Goal: Transaction & Acquisition: Purchase product/service

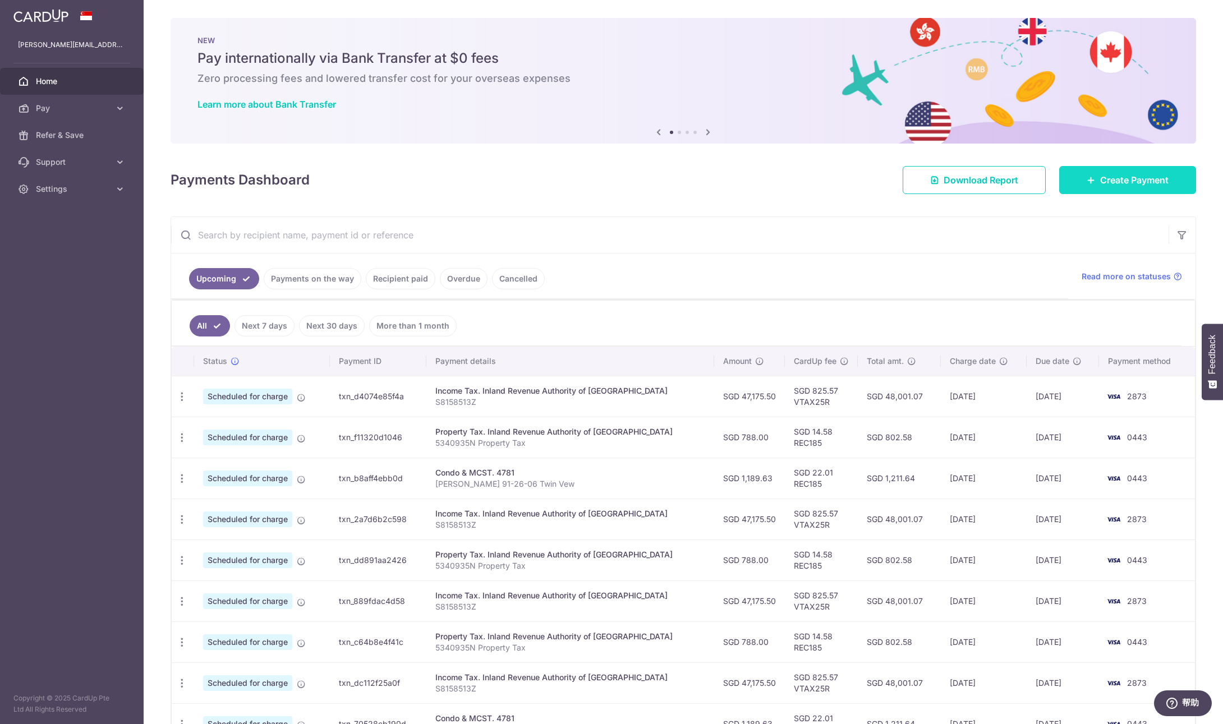
click at [1141, 182] on span "Create Payment" at bounding box center [1134, 179] width 68 height 13
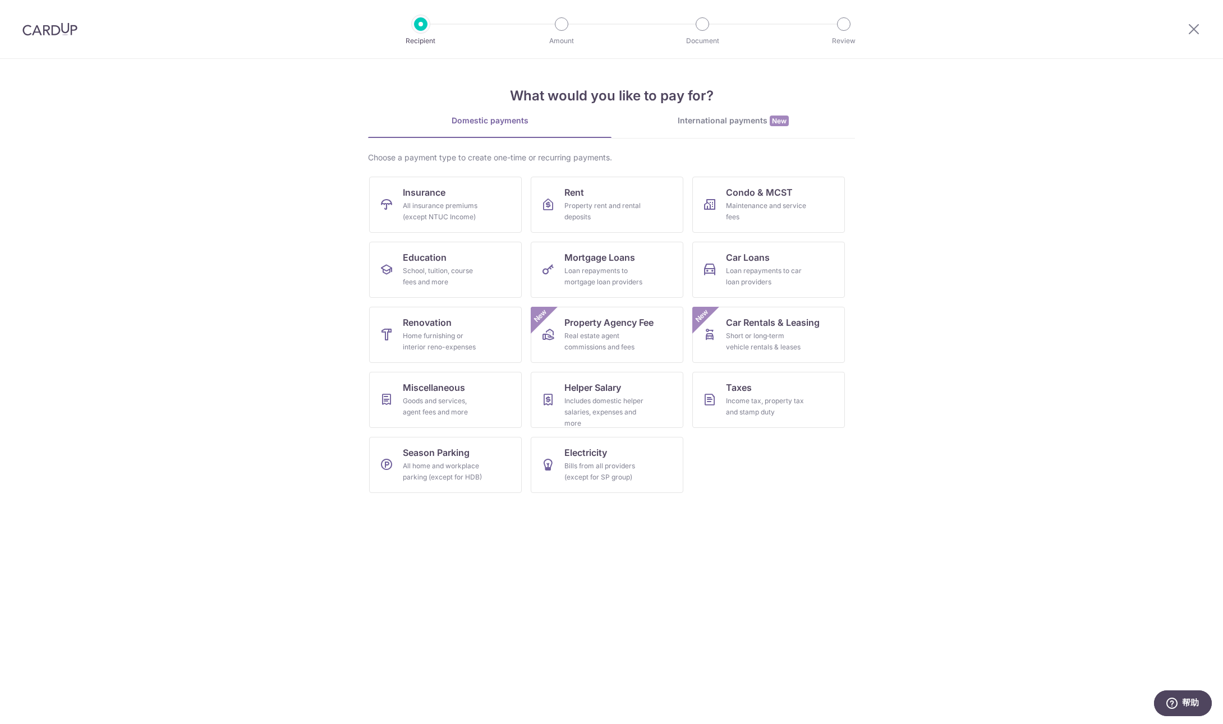
click at [715, 127] on link "International payments New" at bounding box center [734, 126] width 244 height 23
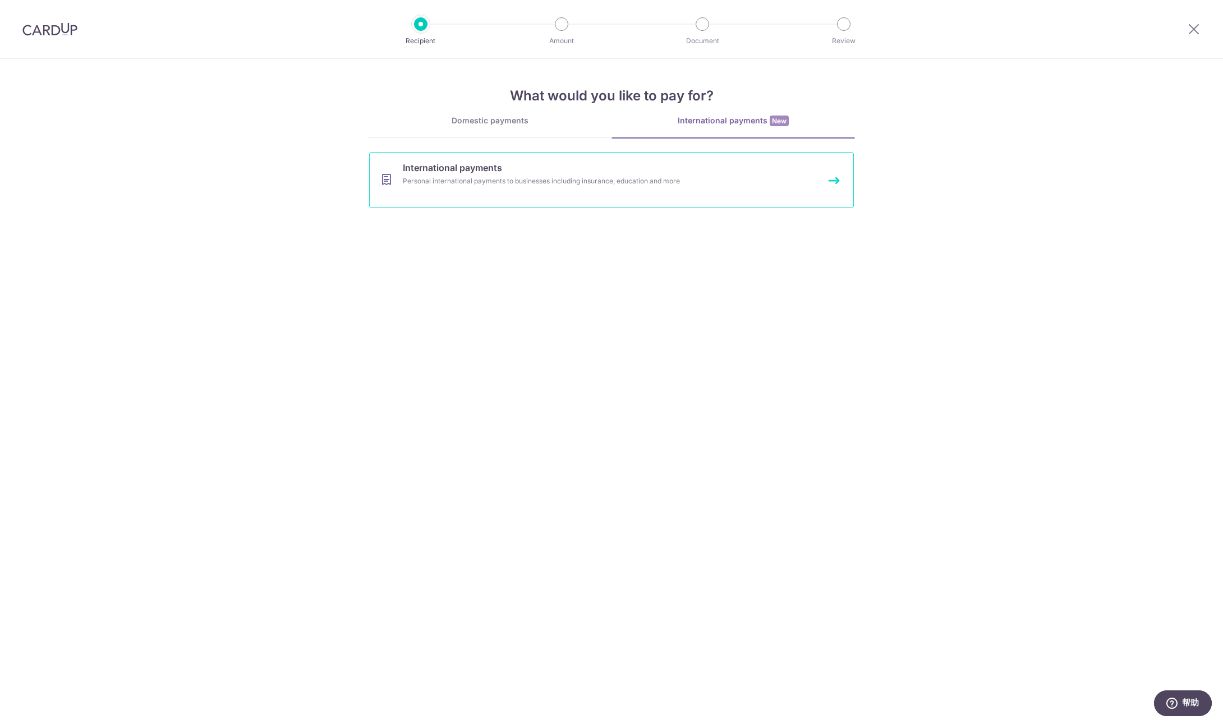
click at [703, 188] on link "International payments Personal international payments to businesses including …" at bounding box center [611, 180] width 485 height 56
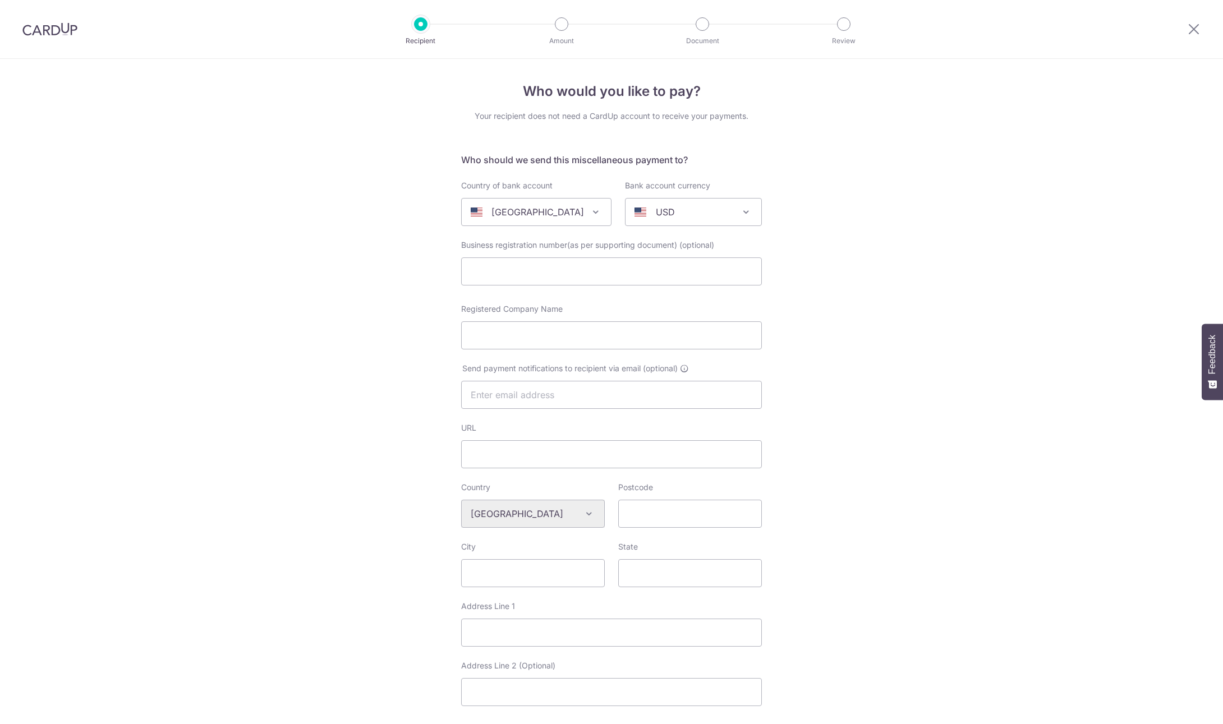
select select
click at [589, 210] on span at bounding box center [595, 211] width 13 height 13
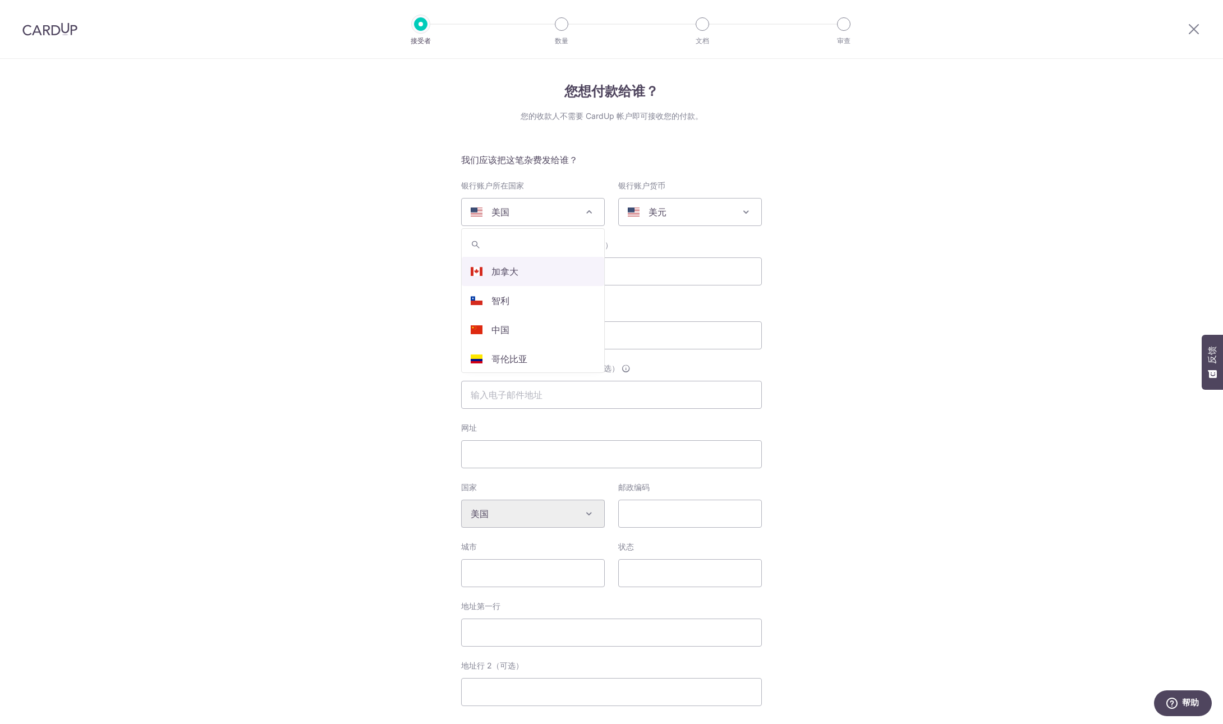
scroll to position [539, 0]
select select "48"
select select
click at [735, 208] on span "澳元" at bounding box center [694, 212] width 136 height 27
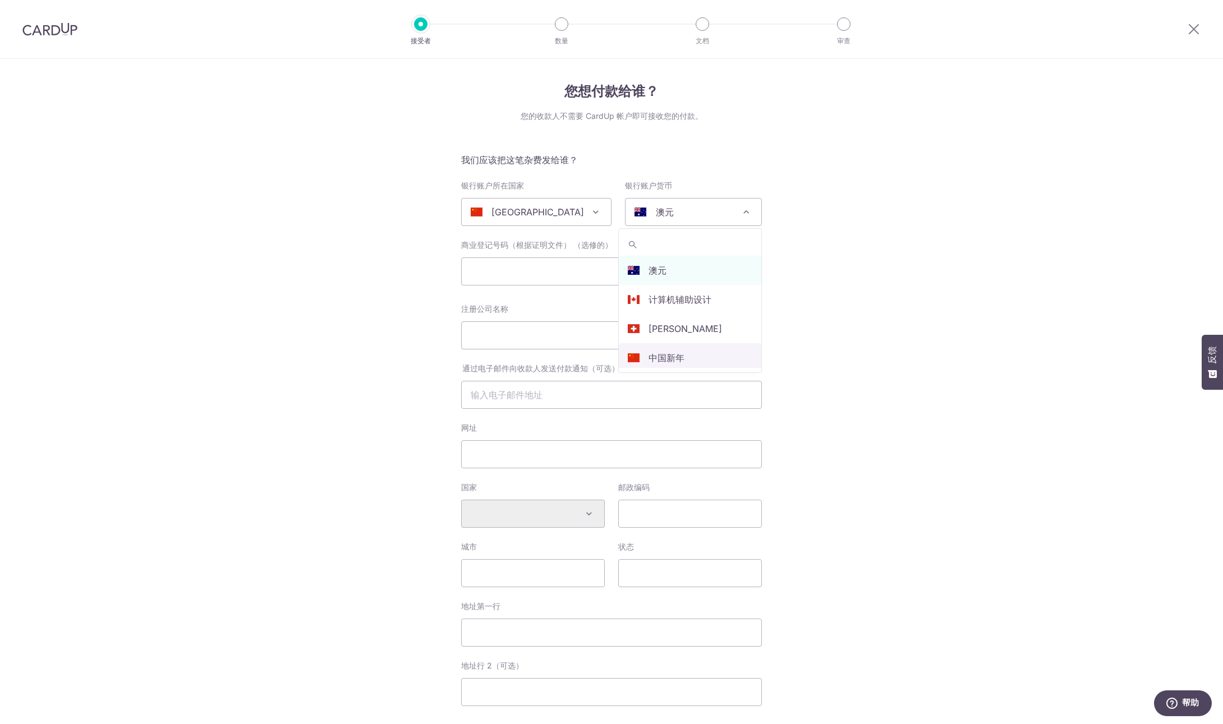
select select "13"
select select
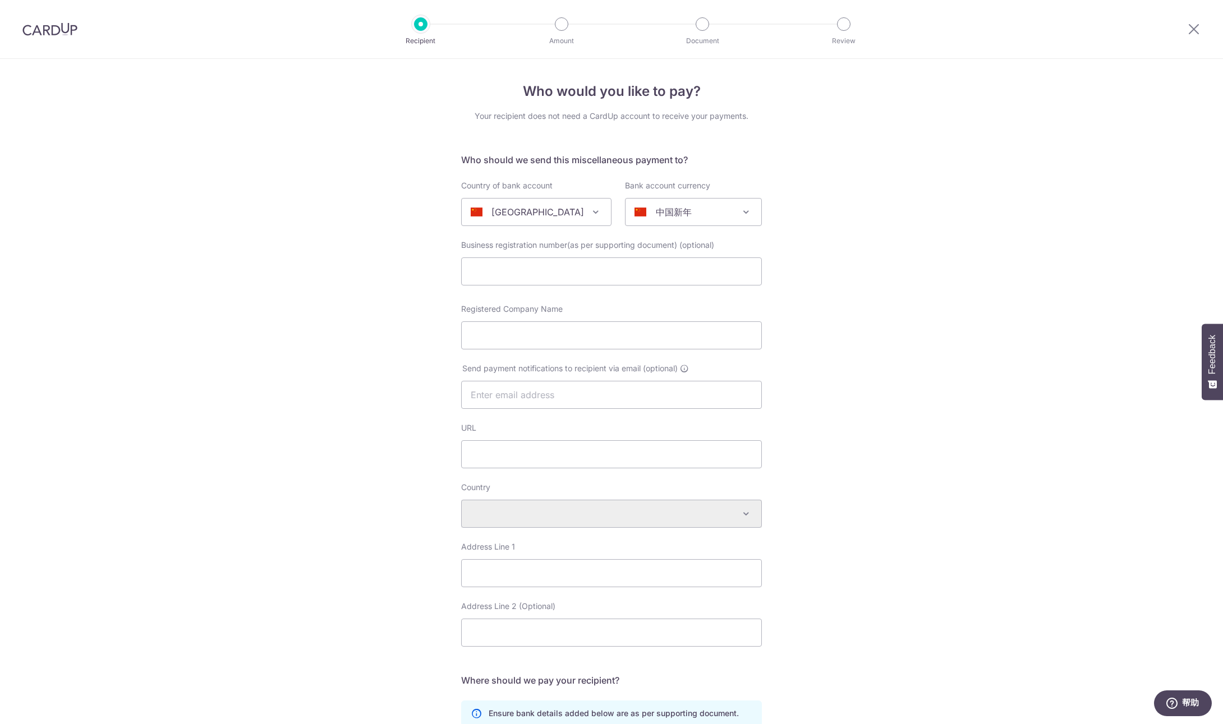
click at [902, 192] on div "Who would you like to pay? Your recipient does not need a CardUp account to rec…" at bounding box center [611, 486] width 1223 height 854
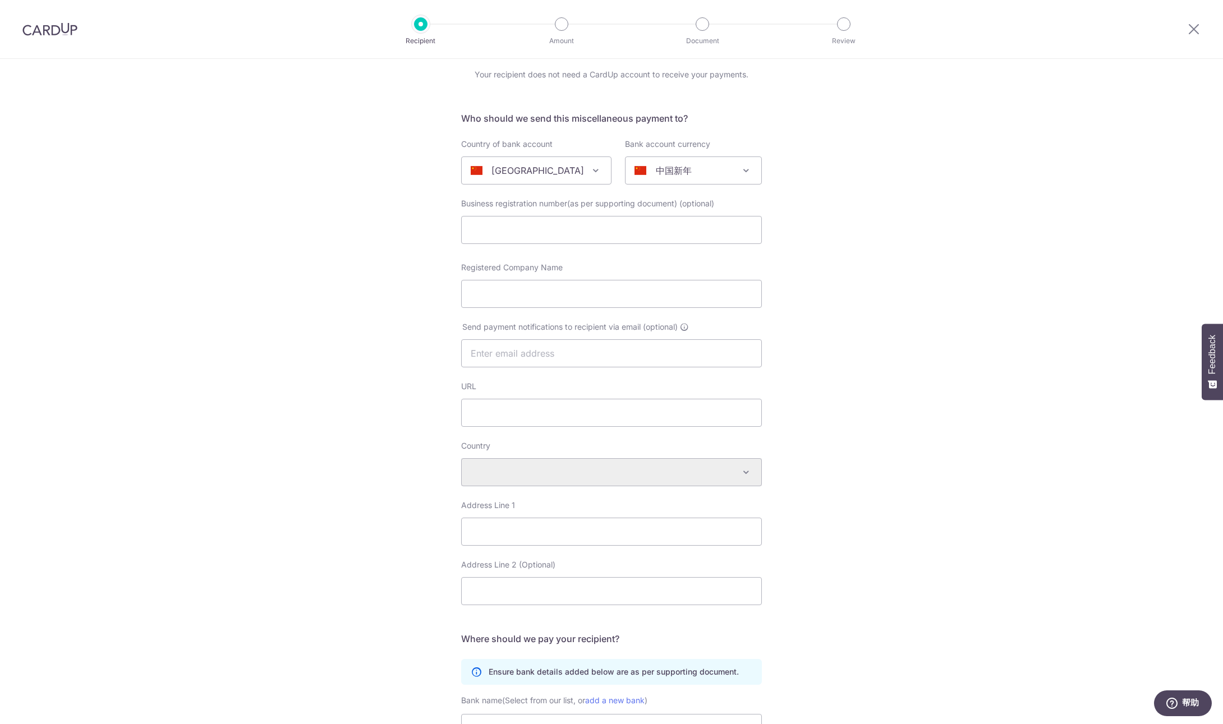
scroll to position [44, 0]
click at [586, 288] on input "Registered Company Name" at bounding box center [611, 292] width 301 height 28
click at [723, 183] on span "中国新年" at bounding box center [693, 170] width 137 height 28
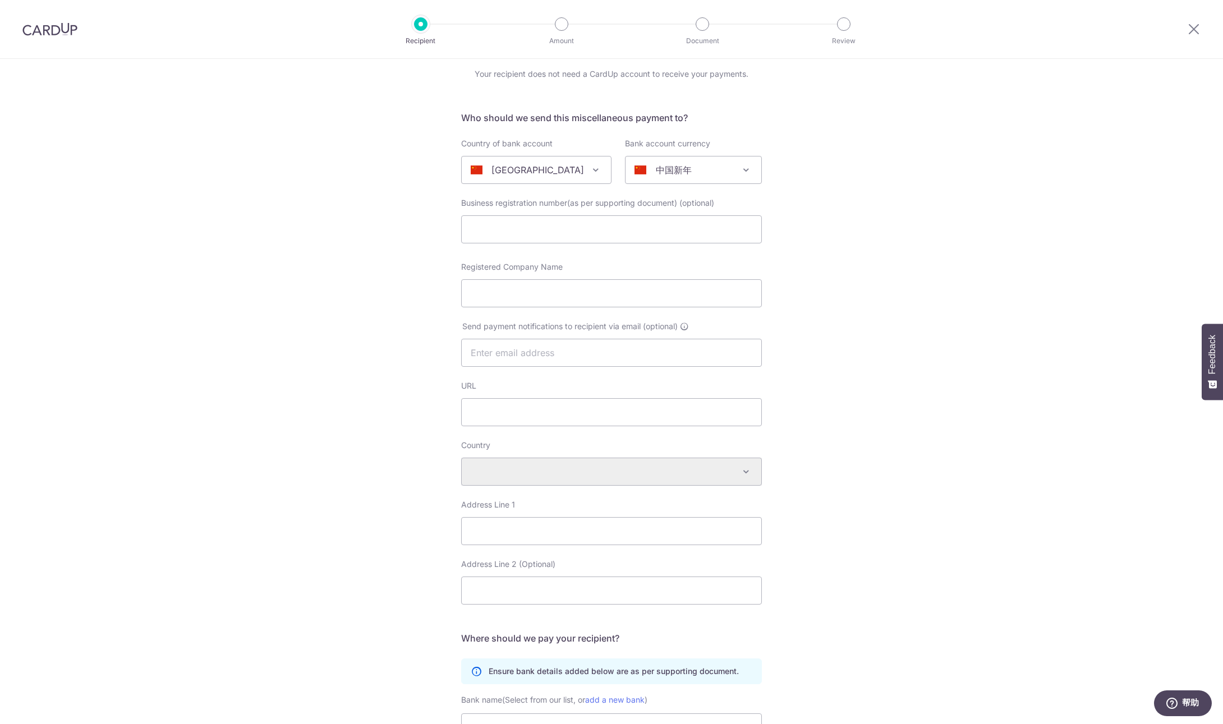
drag, startPoint x: 772, startPoint y: 171, endPoint x: 808, endPoint y: 145, distance: 44.6
click at [773, 171] on div "Who would you like to pay? Your recipient does not need a CardUp account to rec…" at bounding box center [611, 444] width 1223 height 854
drag, startPoint x: 844, startPoint y: 209, endPoint x: 826, endPoint y: 201, distance: 19.6
click at [844, 209] on div "Who would you like to pay? Your recipient does not need a CardUp account to rec…" at bounding box center [611, 444] width 1223 height 854
click at [747, 168] on span at bounding box center [746, 169] width 13 height 13
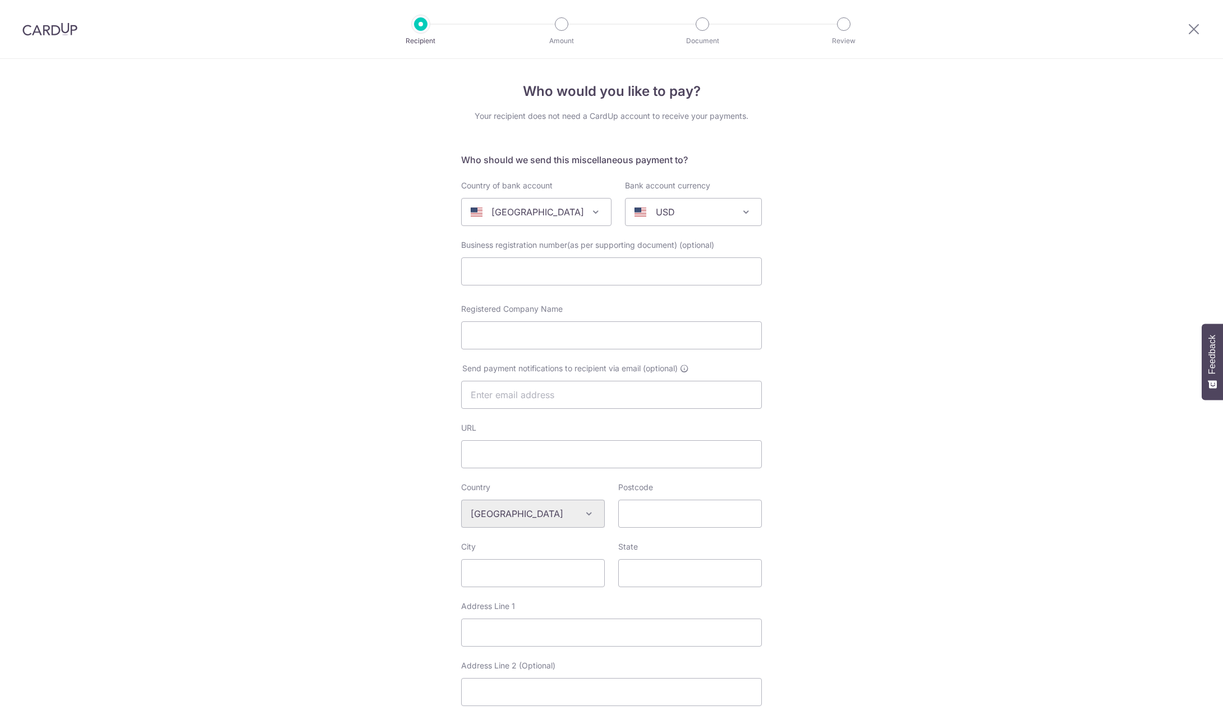
select select
click at [569, 214] on div "[GEOGRAPHIC_DATA]" at bounding box center [527, 211] width 113 height 13
select select "48"
select select "China"
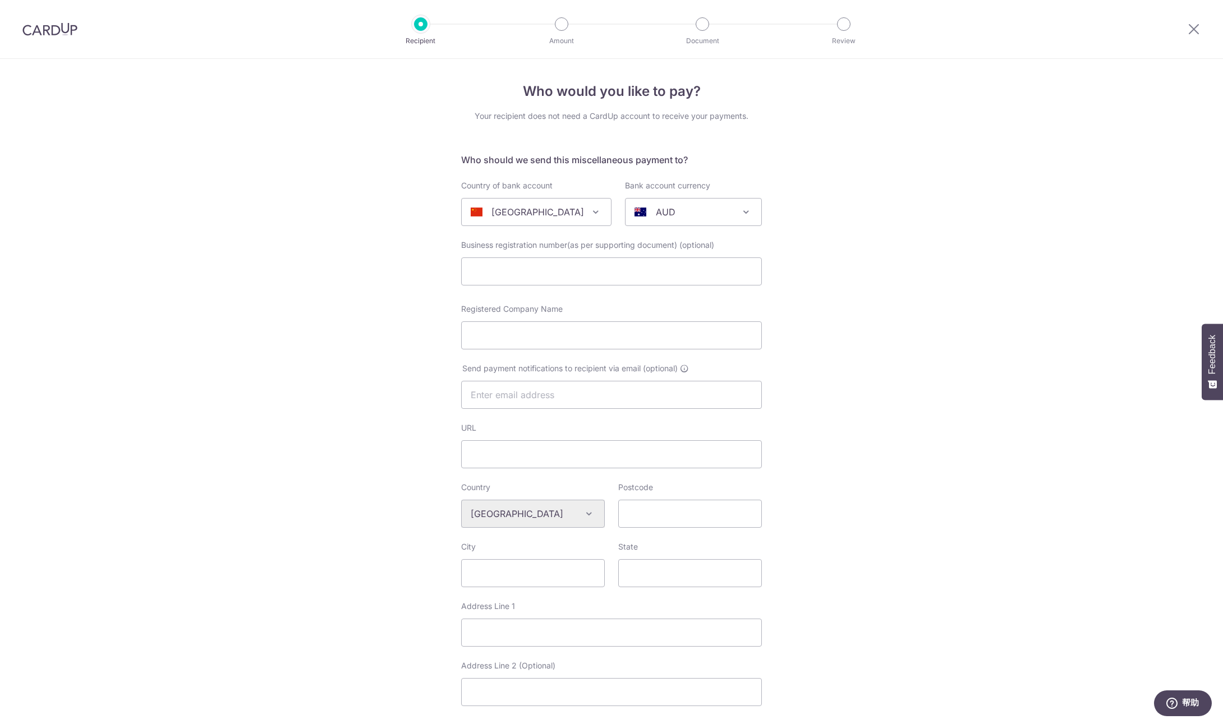
select select
click at [743, 215] on span at bounding box center [746, 211] width 13 height 13
select select "13"
click at [595, 343] on input "Registered Company Name" at bounding box center [611, 336] width 301 height 28
paste input "SHANGHAI DEAL EASY INTERNATIONAL TRADE CO., LTD"
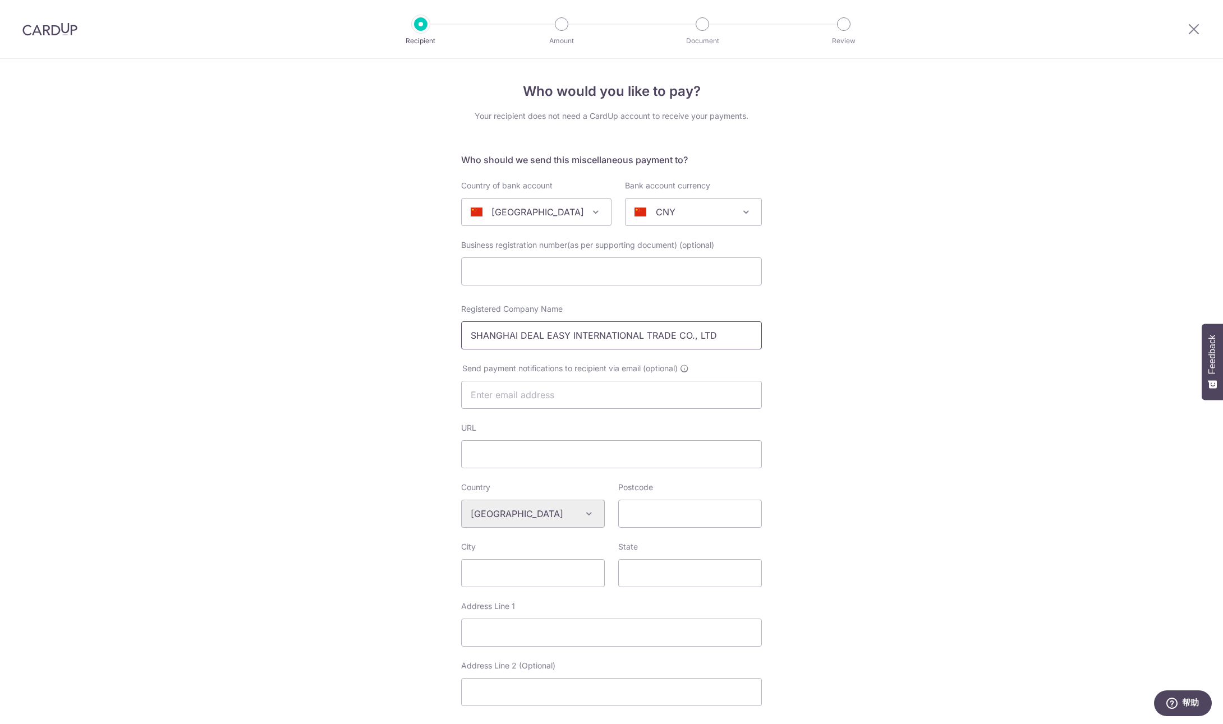
type input "SHANGHAI DEAL EASY INTERNATIONAL TRADE CO., LTD"
click at [850, 330] on div "Who would you like to pay? Your recipient does not need a CardUp account to rec…" at bounding box center [611, 530] width 1223 height 942
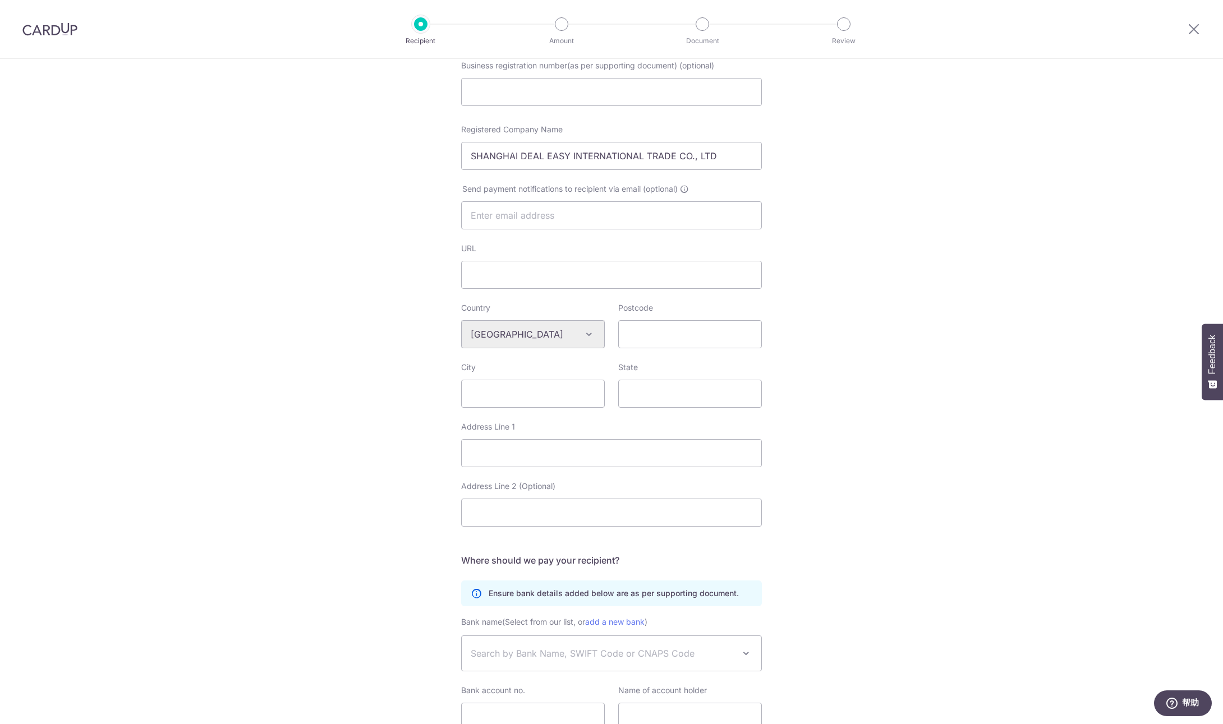
scroll to position [146, 0]
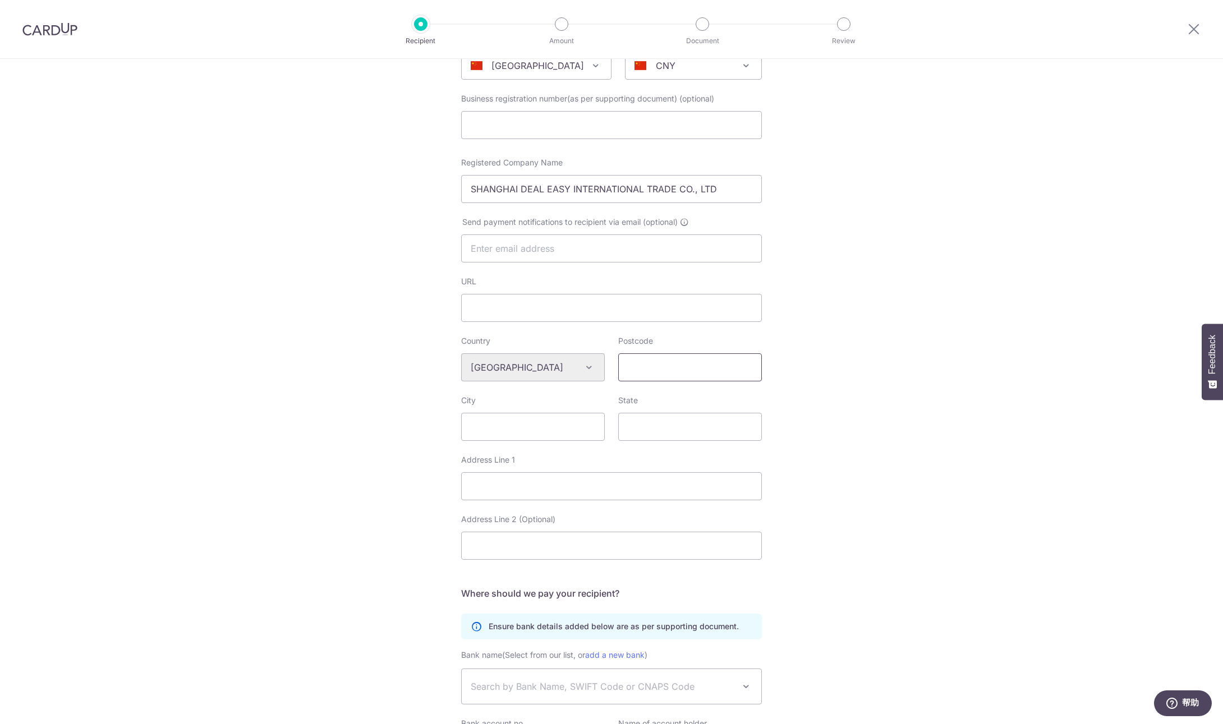
click at [705, 359] on input "Postcode" at bounding box center [690, 368] width 144 height 28
click at [657, 368] on input "Postcode" at bounding box center [690, 365] width 144 height 28
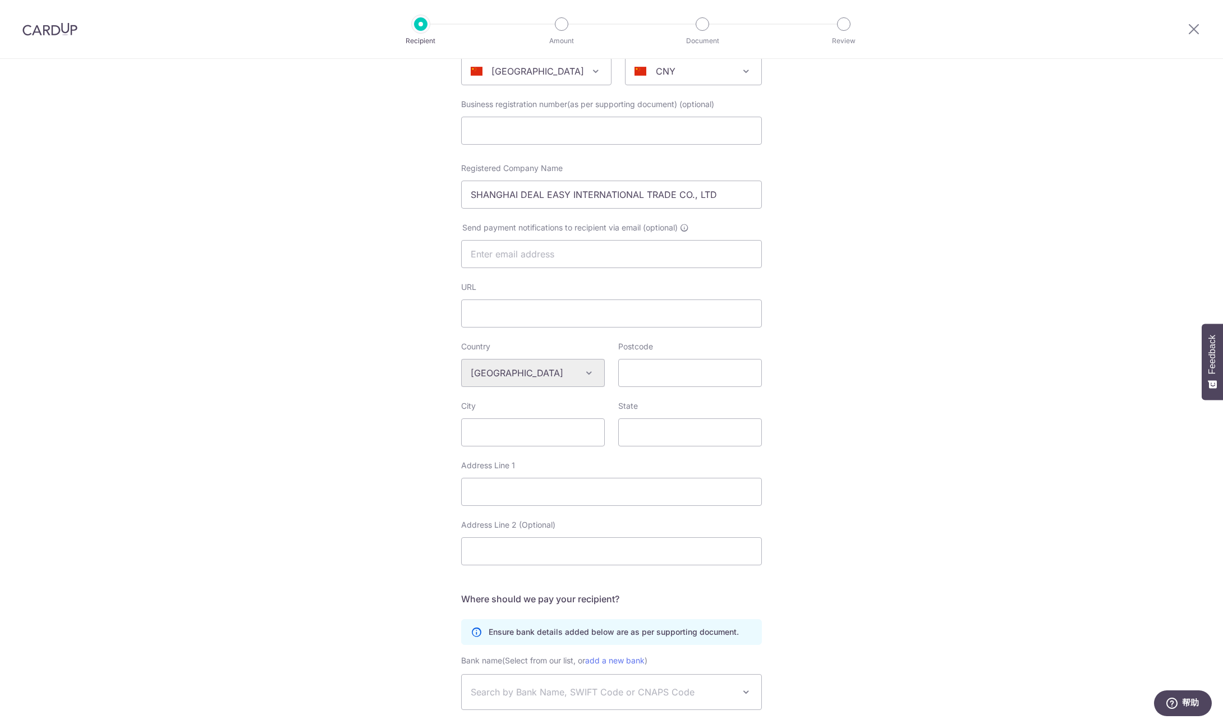
click at [856, 356] on div "Who would you like to pay? Your recipient does not need a CardUp account to rec…" at bounding box center [611, 389] width 1223 height 942
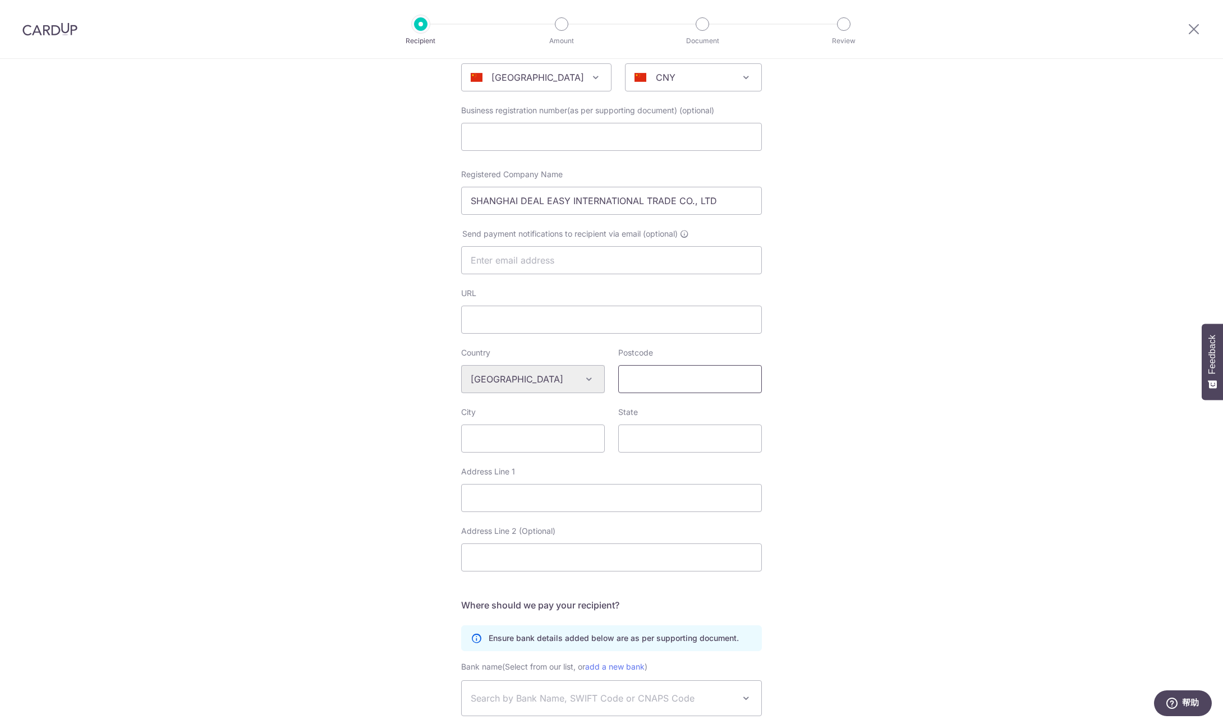
click at [663, 370] on input "Postcode" at bounding box center [690, 379] width 144 height 28
paste input "201103"
type input "201103"
click at [576, 431] on input "City" at bounding box center [533, 439] width 144 height 28
type input "s"
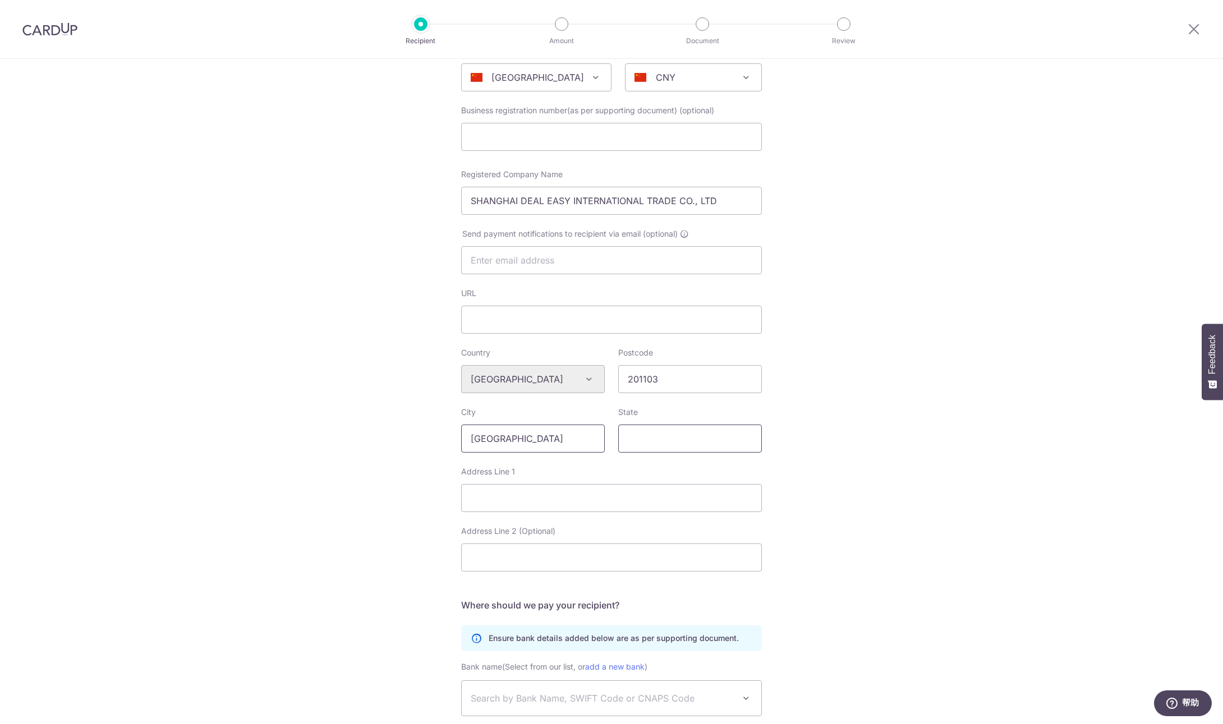
type input "Shanghai"
click at [651, 442] on input "State" at bounding box center [690, 439] width 144 height 28
type input "Shanghai"
click at [516, 496] on input "Address Line 1" at bounding box center [611, 498] width 301 height 28
paste input "B2 building, 68 Guanghua Road, Minhang District, Shanghai, China"
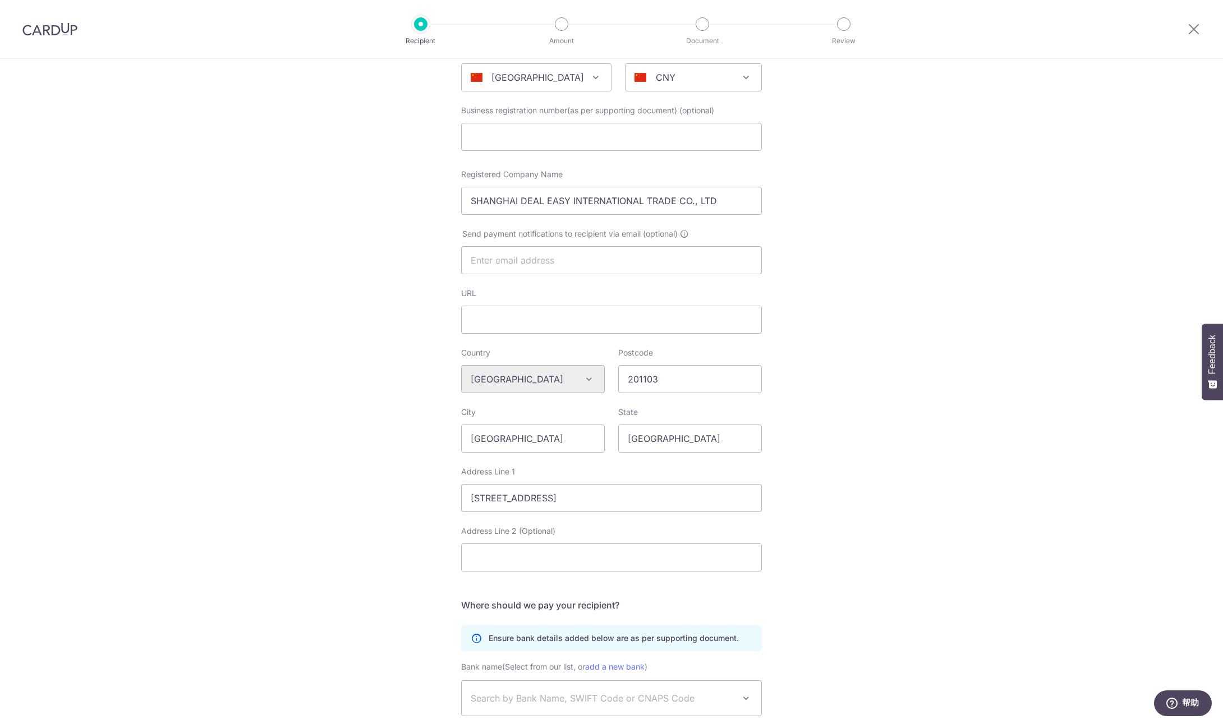
scroll to position [0, 0]
click at [837, 428] on div "Who would you like to pay? Your recipient does not need a CardUp account to rec…" at bounding box center [611, 395] width 1223 height 942
drag, startPoint x: 682, startPoint y: 501, endPoint x: 816, endPoint y: 499, distance: 133.6
click at [817, 499] on div "Who would you like to pay? Your recipient does not need a CardUp account to rec…" at bounding box center [611, 395] width 1223 height 942
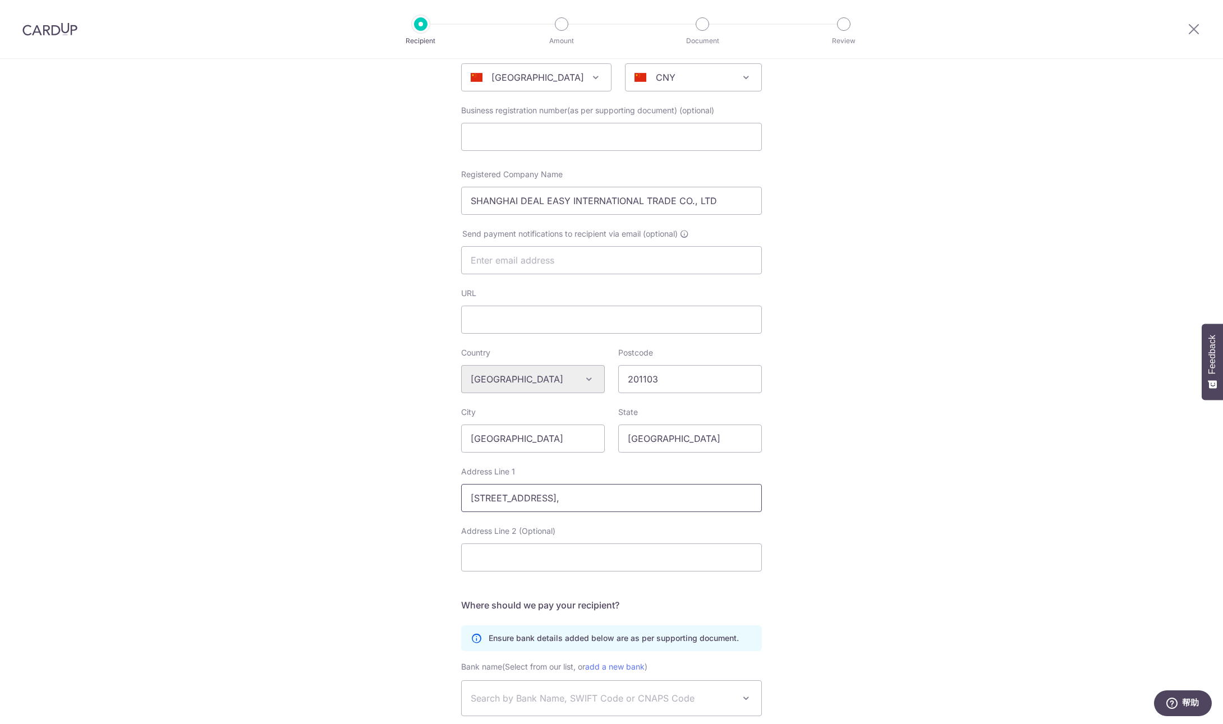
scroll to position [0, 0]
type input "B2 building, 68 Guanghua Road, Minhang District"
click at [800, 482] on div "Who would you like to pay? Your recipient does not need a CardUp account to rec…" at bounding box center [611, 395] width 1223 height 942
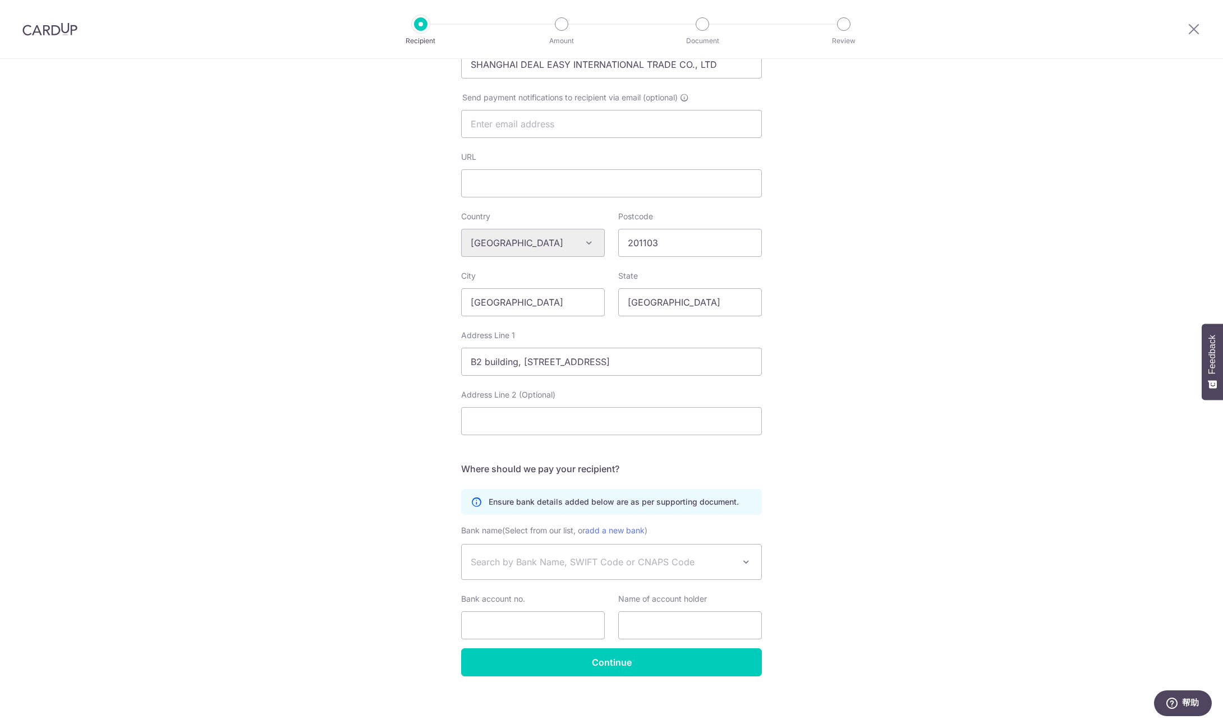
scroll to position [276, 0]
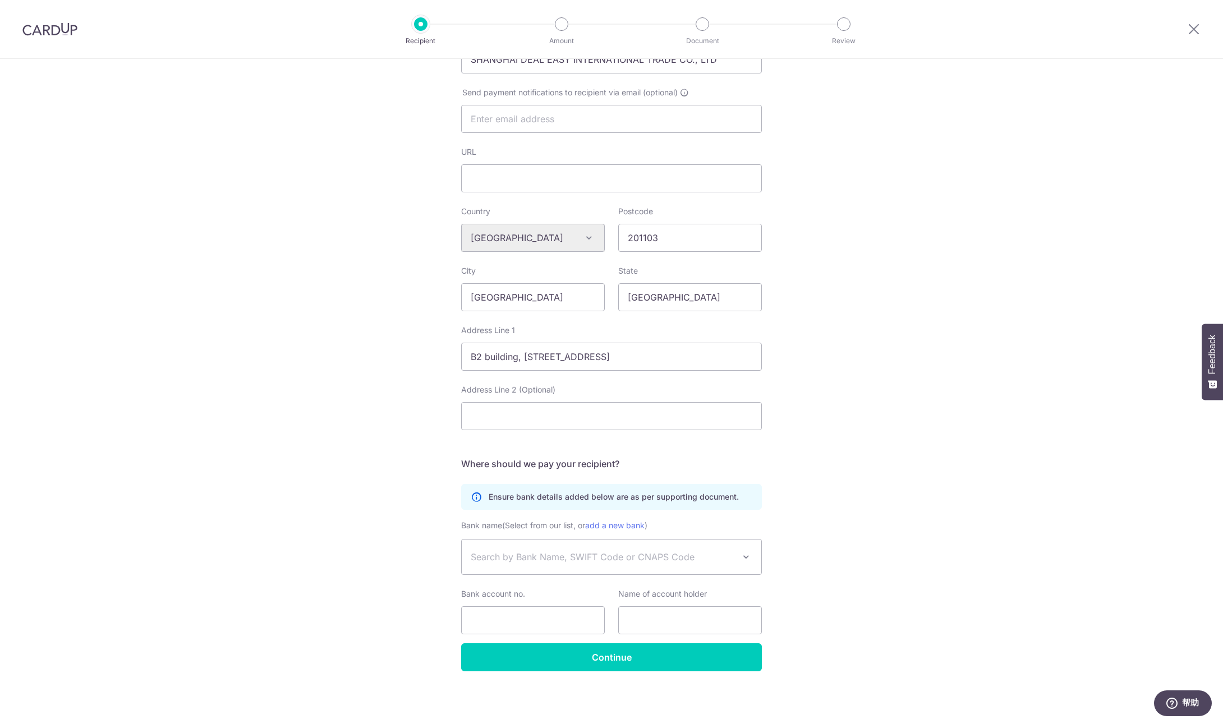
click at [672, 556] on span "Search by Bank Name, SWIFT Code or CNAPS Code" at bounding box center [603, 556] width 264 height 13
click at [634, 559] on span "Search by Bank Name, SWIFT Code or CNAPS Code" at bounding box center [603, 556] width 264 height 13
click at [635, 559] on span "Search by Bank Name, SWIFT Code or CNAPS Code" at bounding box center [603, 556] width 264 height 13
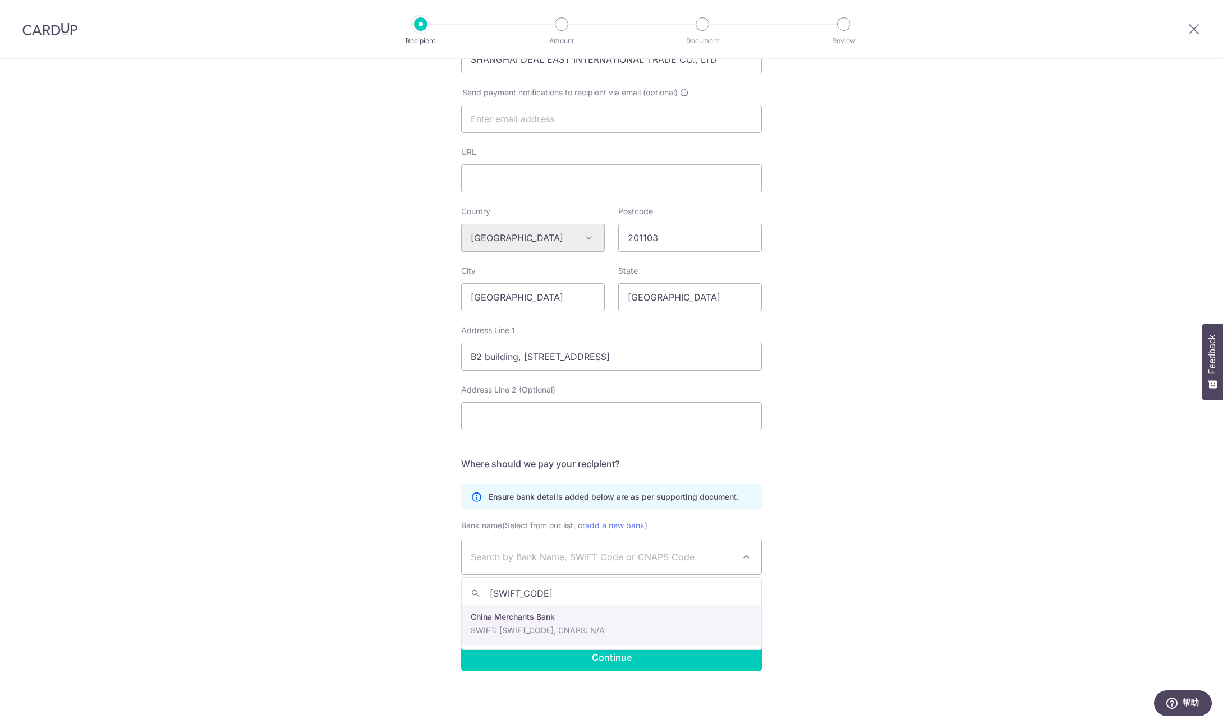
type input "CMBCCNBSXXX"
select select "22437"
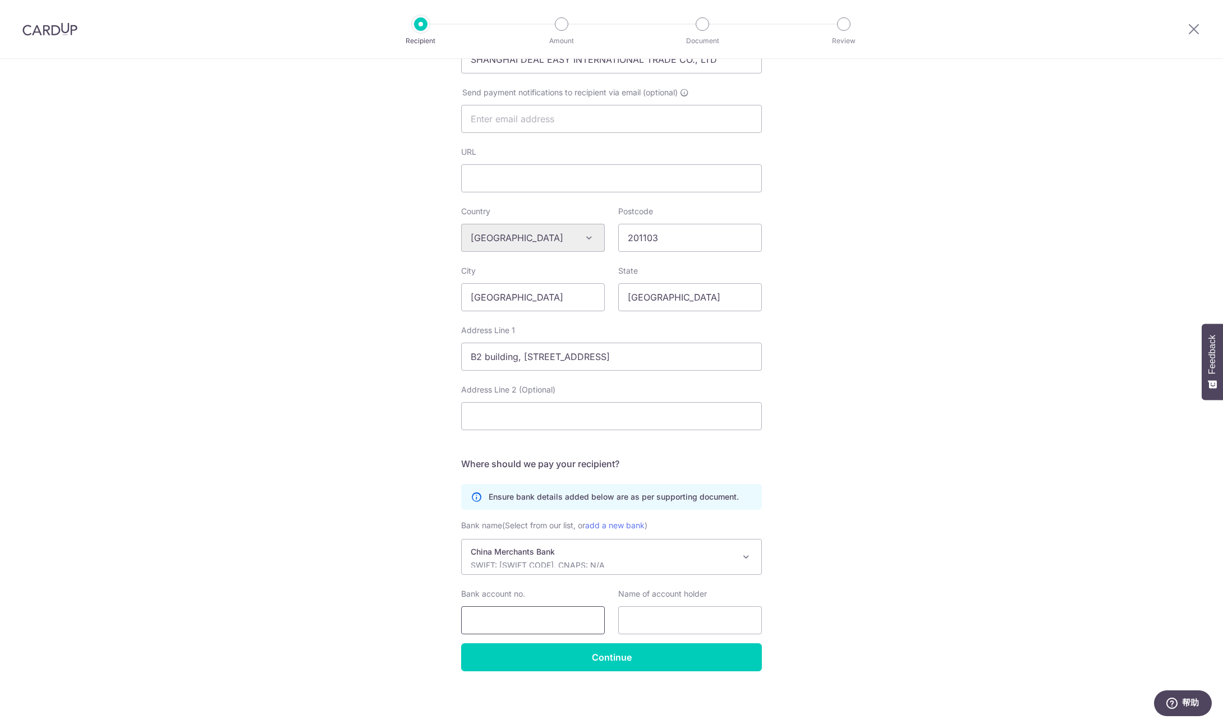
click at [565, 618] on input "Bank account no." at bounding box center [533, 621] width 144 height 28
click at [532, 613] on input "Bank account no." at bounding box center [533, 621] width 144 height 28
paste input "121939890210513"
type input "121939890210513"
click at [637, 619] on input "text" at bounding box center [690, 621] width 144 height 28
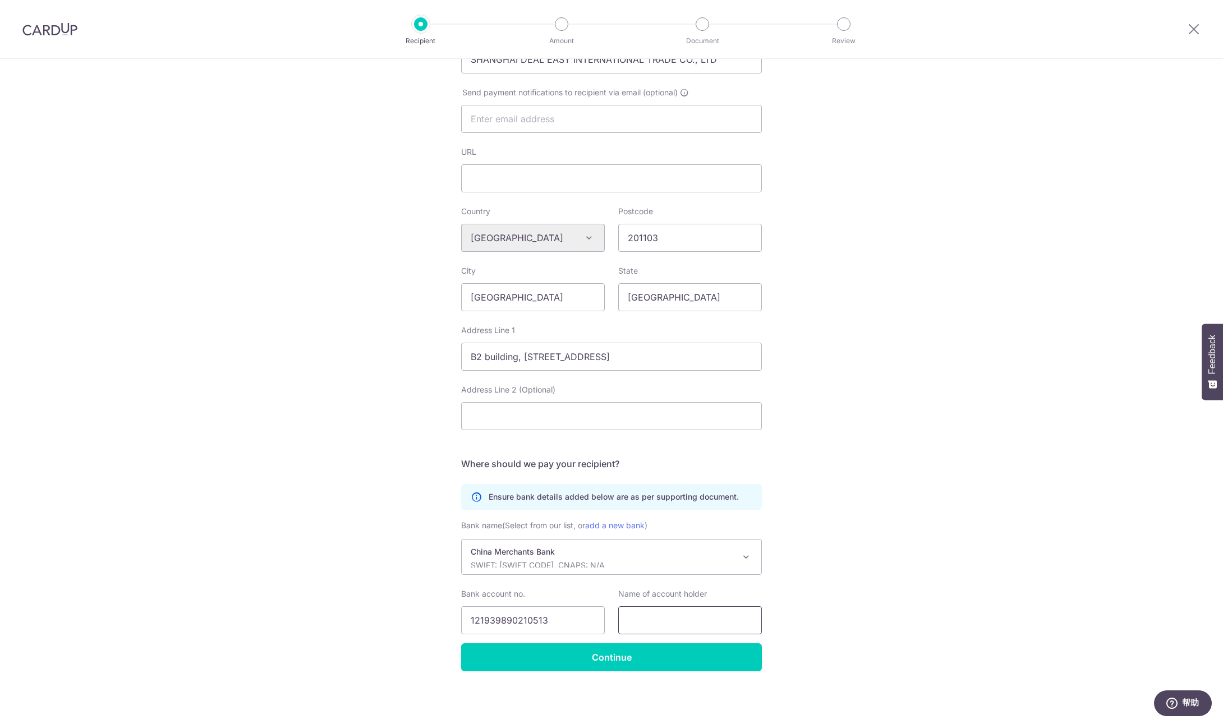
paste input "SHANGHAI DEAL EASY INTERNATIONAL TRADE CO., LTD"
type input "SHANGHAI DEAL EASY INTERNATIONAL TRADE CO., LTD"
drag, startPoint x: 1021, startPoint y: 670, endPoint x: 1000, endPoint y: 669, distance: 20.2
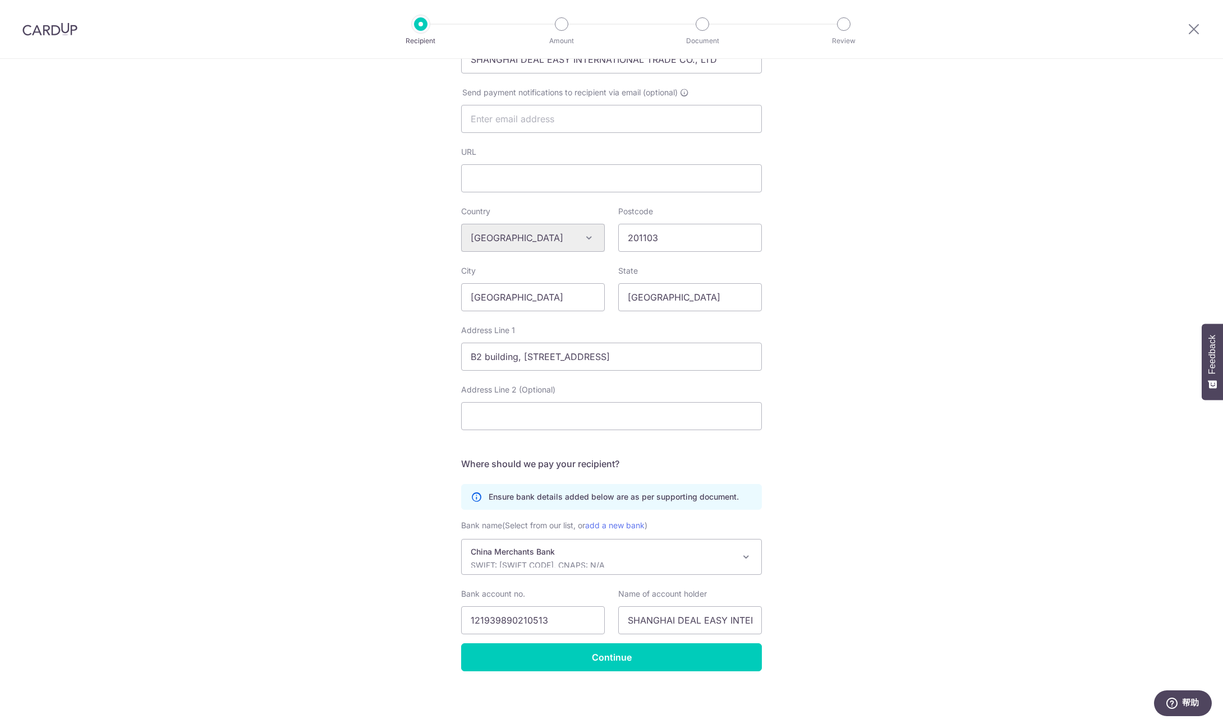
click at [1021, 670] on div "Who would you like to pay? Your recipient does not need a CardUp account to rec…" at bounding box center [611, 254] width 1223 height 942
click at [472, 617] on input "121939890210513" at bounding box center [533, 621] width 144 height 28
click at [575, 662] on input "Continue" at bounding box center [611, 658] width 301 height 28
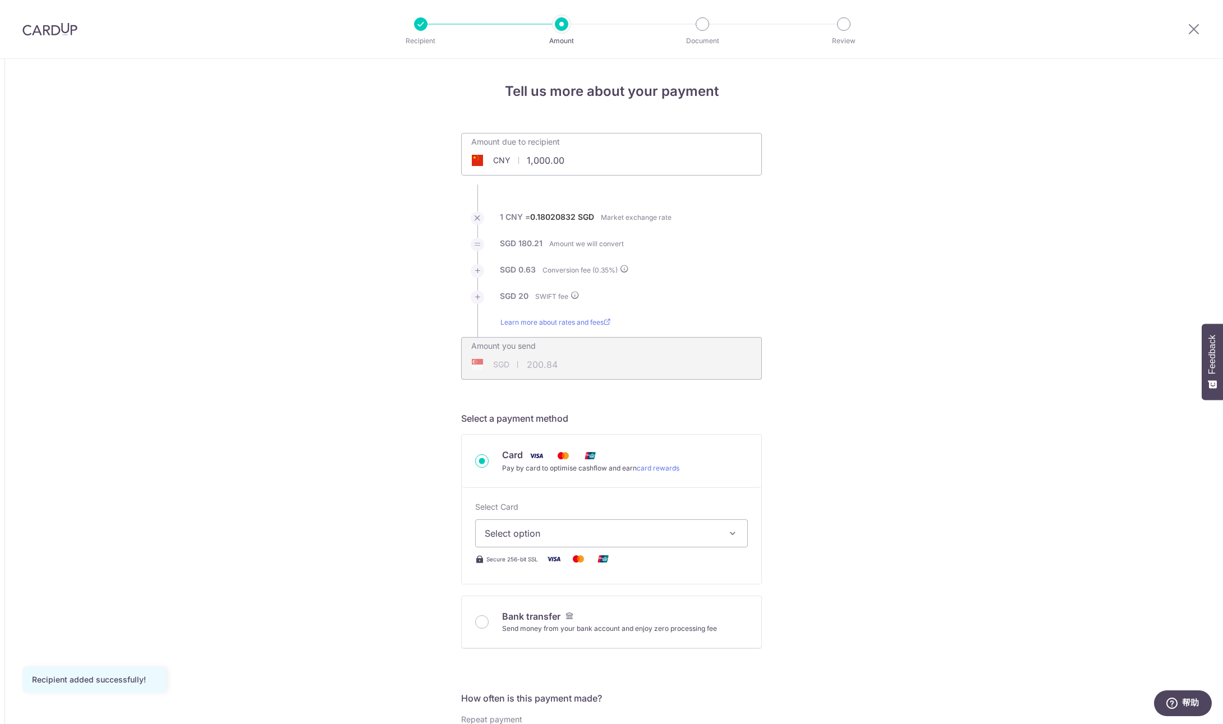
drag, startPoint x: 529, startPoint y: 159, endPoint x: 522, endPoint y: 159, distance: 7.3
click at [522, 159] on input "1,000.00" at bounding box center [548, 161] width 173 height 26
click at [620, 173] on div "Amount due to recipient CNY 400,000.00 1000" at bounding box center [611, 154] width 301 height 43
click at [958, 264] on div "Tell us more about your payment Amount due to recipient CNY 400,000.00 1000 1 C…" at bounding box center [611, 734] width 1223 height 1351
type input "400,000.00"
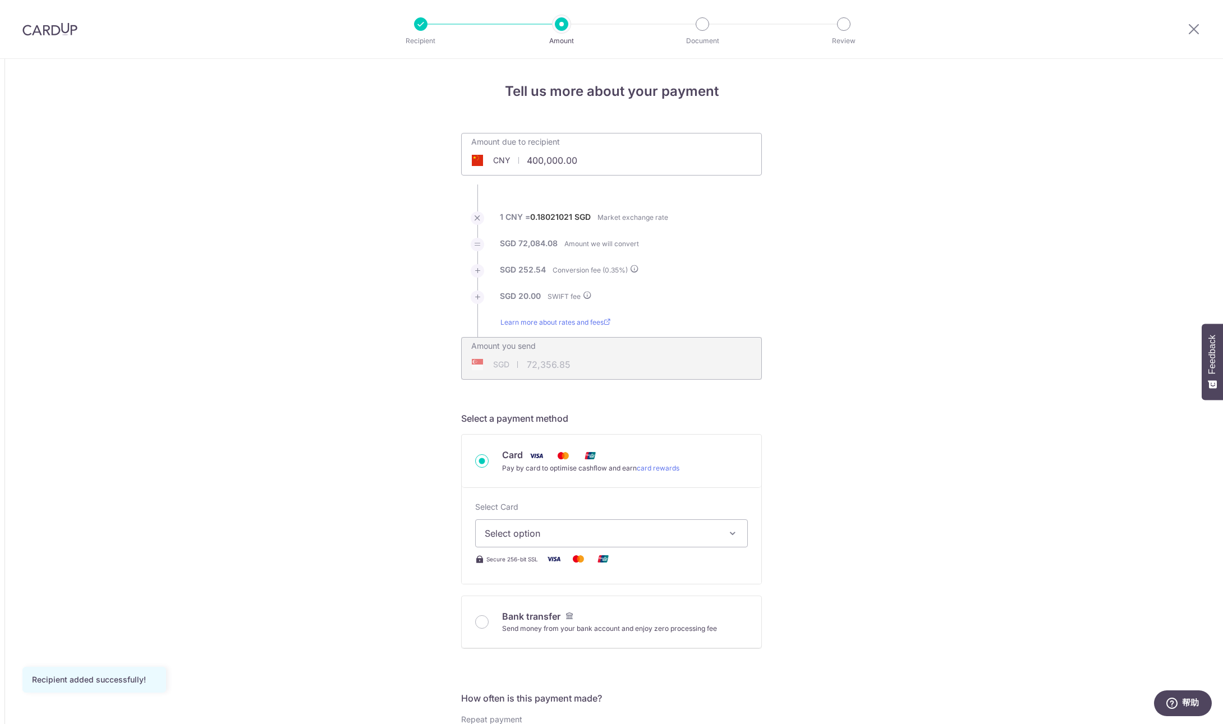
type input "72,356.85"
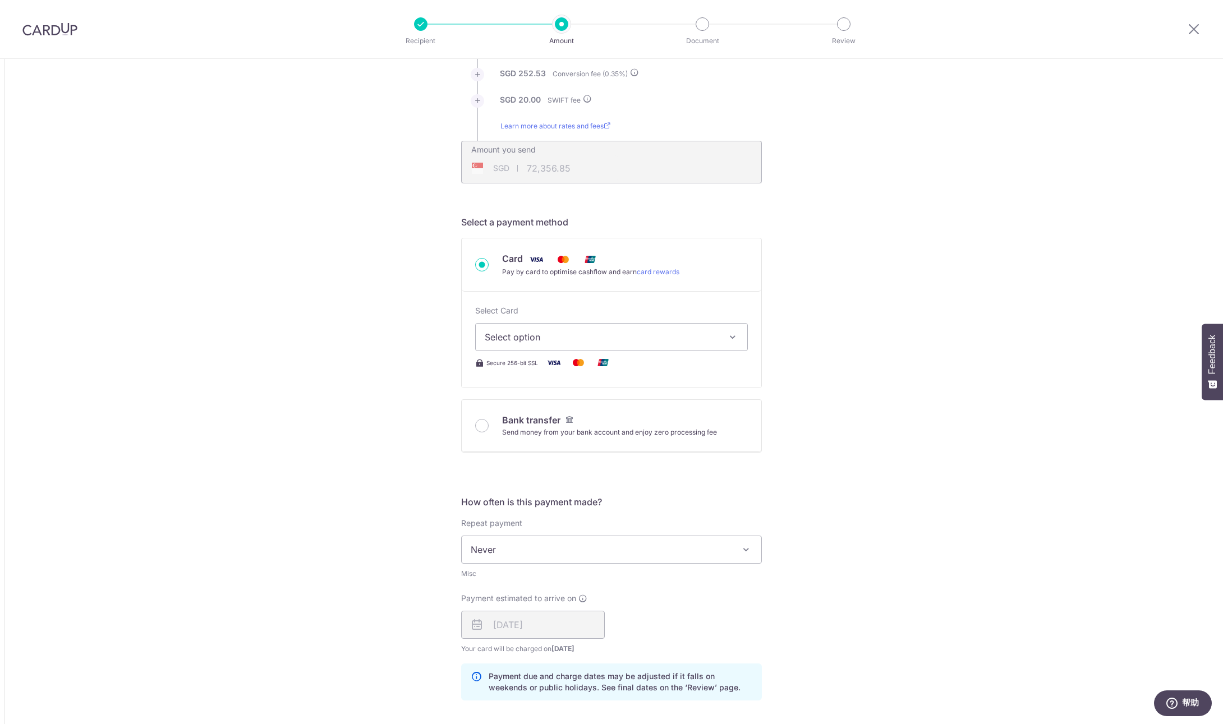
scroll to position [203, 0]
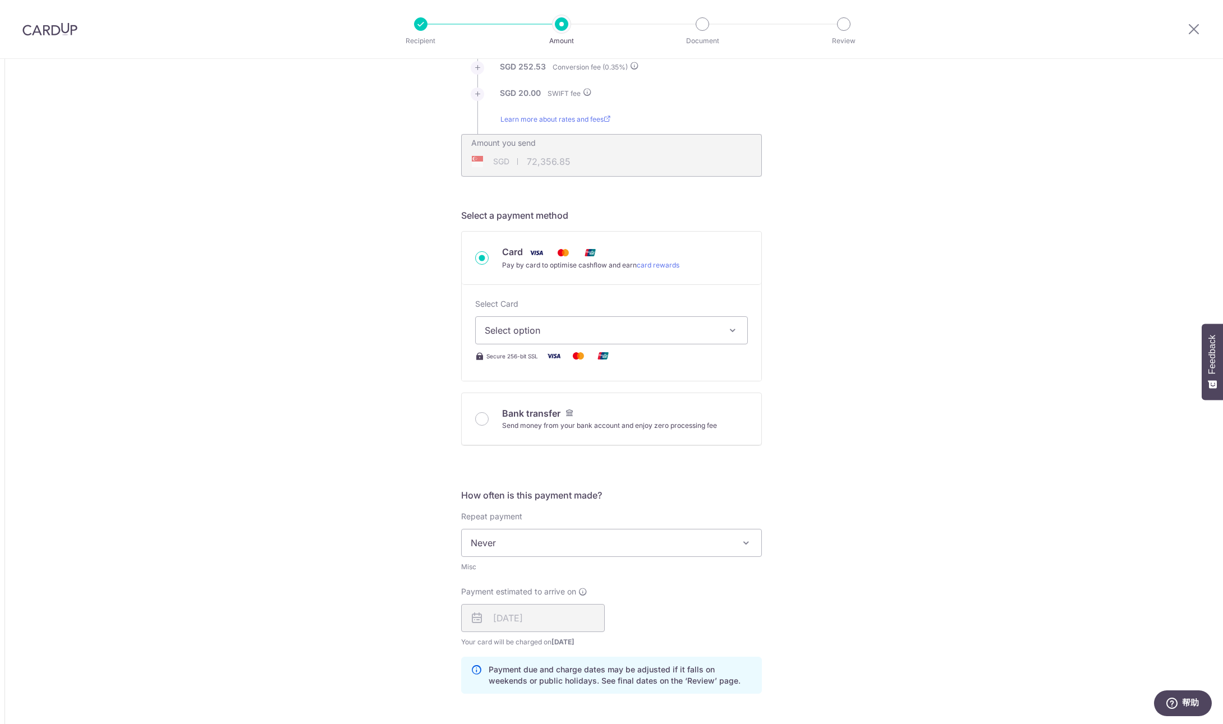
click at [728, 330] on icon "button" at bounding box center [732, 330] width 11 height 11
click at [618, 439] on span "**** 2873" at bounding box center [612, 437] width 254 height 13
type input "400,000.00"
type input "72,356.61"
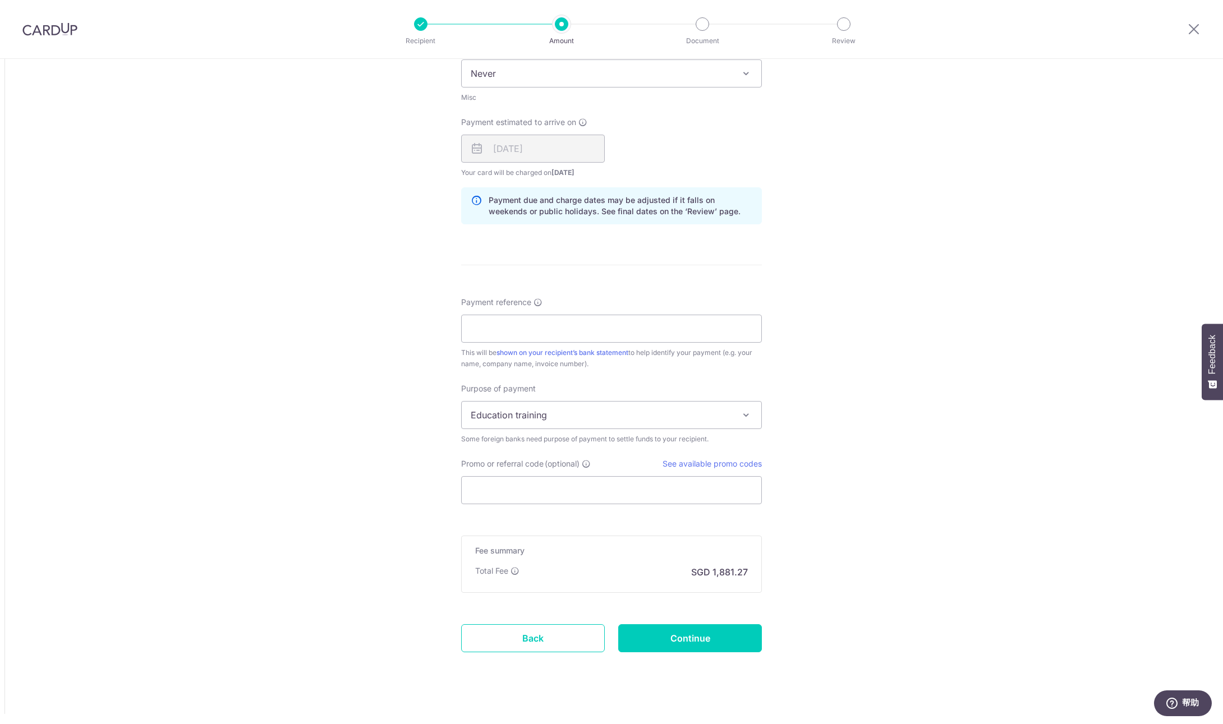
scroll to position [685, 0]
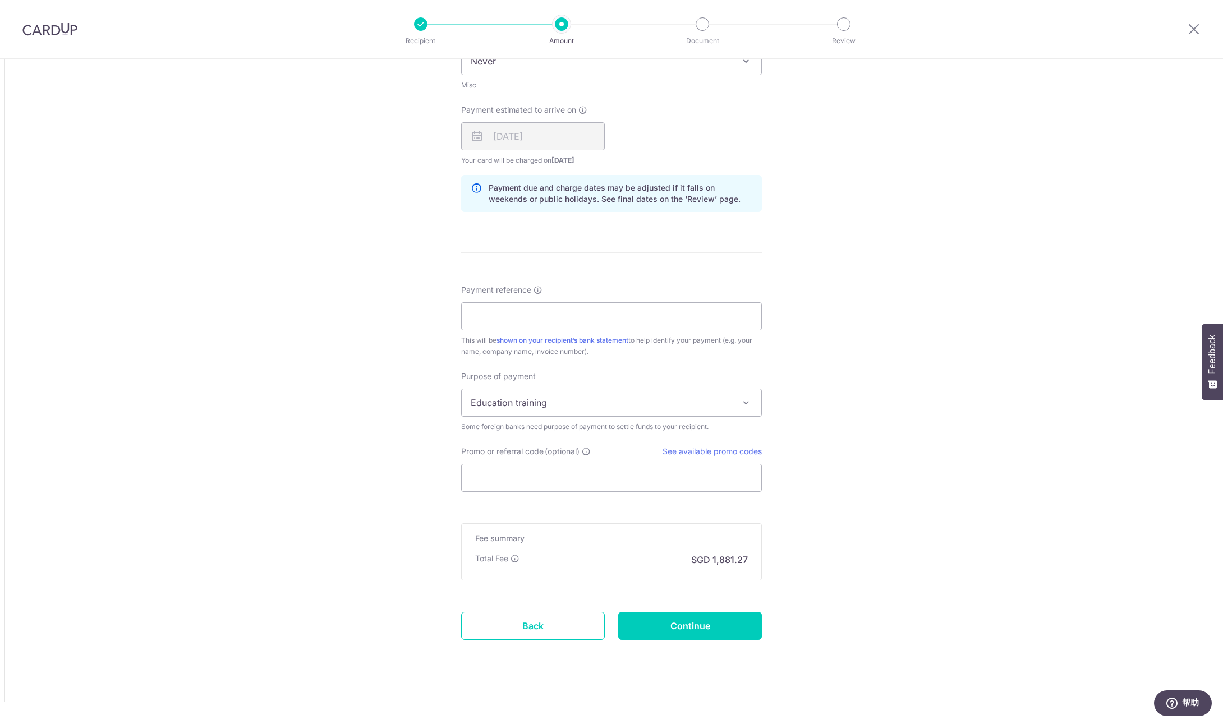
click at [701, 403] on span "Education training" at bounding box center [612, 402] width 300 height 27
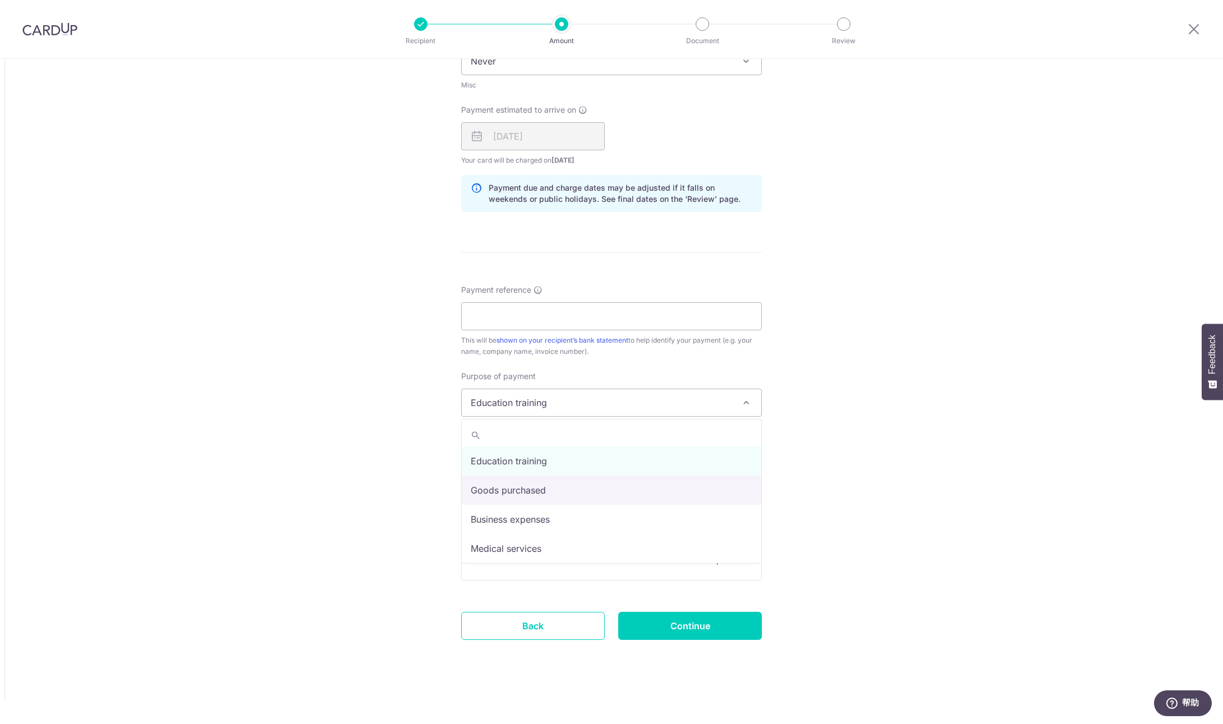
select select "Goods purchased"
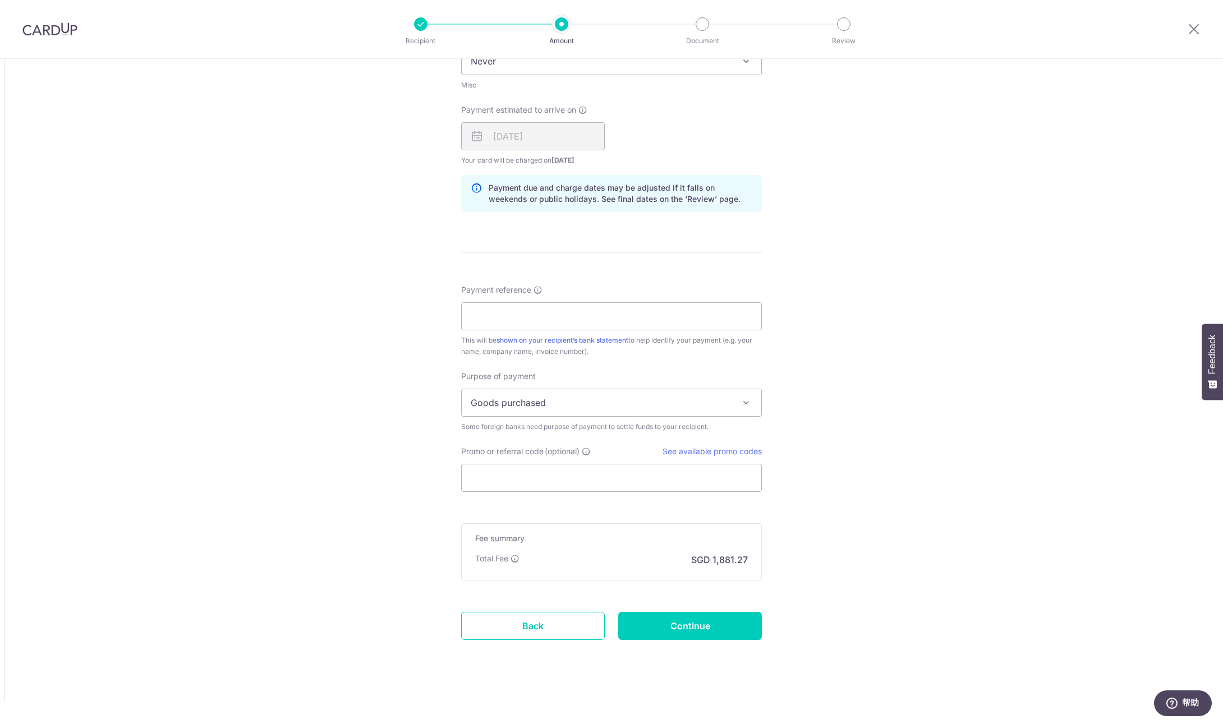
click at [853, 467] on div "Tell us more about your payment Amount due to recipient CNY 400,000.00 400000 1…" at bounding box center [611, 49] width 1223 height 1351
click at [58, 27] on img at bounding box center [49, 28] width 55 height 13
click at [576, 485] on input "Promo or referral code (optional)" at bounding box center [611, 478] width 301 height 28
paste input "GLOBE185"
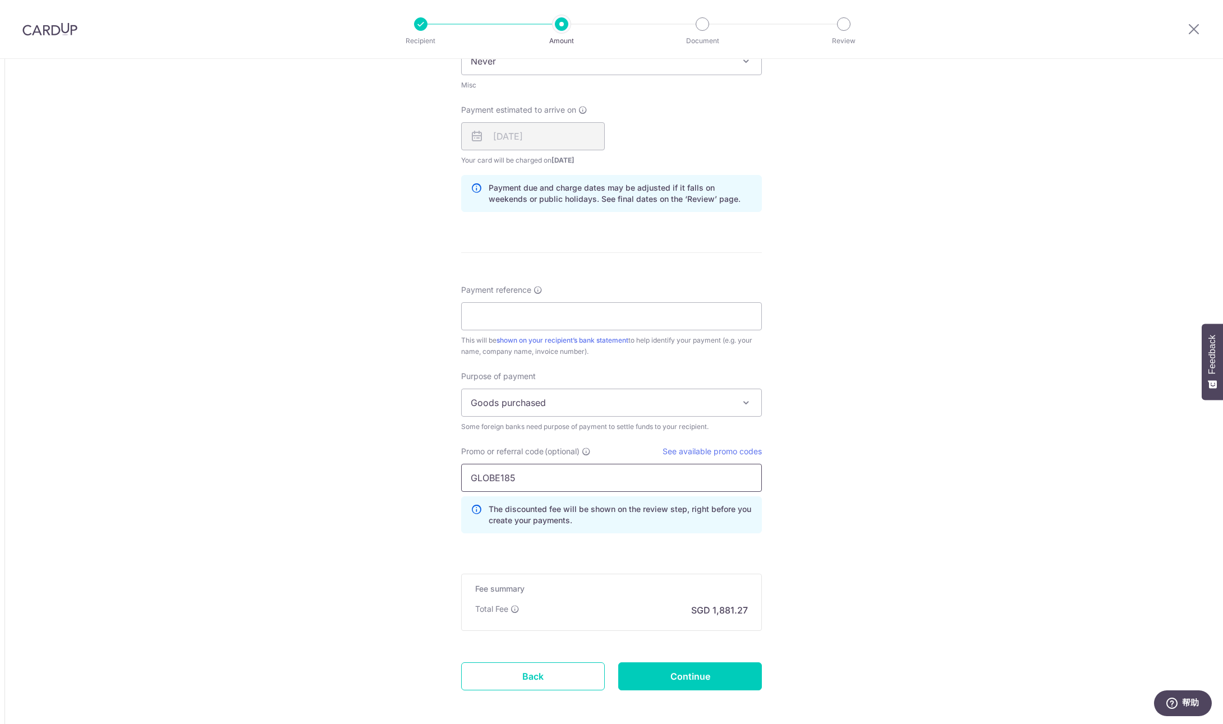
type input "GLOBE185"
click at [885, 479] on div "Tell us more about your payment Amount due to recipient CNY 400,000.00 400000 1…" at bounding box center [611, 74] width 1223 height 1401
drag, startPoint x: 720, startPoint y: 674, endPoint x: 892, endPoint y: 474, distance: 263.8
click at [893, 474] on div "Tell us more about your payment Amount due to recipient CNY 400,000.00 400000 1…" at bounding box center [611, 74] width 1223 height 1401
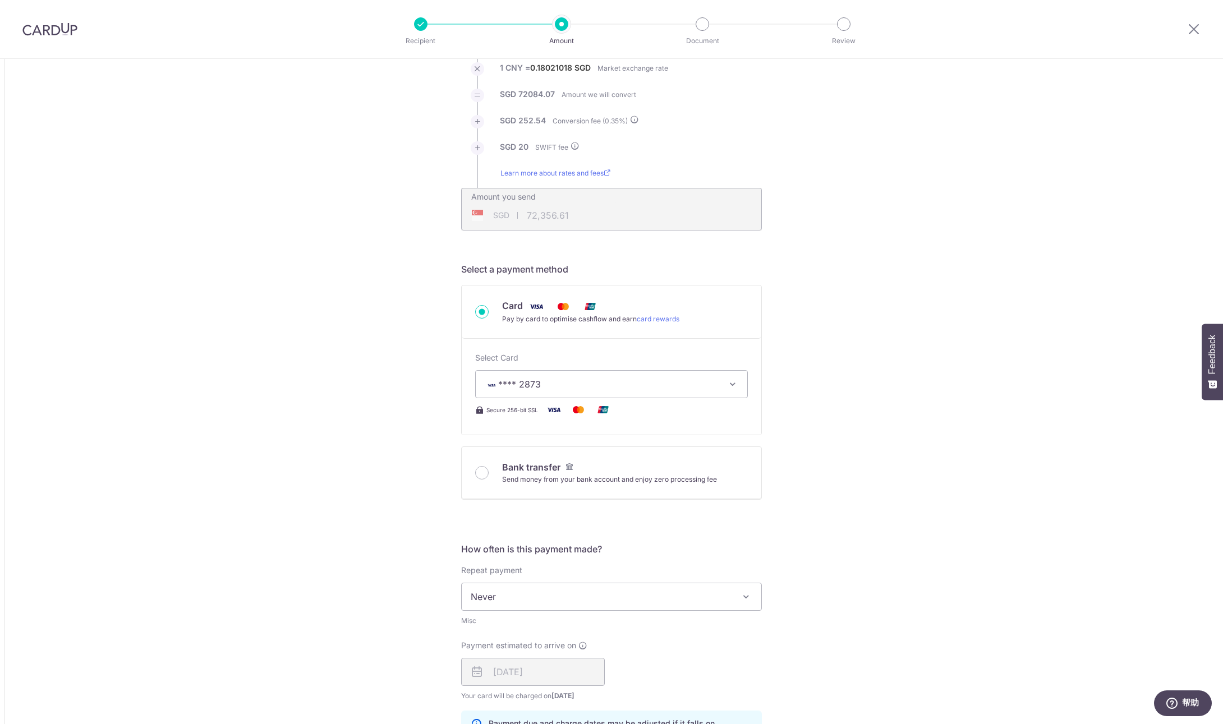
scroll to position [736, 0]
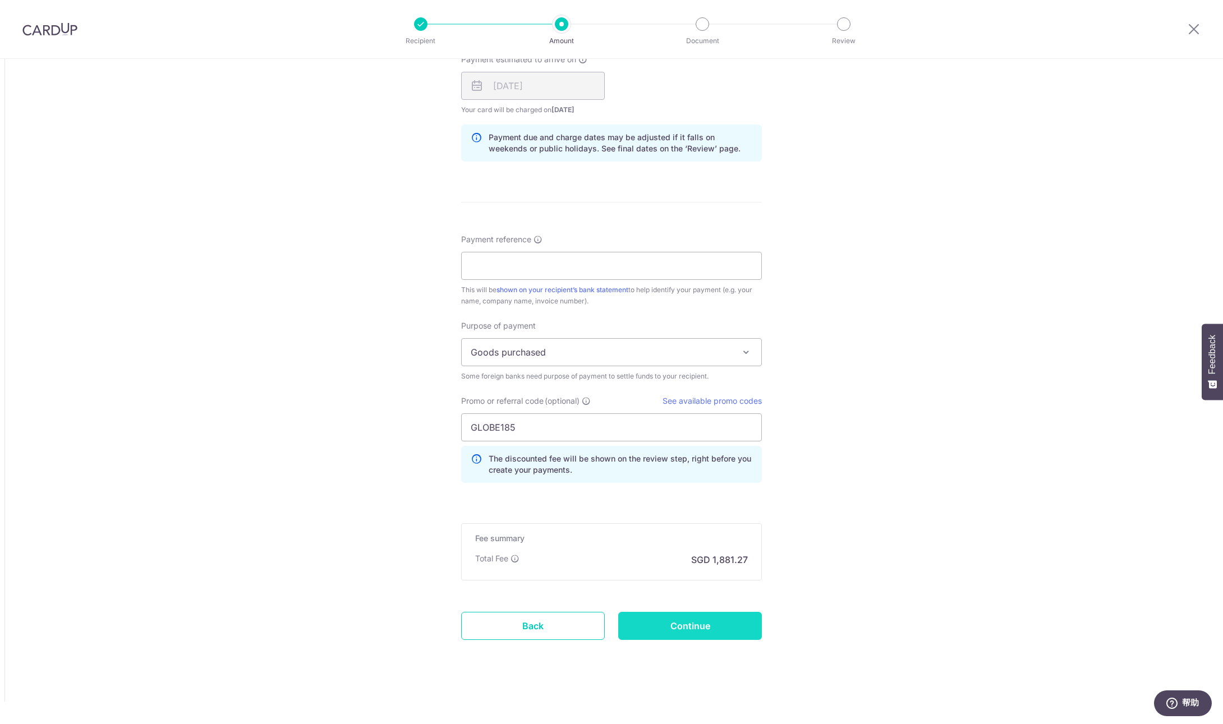
click at [714, 631] on input "Continue" at bounding box center [690, 626] width 144 height 28
type input "Create Schedule"
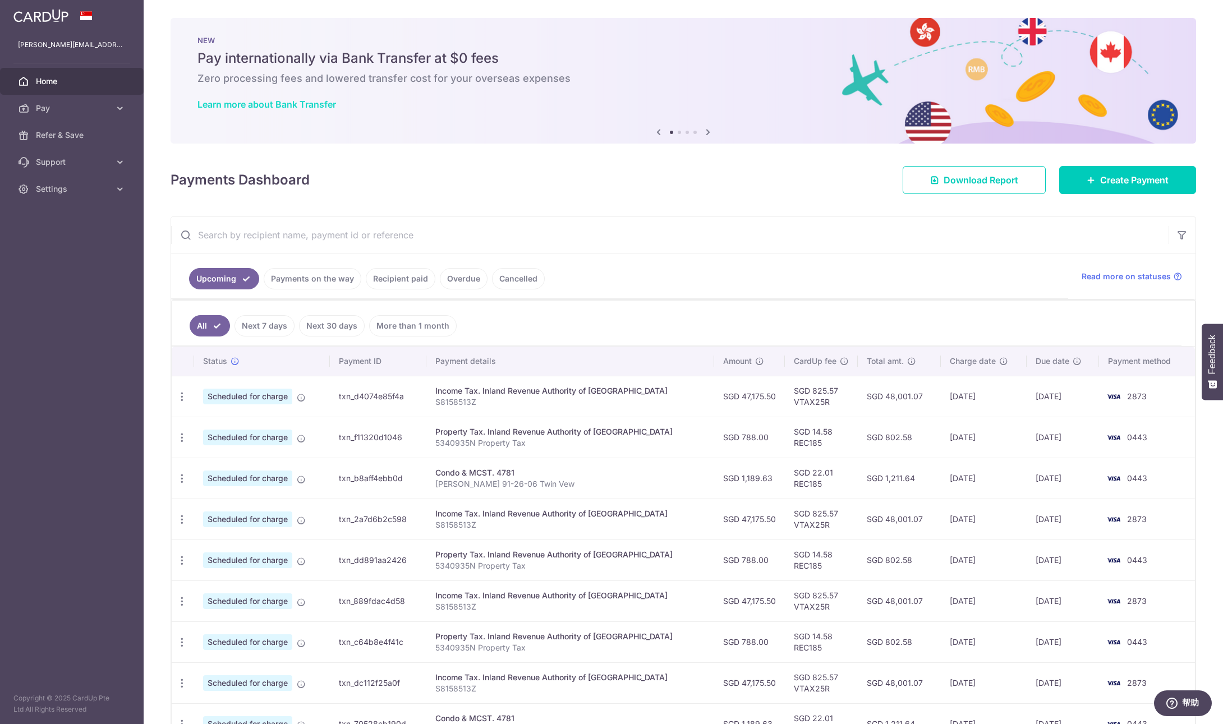
click at [305, 106] on link "Learn more about Bank Transfer" at bounding box center [267, 104] width 139 height 11
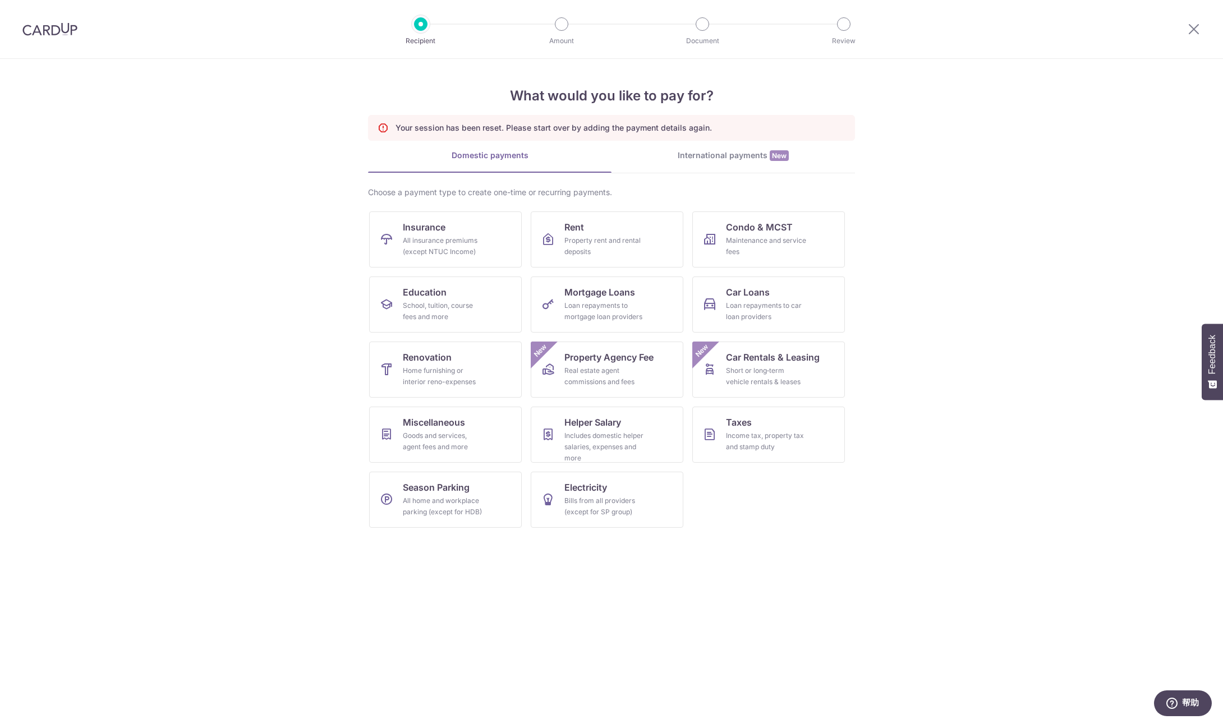
click at [783, 170] on link "International payments New" at bounding box center [734, 161] width 244 height 23
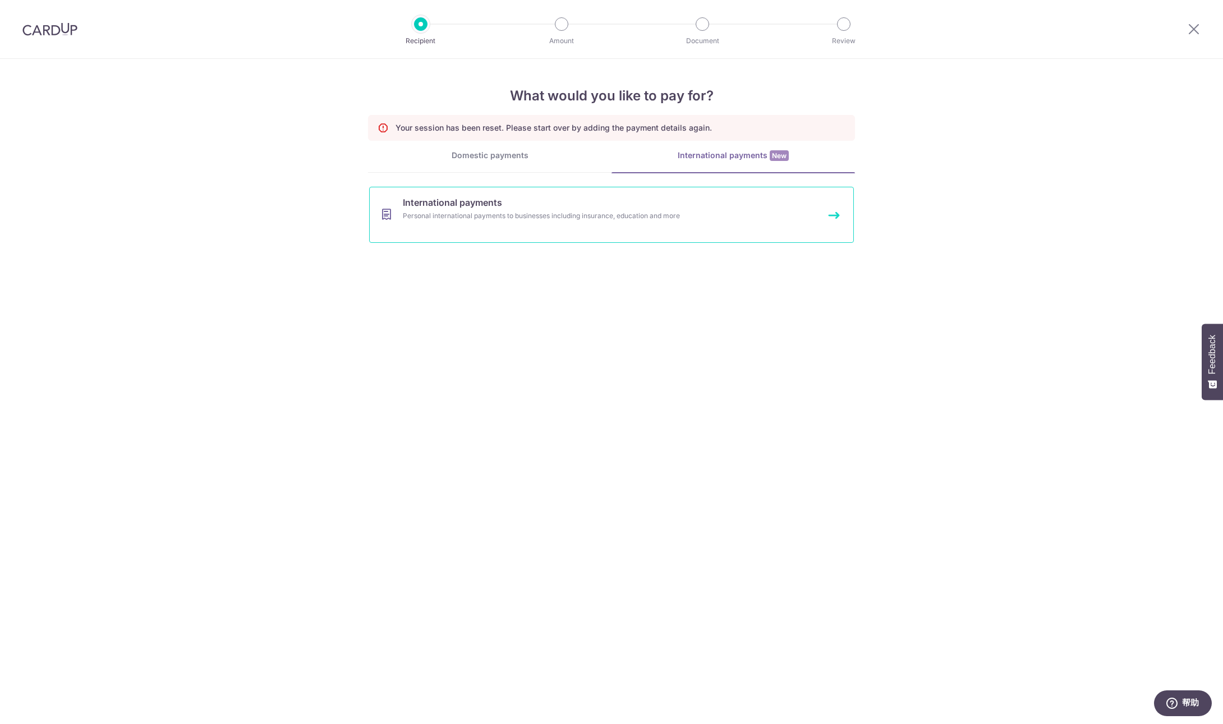
click at [573, 218] on div "Personal international payments to businesses including insurance, education an…" at bounding box center [597, 215] width 388 height 11
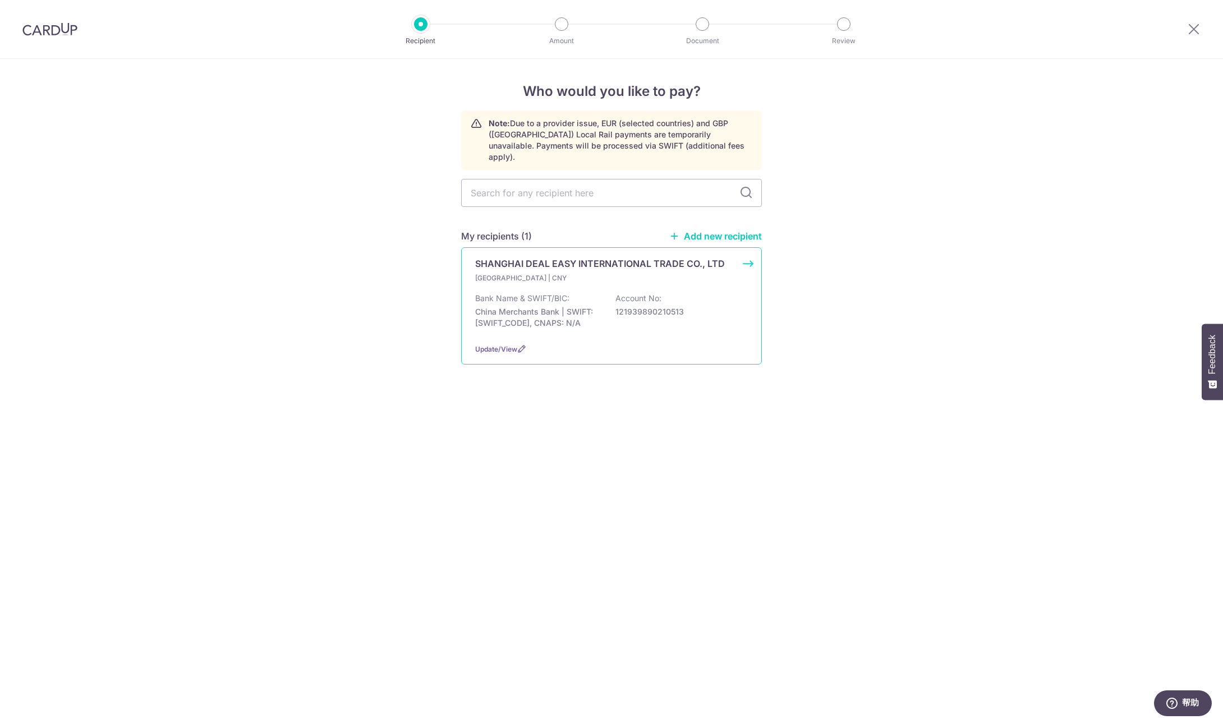
click at [739, 293] on div "Bank Name & SWIFT/BIC: China Merchants Bank | SWIFT: [SWIFT_CODE], CNAPS: N/A A…" at bounding box center [611, 314] width 273 height 42
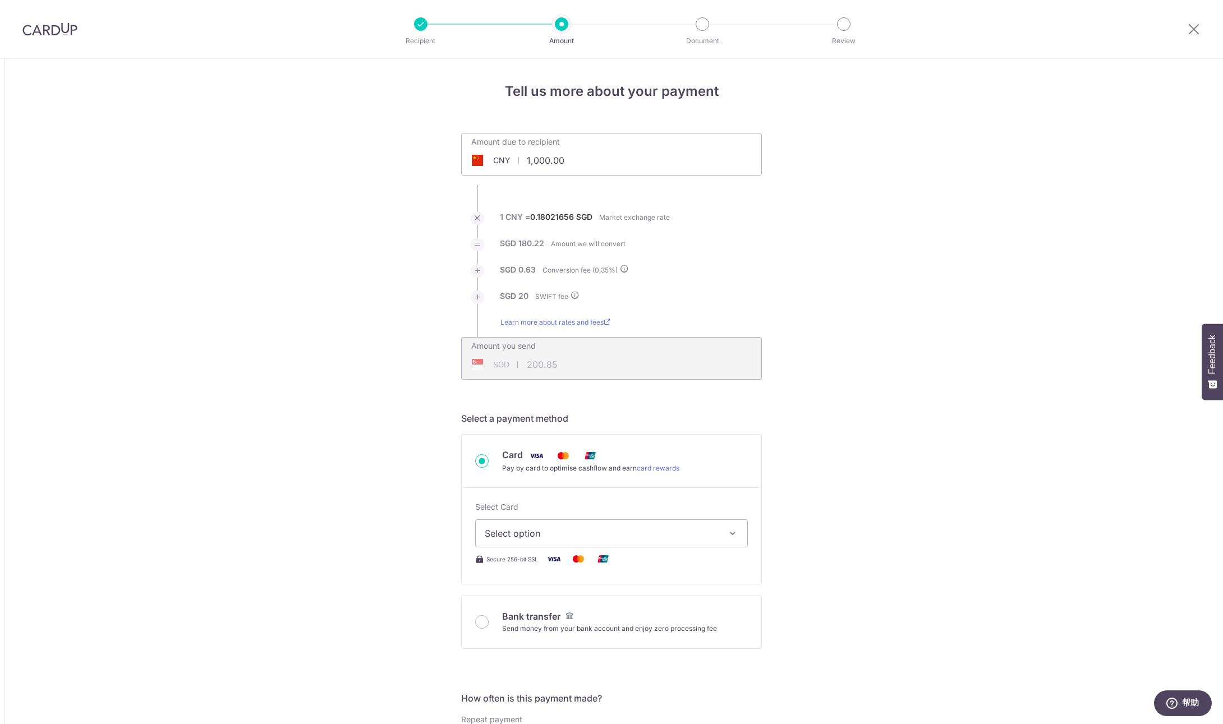
drag, startPoint x: 530, startPoint y: 159, endPoint x: 524, endPoint y: 159, distance: 6.2
click at [524, 159] on input "1,000.00" at bounding box center [548, 161] width 173 height 26
click at [1007, 225] on div "Tell us more about your payment Amount due to recipient CNY 400,000.00 1000 1 C…" at bounding box center [611, 734] width 1223 height 1351
type input "400,000.00"
type input "72,360.12"
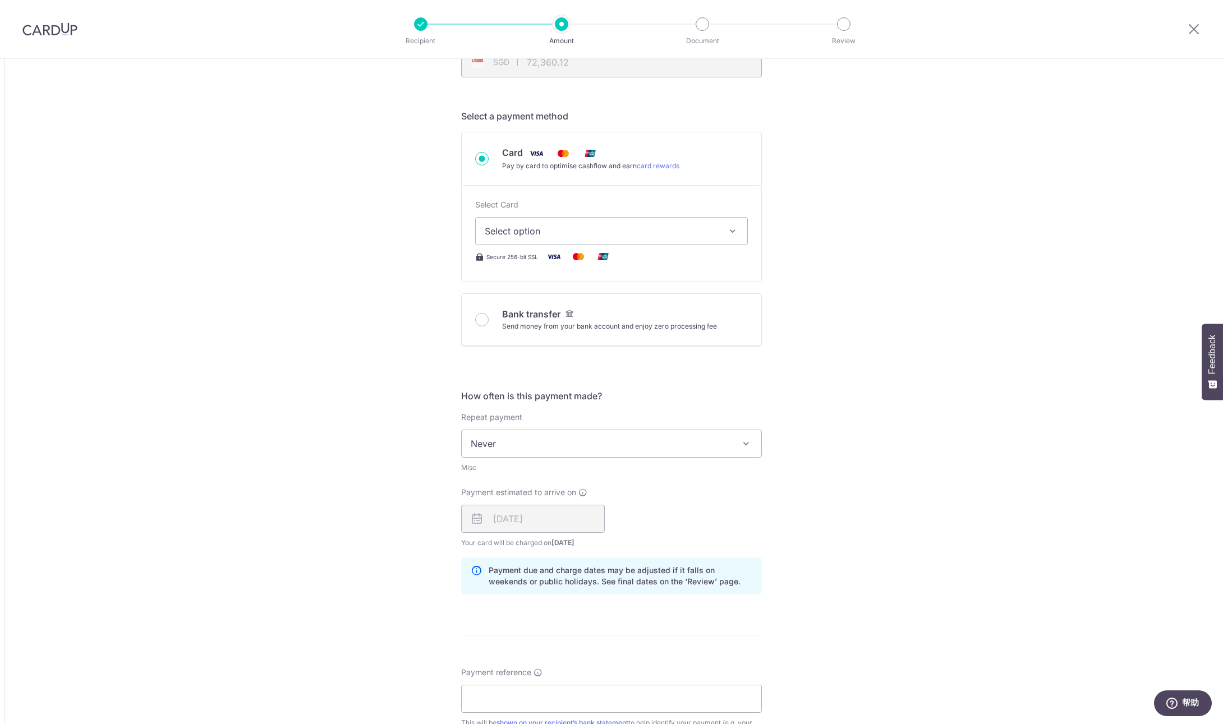
scroll to position [327, 0]
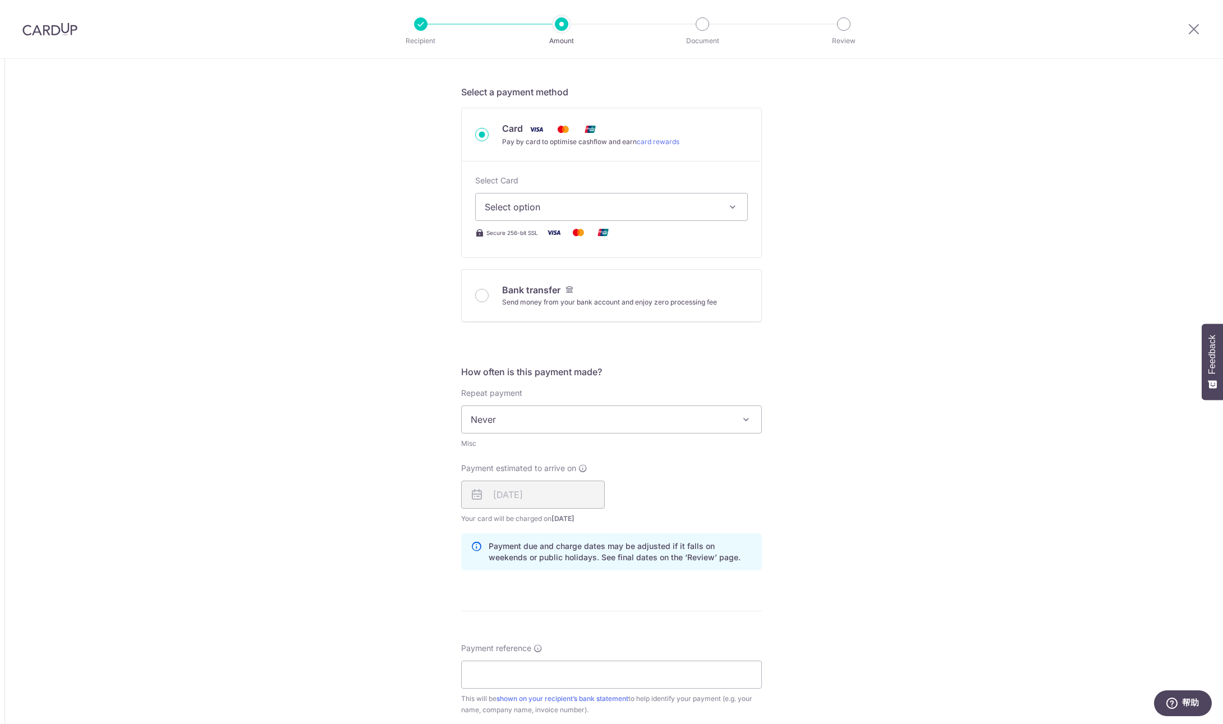
click at [706, 215] on button "Select option" at bounding box center [611, 207] width 273 height 28
drag, startPoint x: 620, startPoint y: 314, endPoint x: 807, endPoint y: 309, distance: 187.5
click at [620, 314] on span "**** 2873" at bounding box center [612, 313] width 254 height 13
type input "400,000.00"
type input "72,360.80"
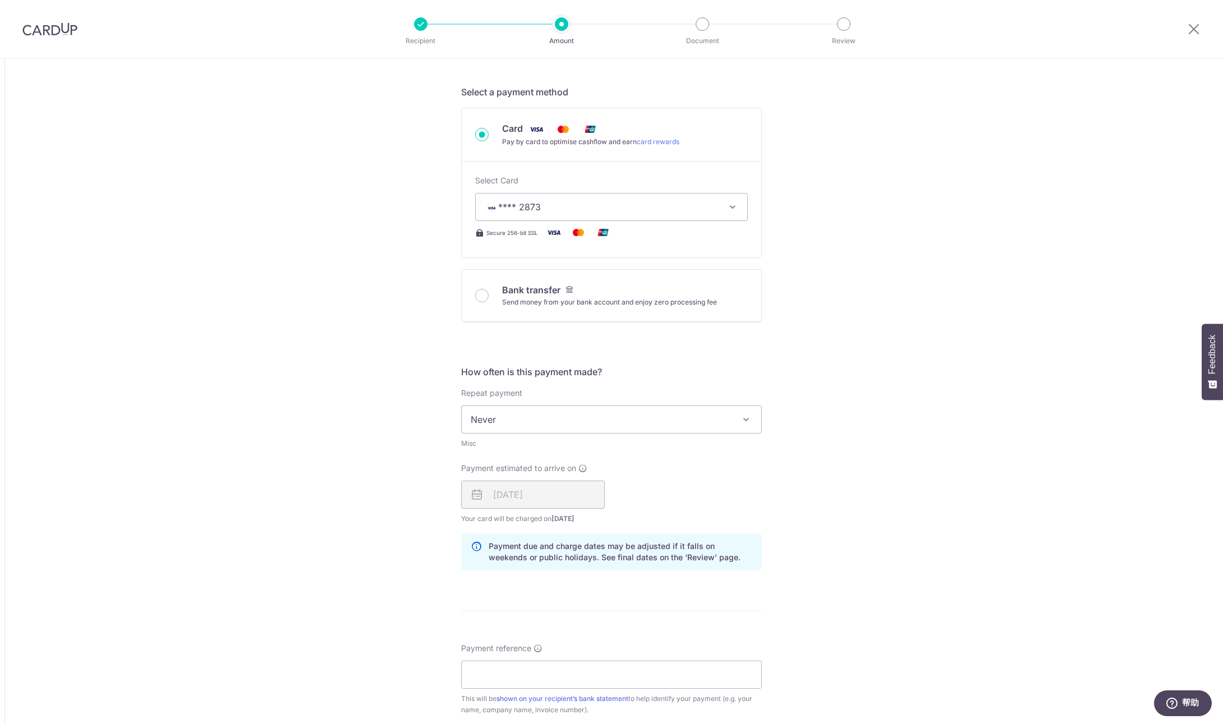
click at [807, 309] on div "Tell us more about your payment Amount due to recipient CNY 400,000.00 400000 1…" at bounding box center [611, 407] width 1223 height 1351
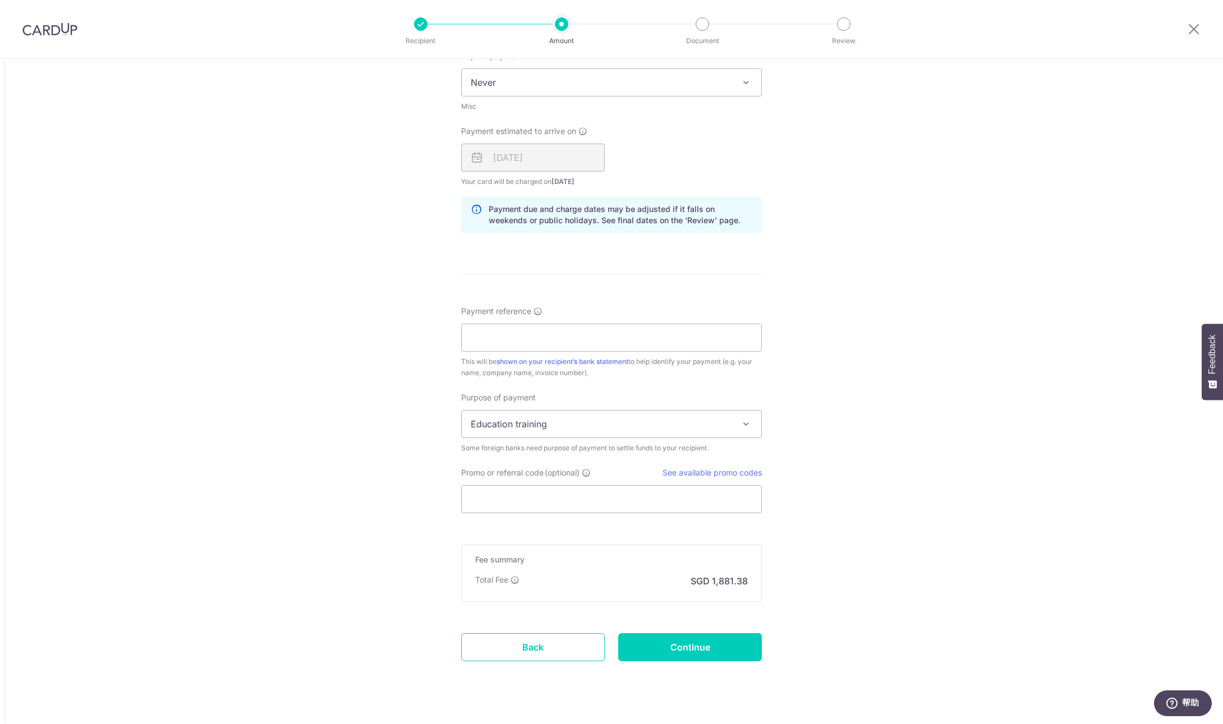
scroll to position [685, 0]
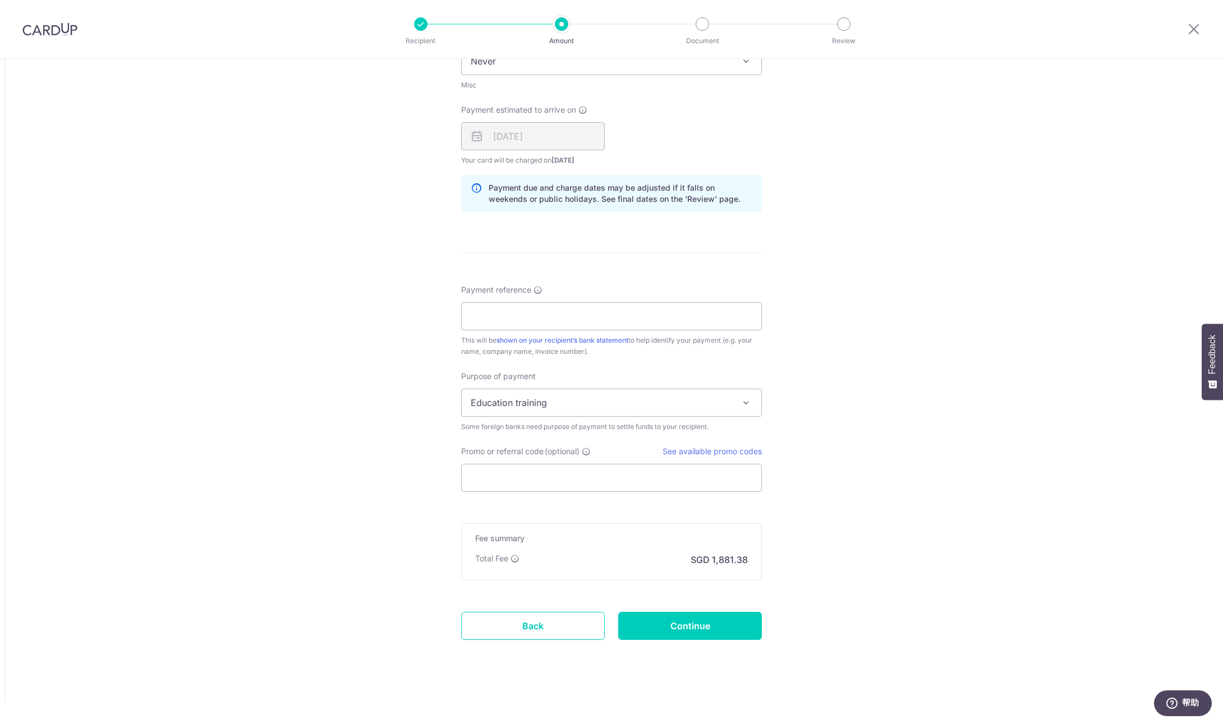
click at [731, 406] on span "Education training" at bounding box center [612, 402] width 300 height 27
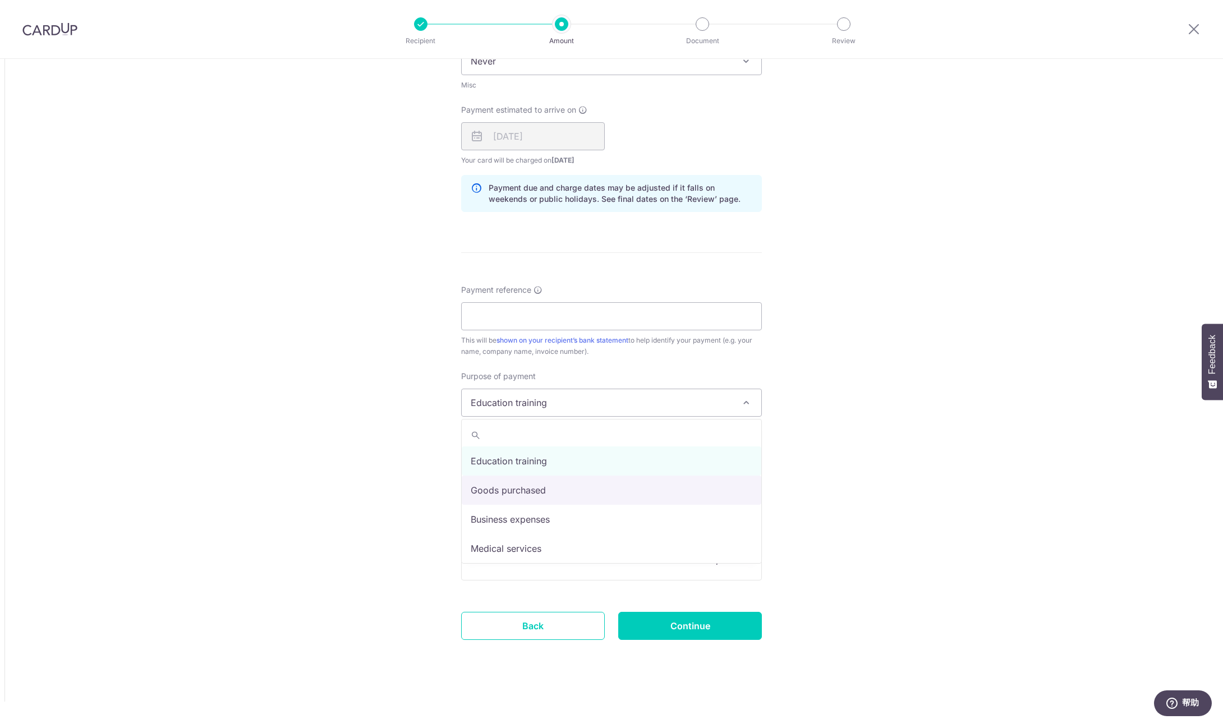
select select "Goods purchased"
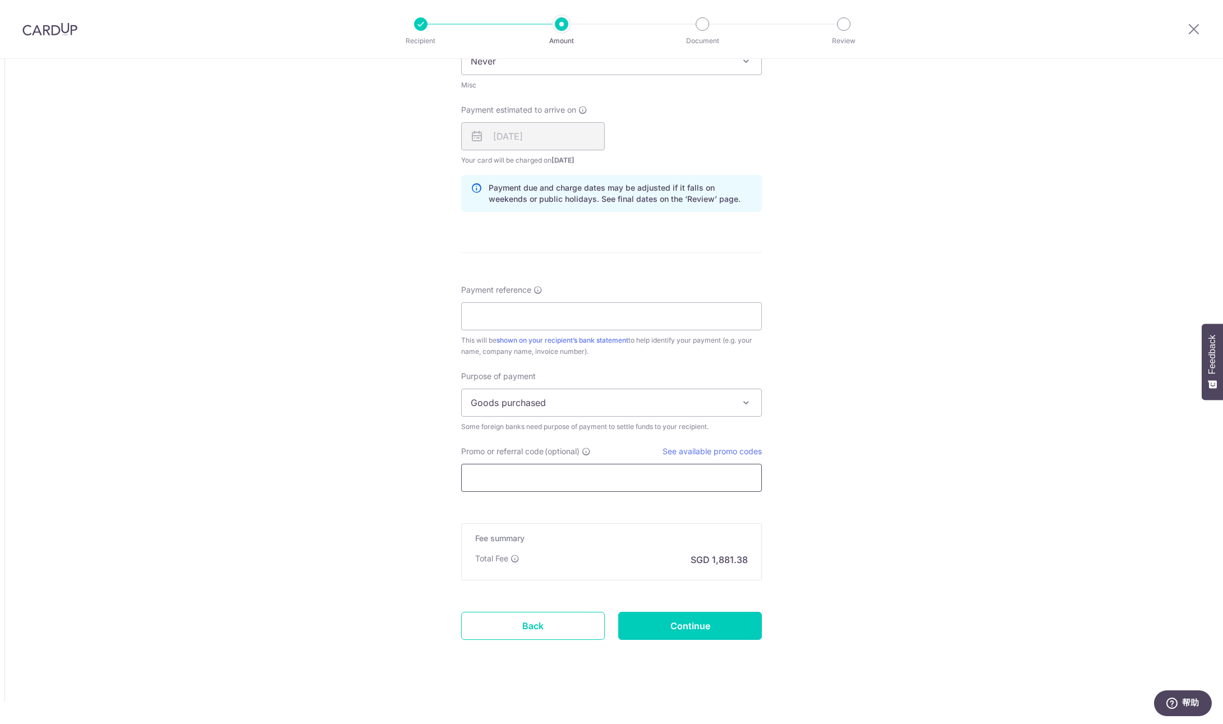
click at [550, 479] on input "Promo or referral code (optional)" at bounding box center [611, 478] width 301 height 28
paste input "GLOBE185"
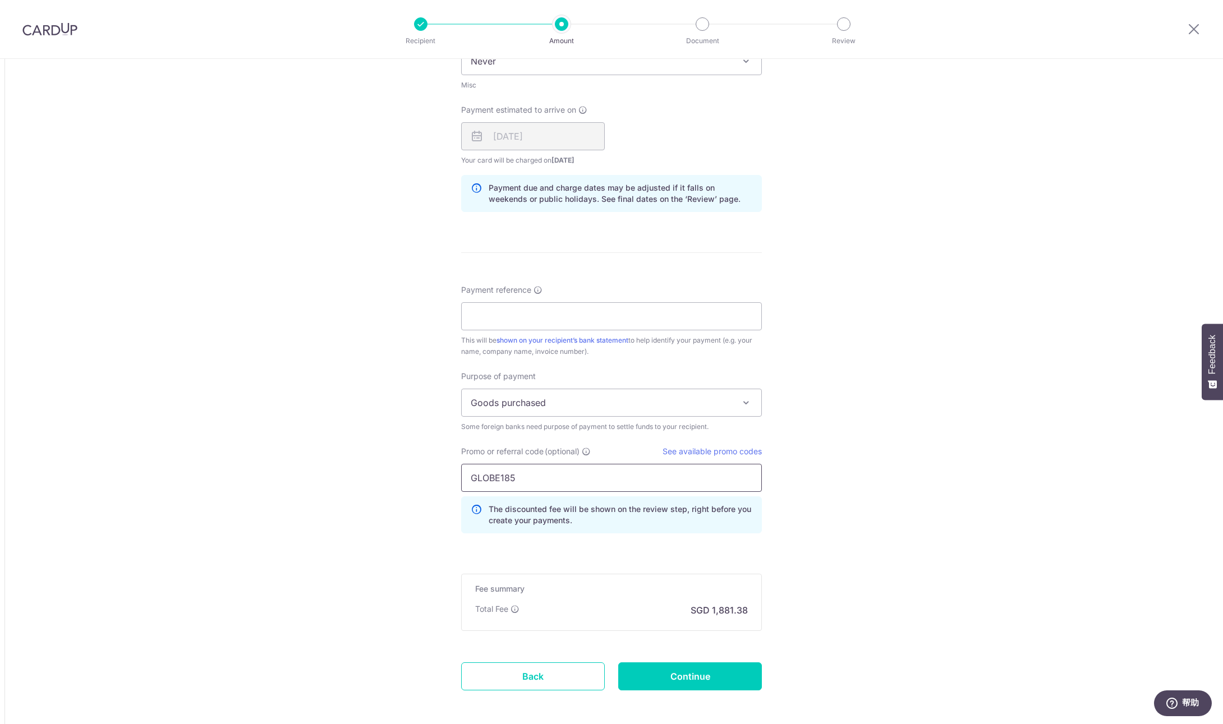
type input "GLOBE185"
click at [842, 465] on div "Tell us more about your payment Amount due to recipient CNY 400,000.00 400000 1…" at bounding box center [611, 74] width 1223 height 1401
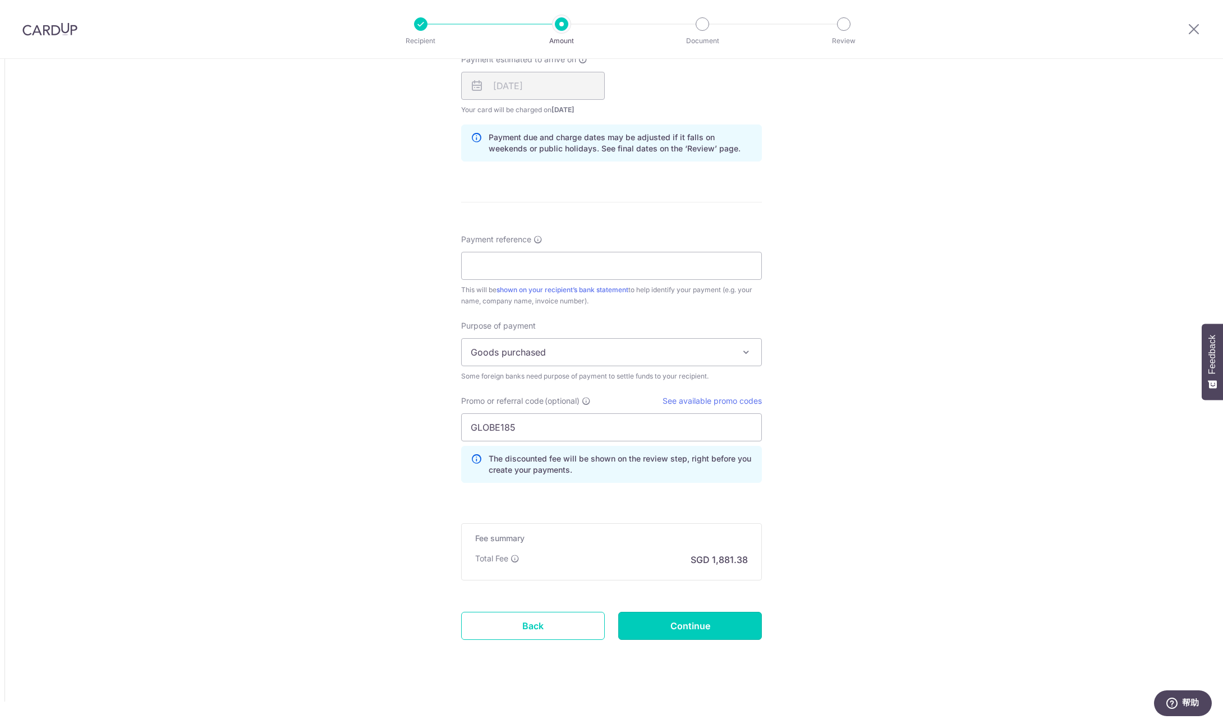
click at [717, 618] on input "Continue" at bounding box center [690, 626] width 144 height 28
type input "Create Schedule"
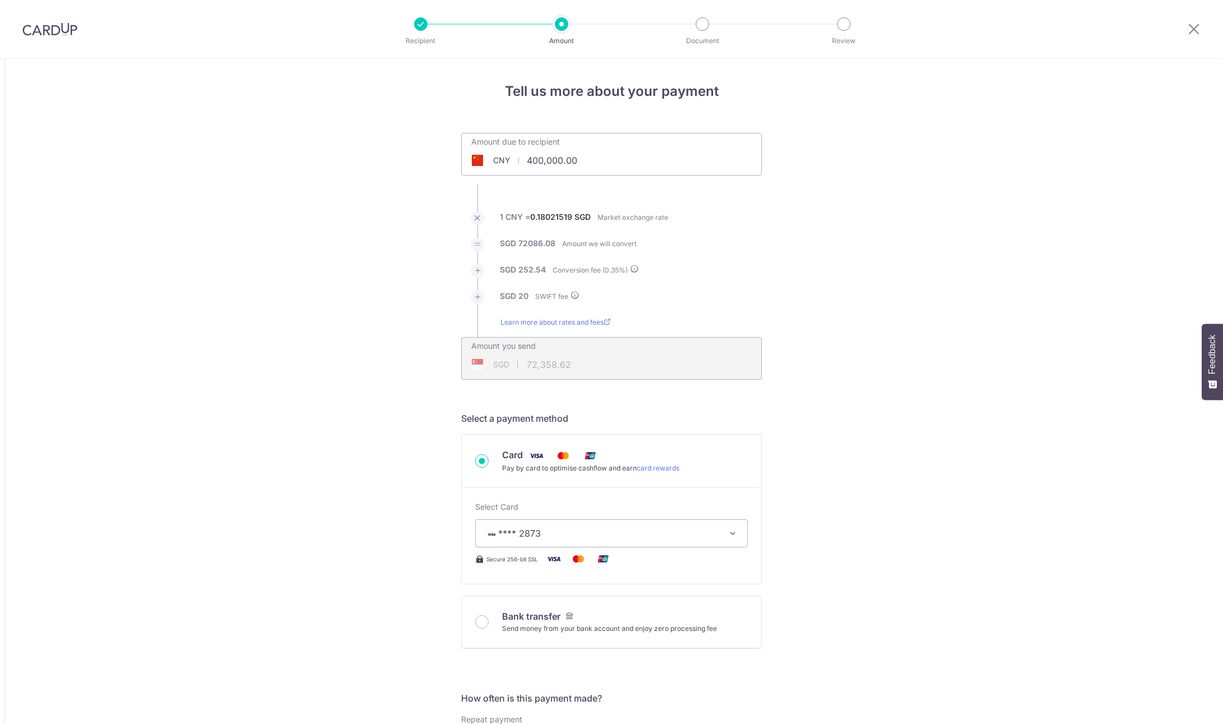
scroll to position [751, 0]
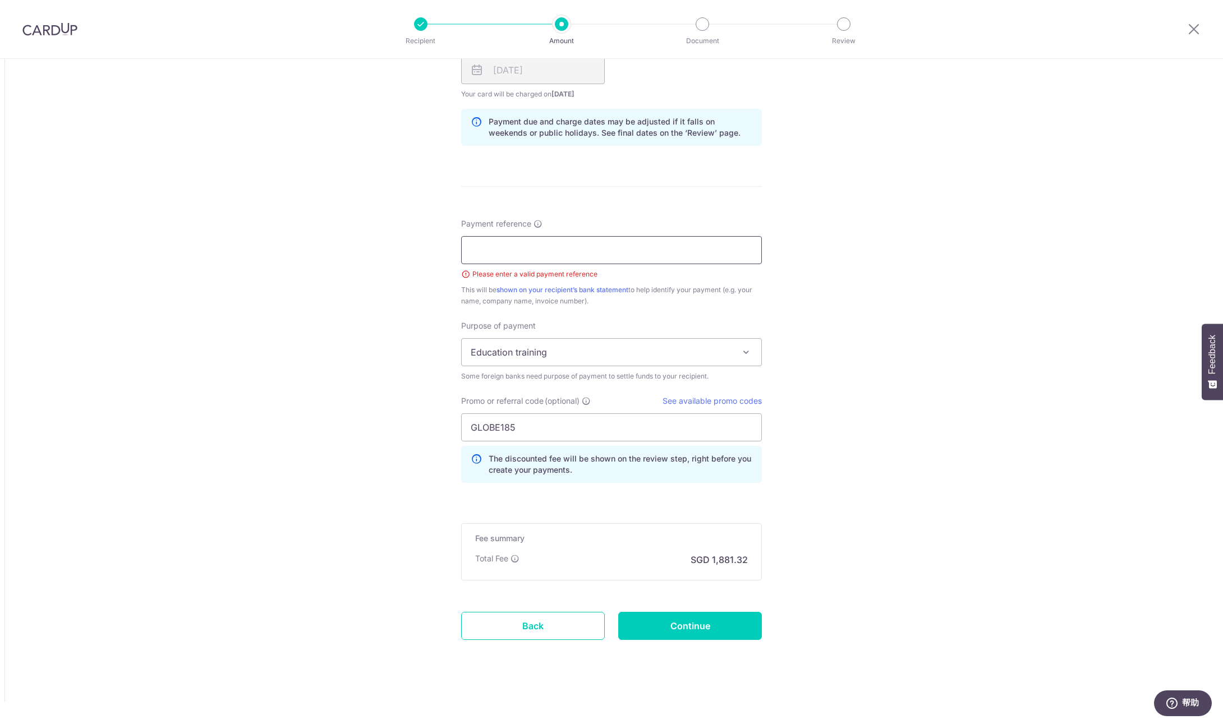
click at [542, 248] on input "Payment reference" at bounding box center [611, 250] width 301 height 28
paste input "VAT 91310000MA1H39136L"
type input "VAT 91310000MA1H39136L"
click at [786, 303] on div "Tell us more about your payment Amount due to recipient CNY 400,000.00 400000 1…" at bounding box center [611, 16] width 1223 height 1417
click at [731, 626] on input "Continue" at bounding box center [690, 626] width 144 height 28
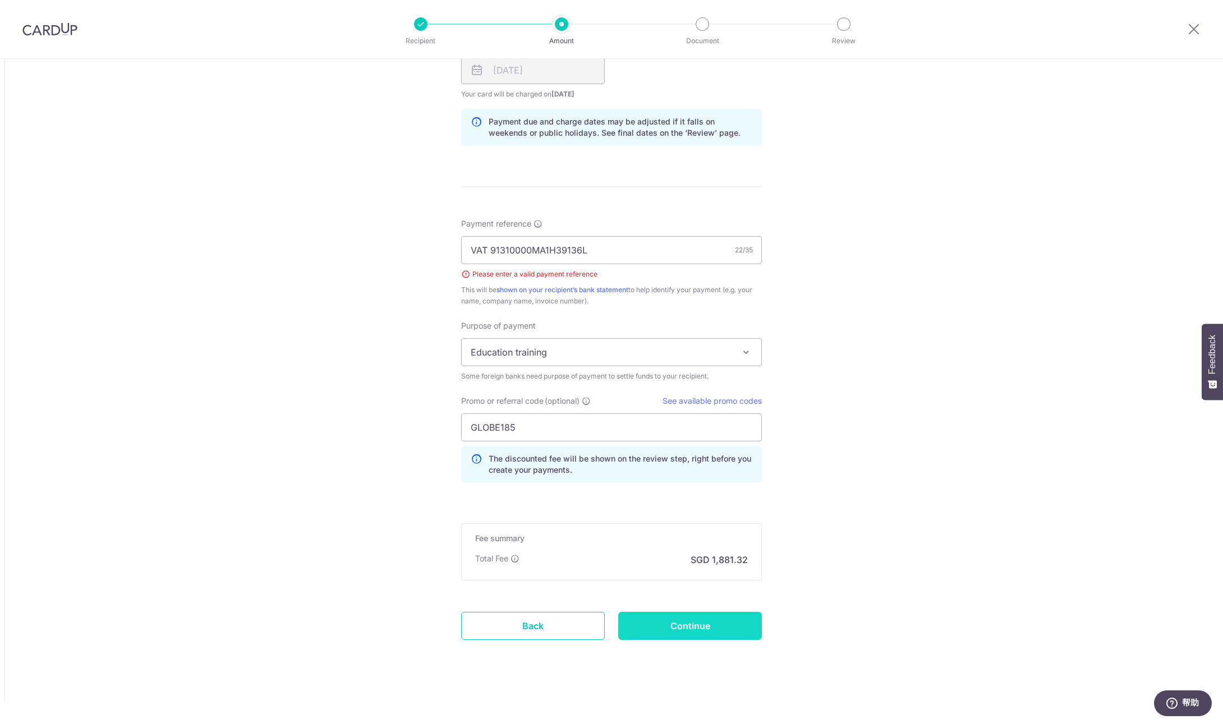
type input "Create Schedule"
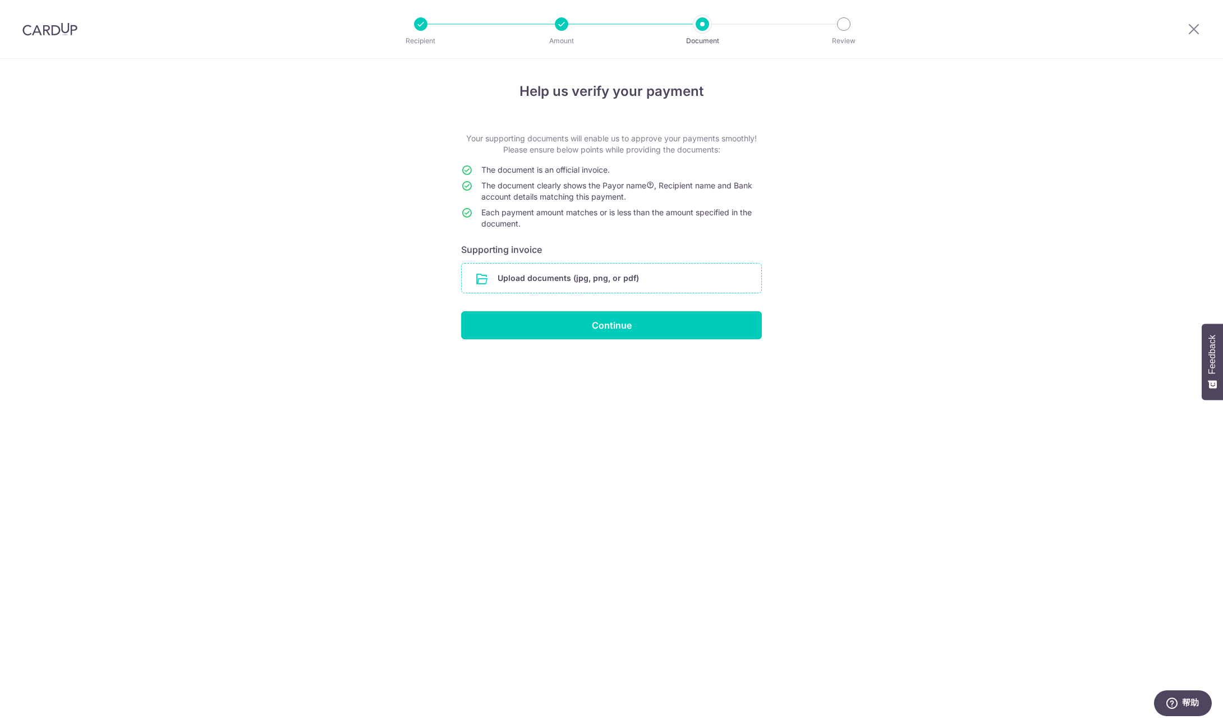
click at [601, 281] on input "file" at bounding box center [612, 278] width 300 height 29
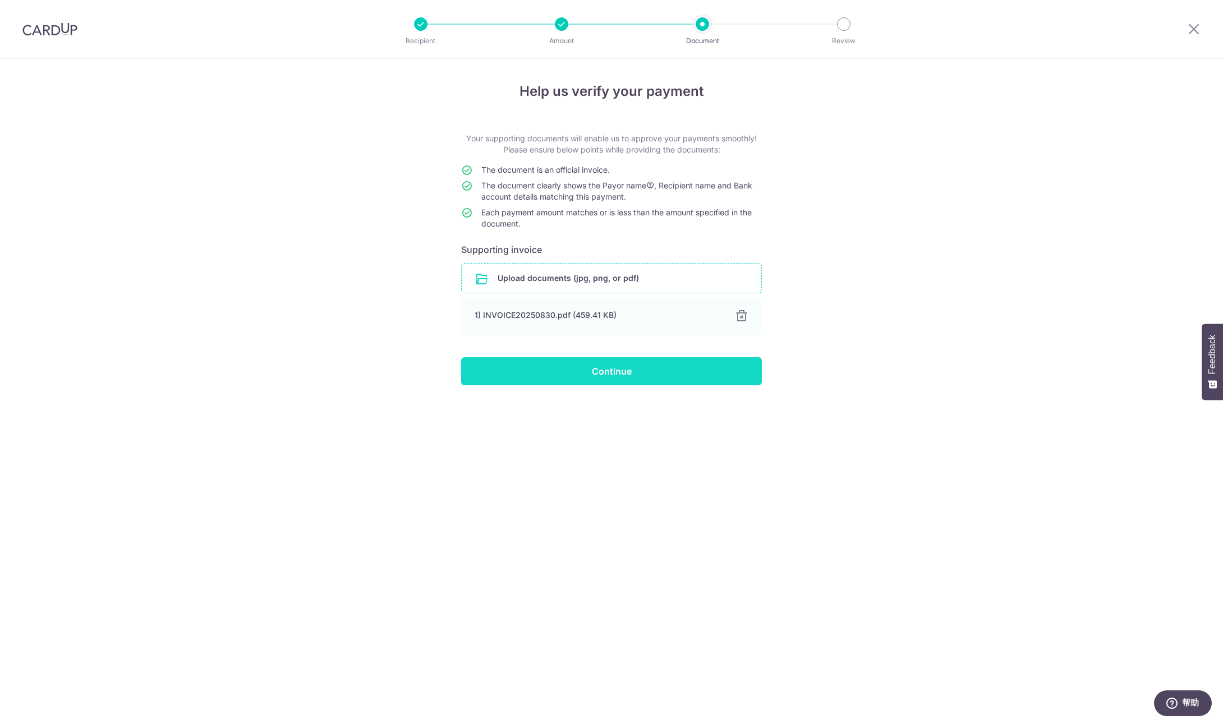
click at [666, 375] on input "Continue" at bounding box center [611, 371] width 301 height 28
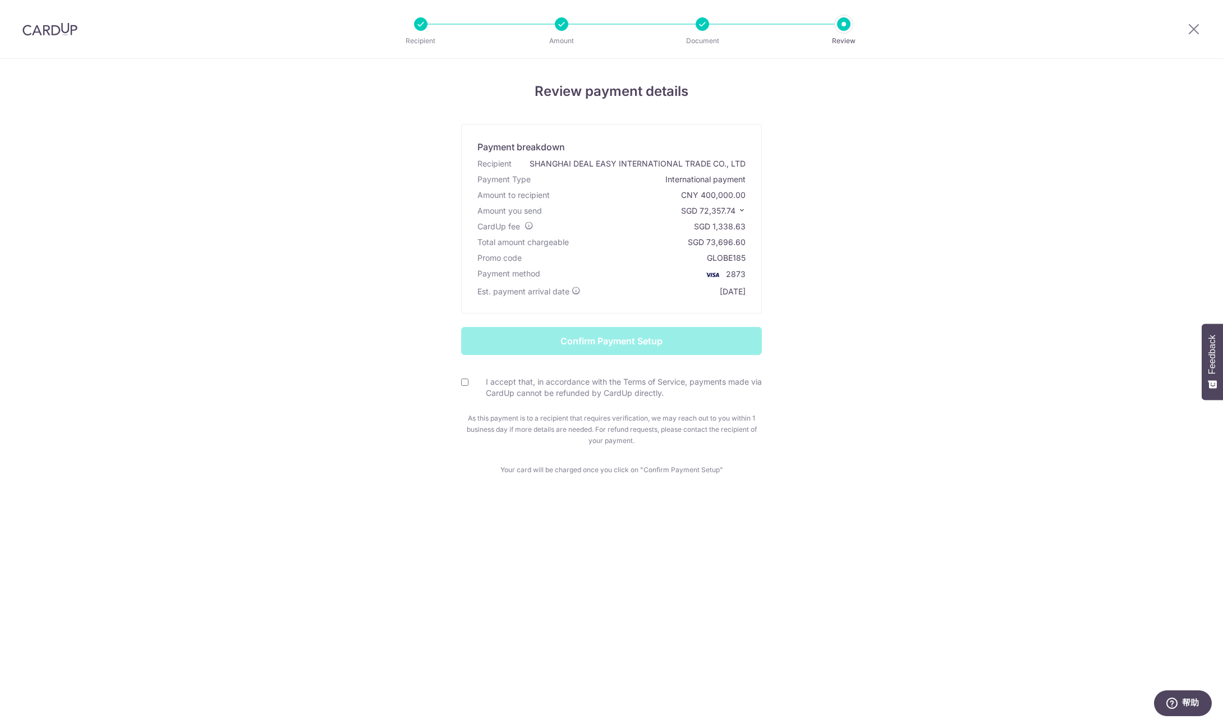
click at [466, 379] on input "I accept that, in accordance with the Terms of Service, payments made via CardU…" at bounding box center [464, 382] width 7 height 7
checkbox input "true"
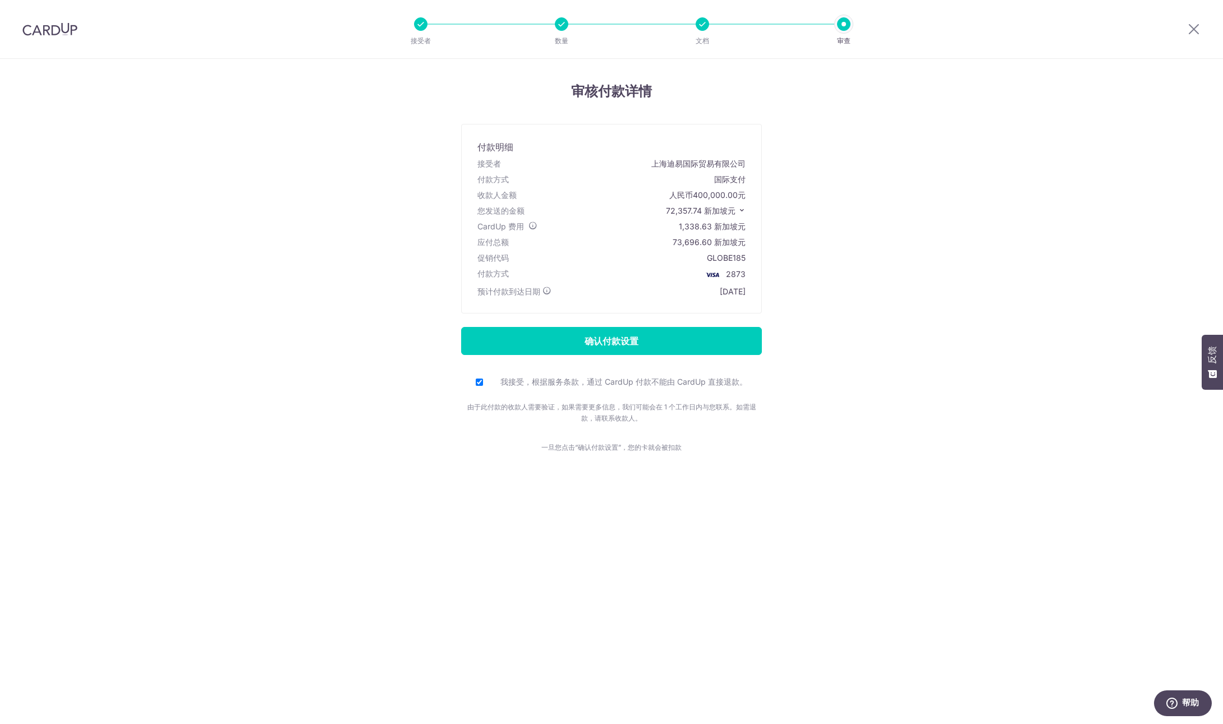
click at [897, 377] on form "确认付款设置 我接受，根据服务条款，通过 CardUp 付款不能由 CardUp 直接退款。 由于此付款的收款人需要验证，如果需要更多信息，我们可能会在 1 …" at bounding box center [611, 375] width 657 height 97
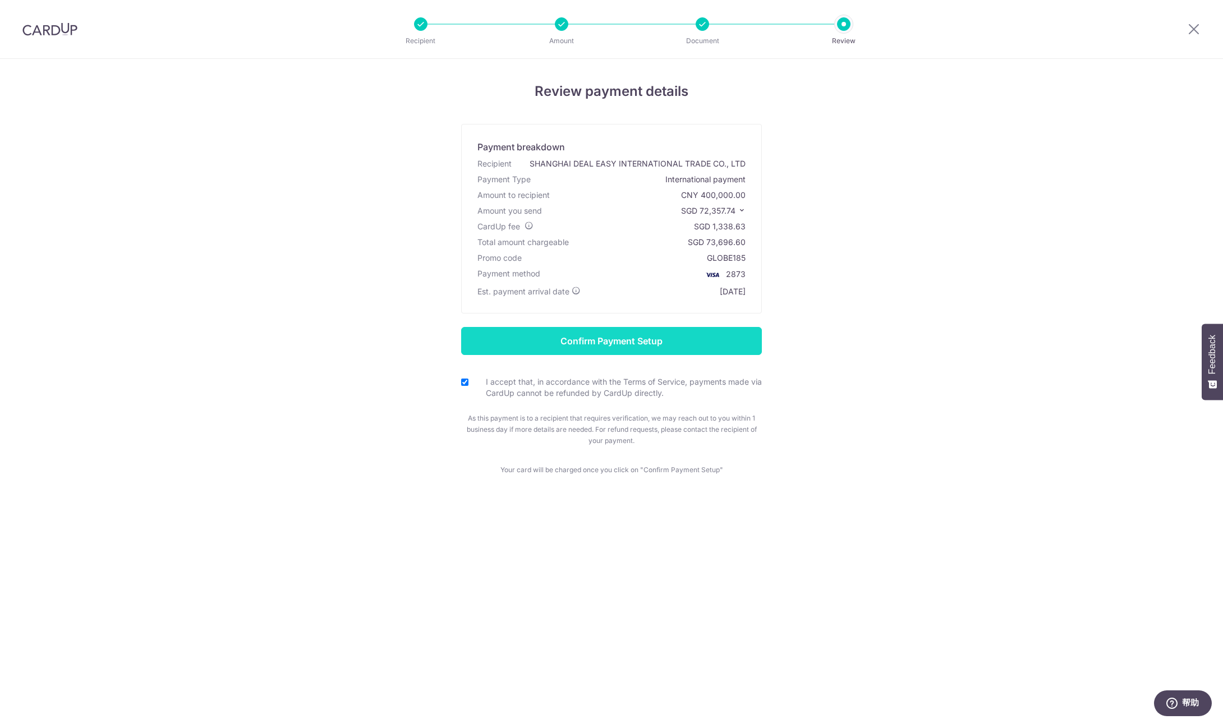
click at [700, 339] on input "Confirm Payment Setup" at bounding box center [611, 341] width 301 height 28
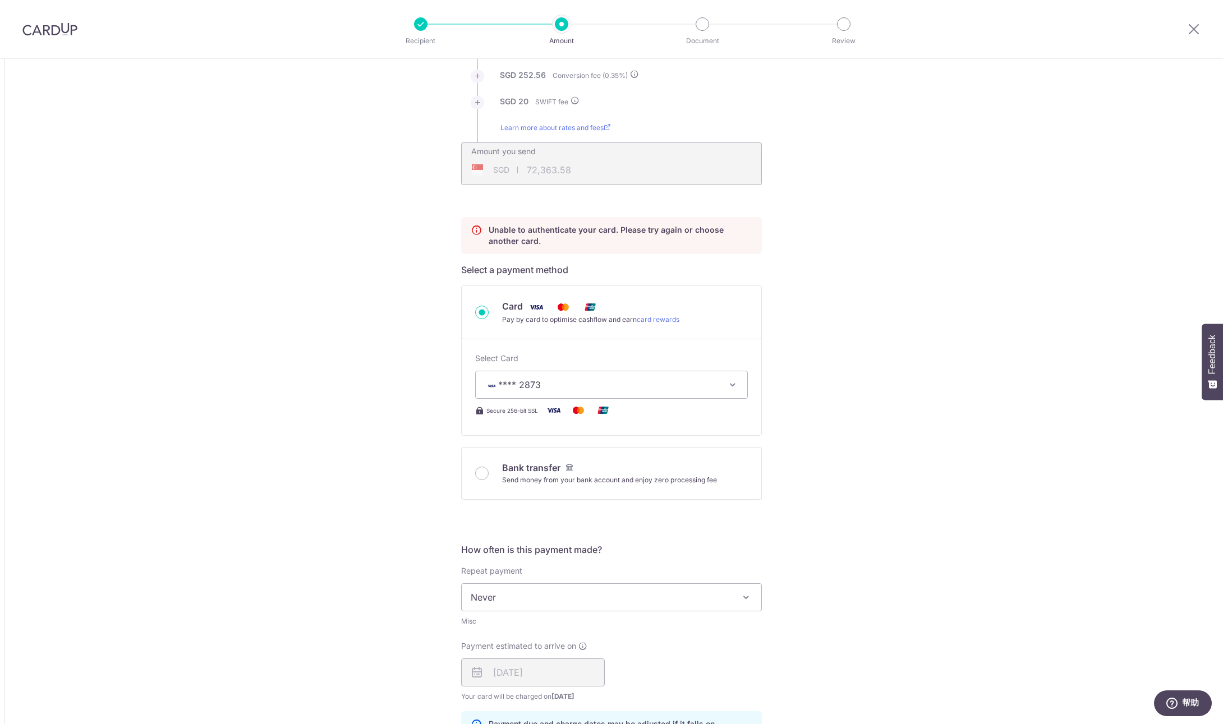
scroll to position [782, 0]
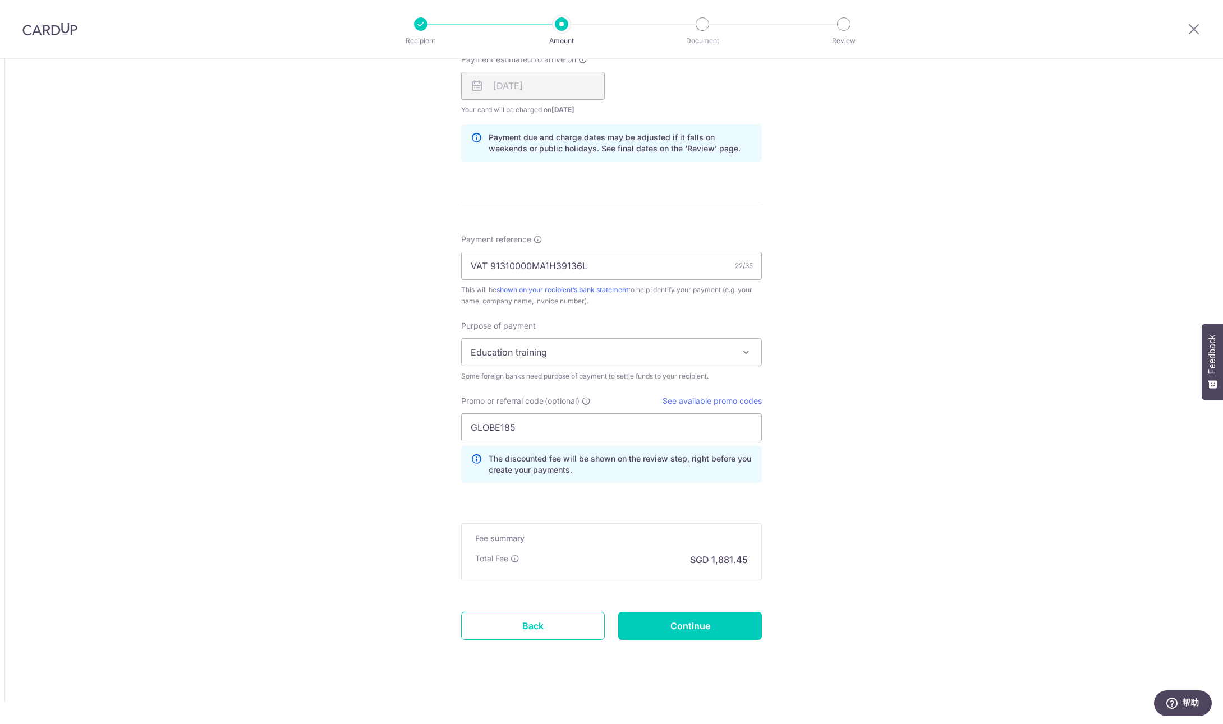
click at [39, 28] on img at bounding box center [49, 28] width 55 height 13
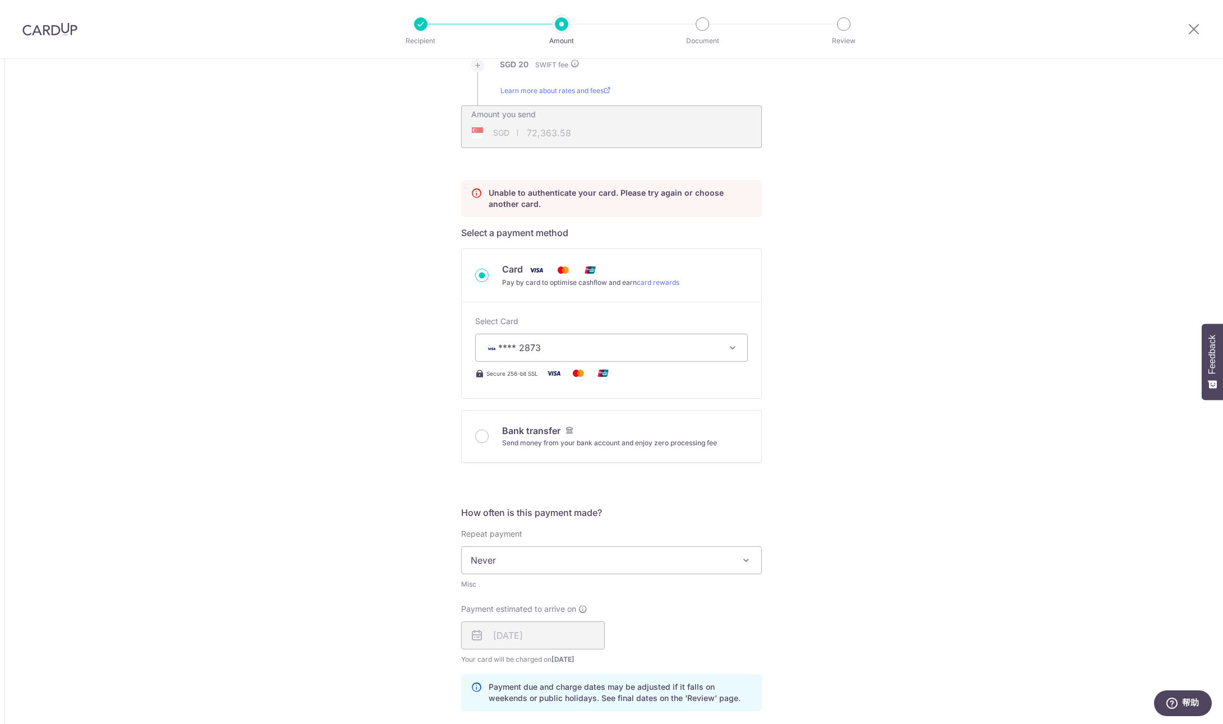
scroll to position [231, 0]
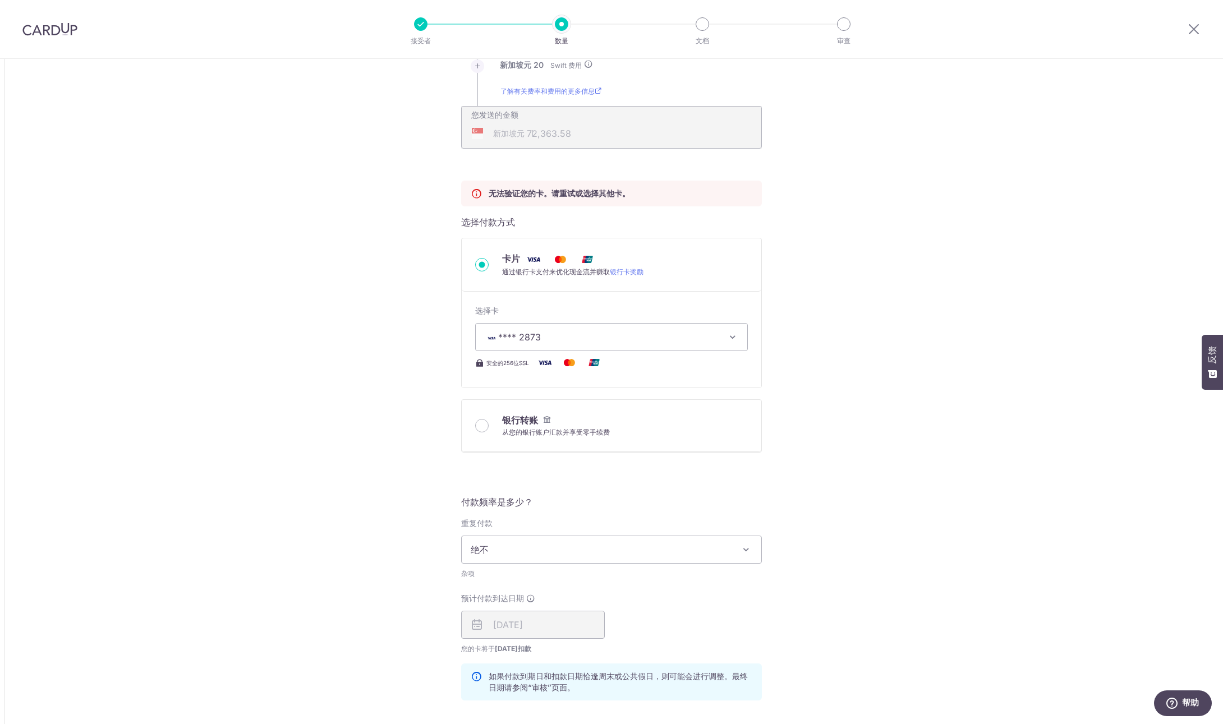
click at [696, 331] on span "**** 2873" at bounding box center [601, 336] width 233 height 13
click at [596, 445] on span "**** 2873" at bounding box center [612, 444] width 254 height 13
type input "400,000.00"
type input "72,369.90"
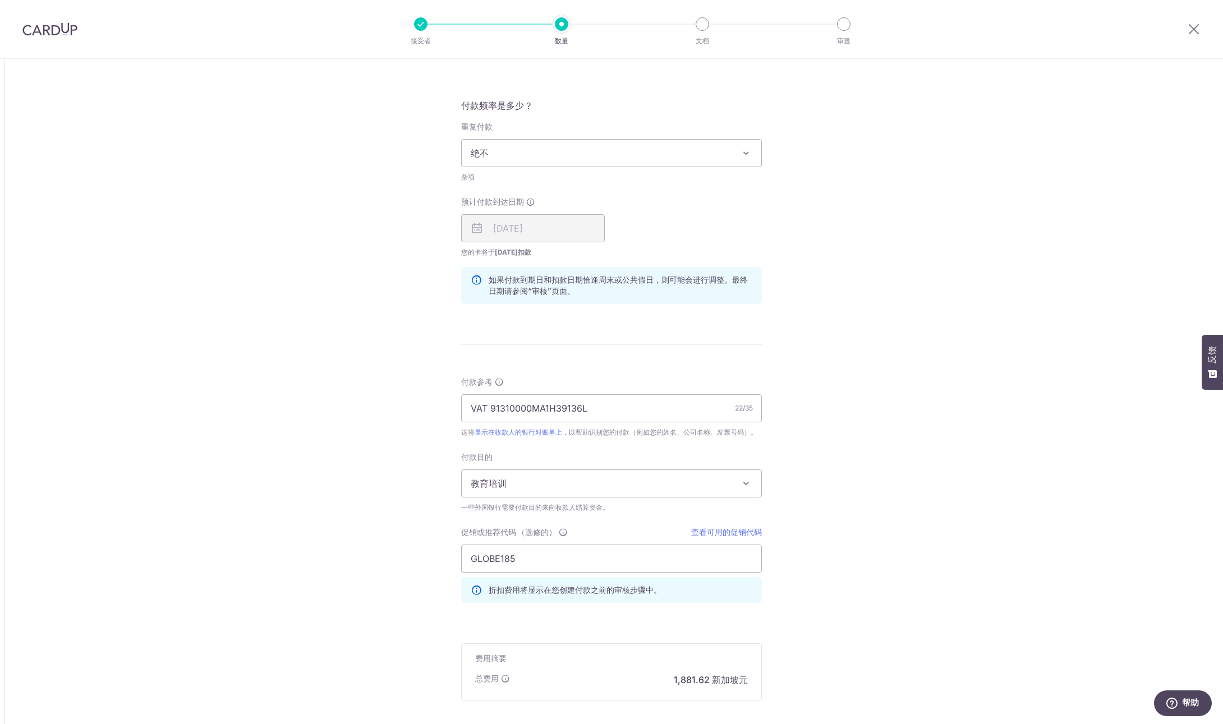
scroll to position [750, 0]
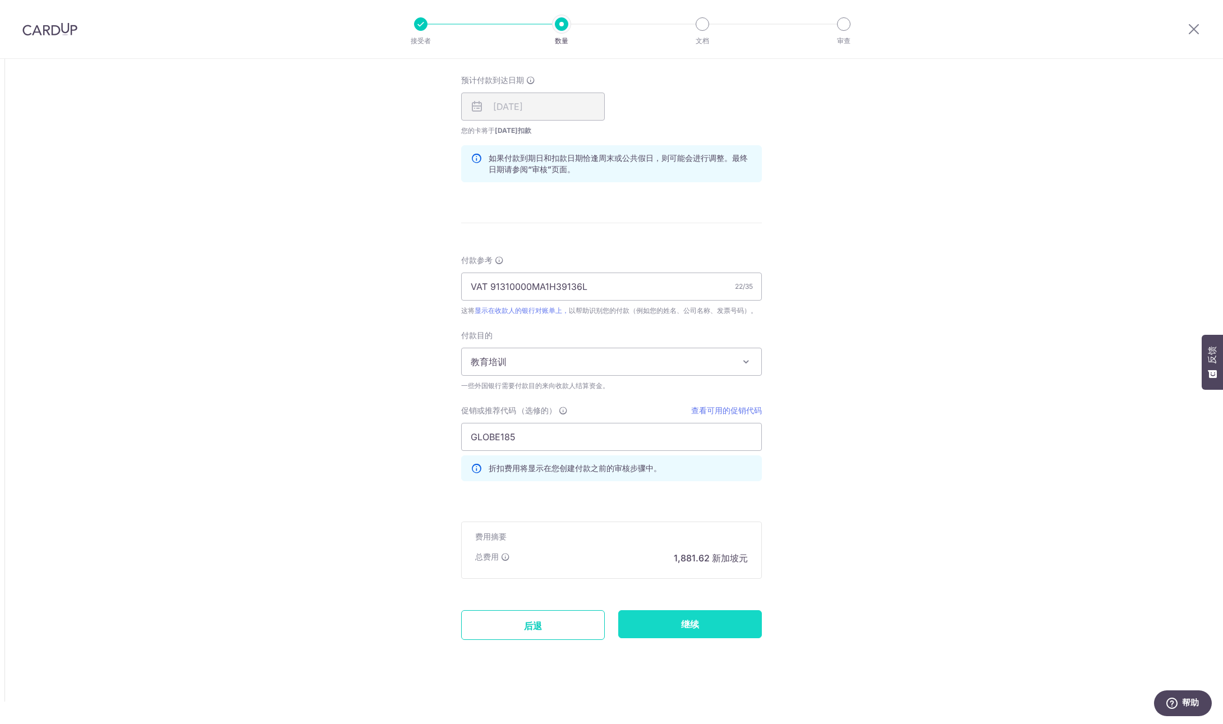
click at [712, 626] on input "继续" at bounding box center [690, 624] width 144 height 28
type input "Update Schedule"
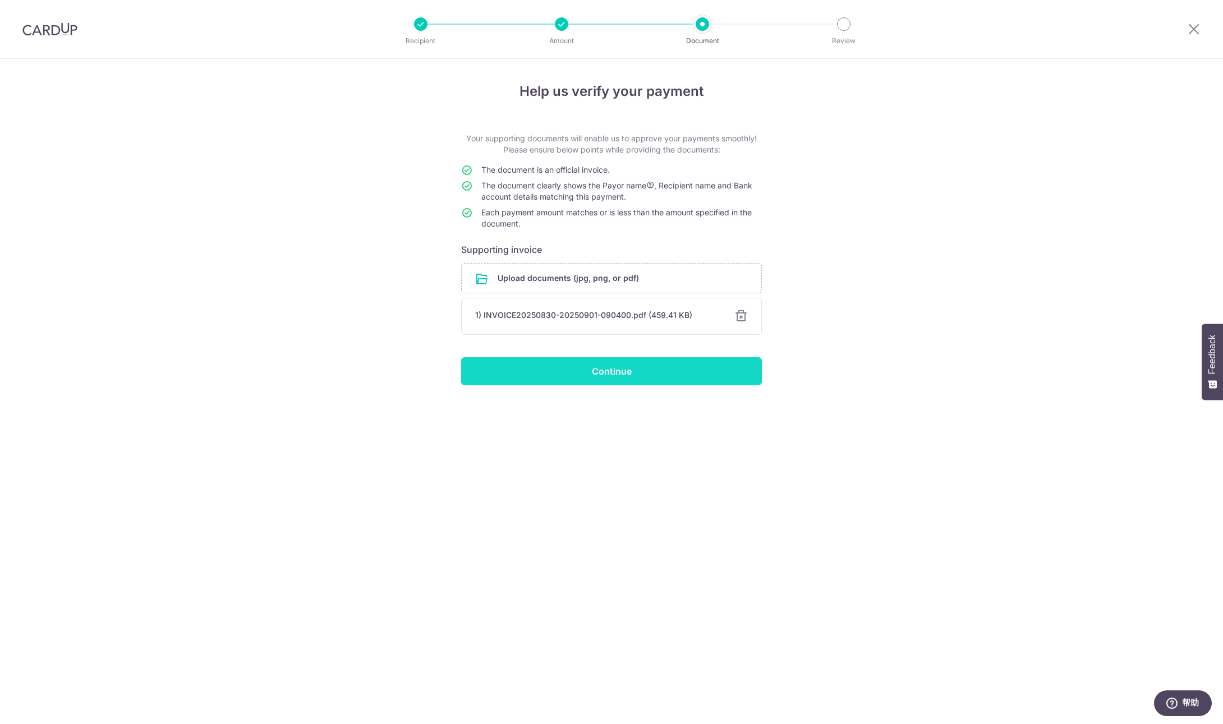
click at [676, 374] on input "Continue" at bounding box center [611, 371] width 301 height 28
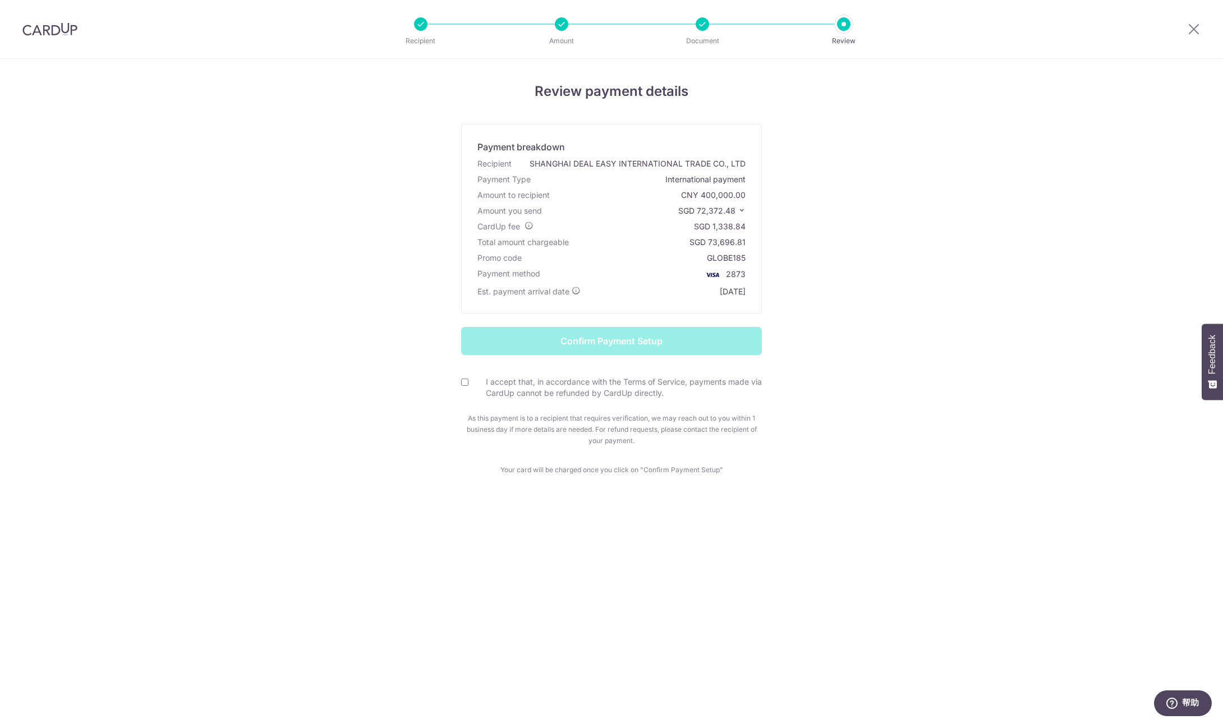
click at [462, 379] on input "I accept that, in accordance with the Terms of Service, payments made via CardU…" at bounding box center [464, 382] width 7 height 7
checkbox input "true"
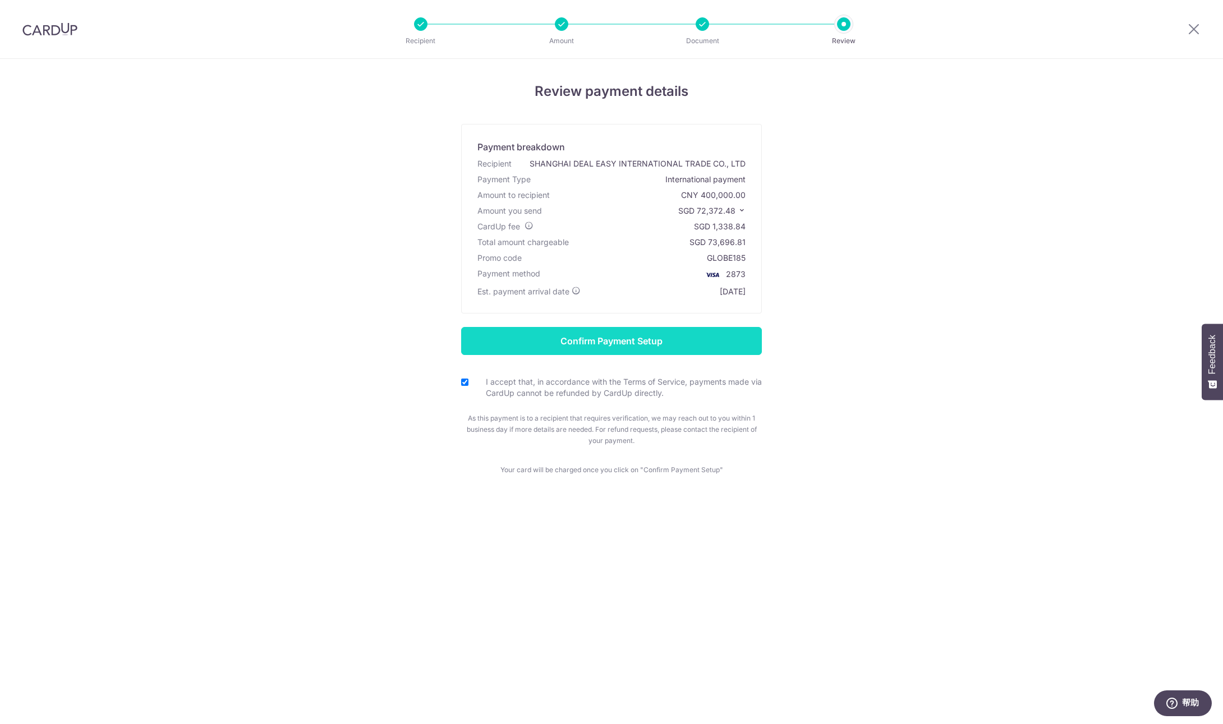
click at [696, 337] on input "Confirm Payment Setup" at bounding box center [611, 341] width 301 height 28
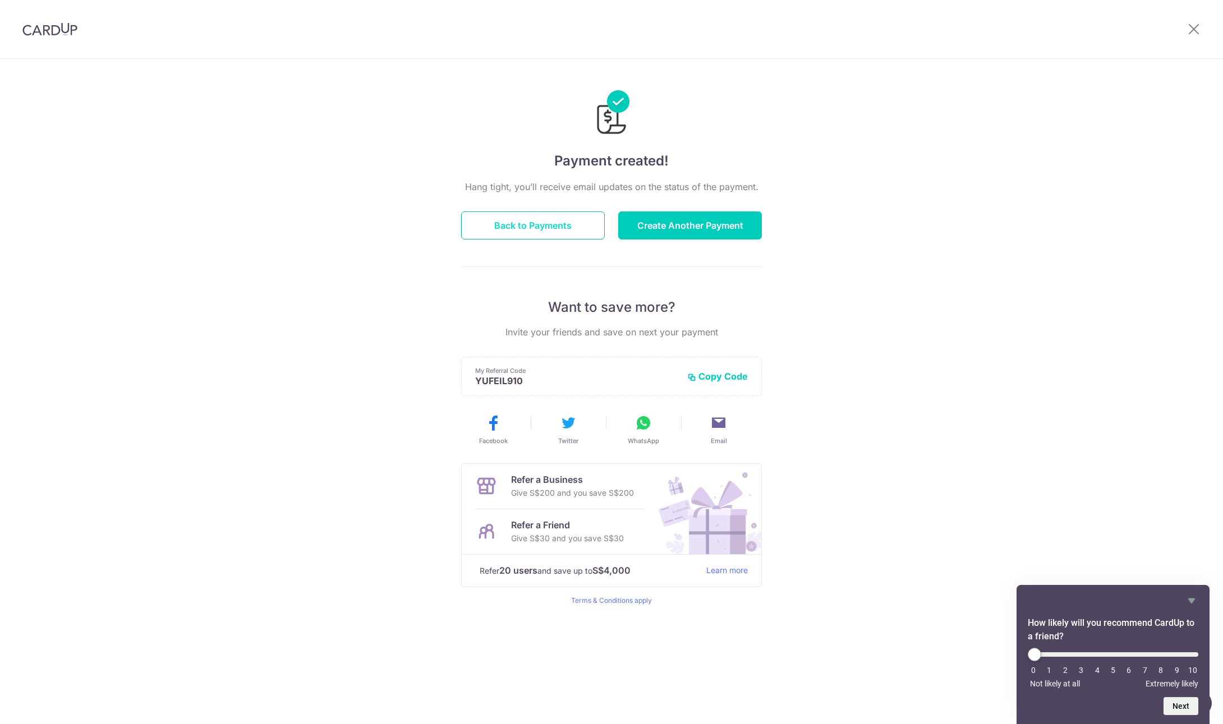
click at [551, 228] on button "Back to Payments" at bounding box center [533, 226] width 144 height 28
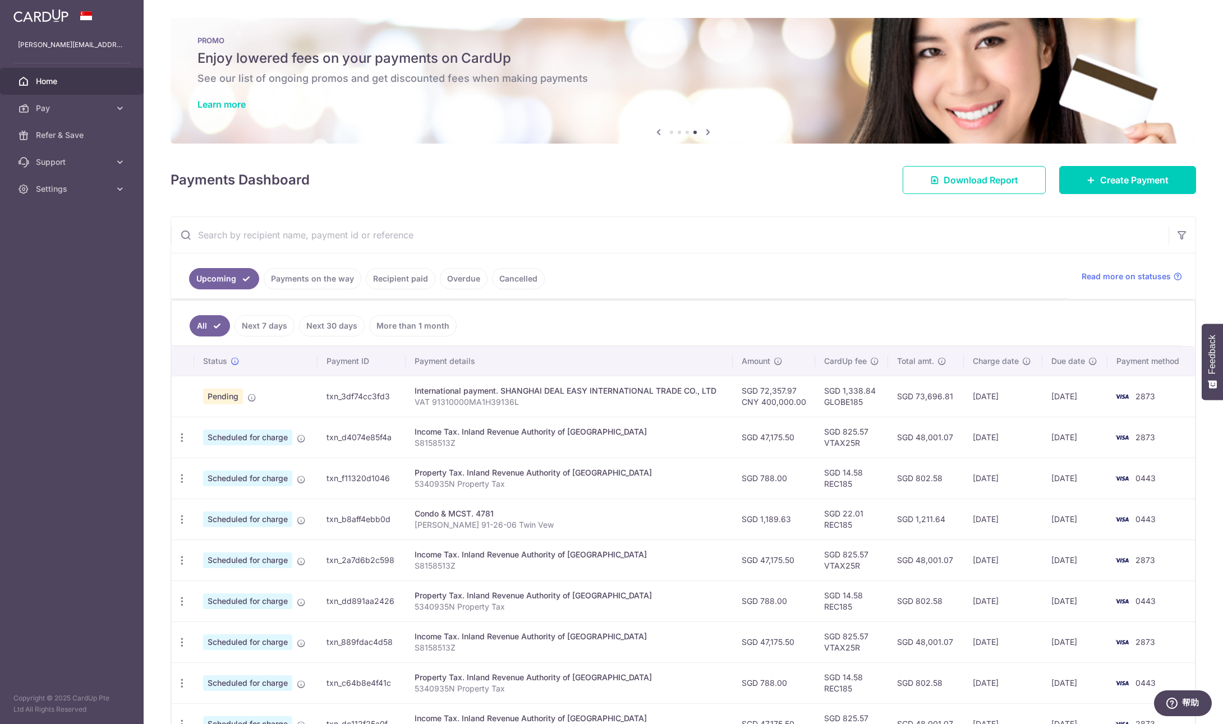
click at [777, 231] on input "text" at bounding box center [670, 235] width 998 height 36
click at [45, 275] on aside "jasper.liuliu@gmail.com Home Pay Payments Recipients Cards Refer & Save Support…" at bounding box center [72, 362] width 144 height 724
click at [604, 200] on div "× Pause Schedule Pause all future payments in this series Pause just this one p…" at bounding box center [684, 362] width 1080 height 724
click at [624, 196] on div "× Pause Schedule Pause all future payments in this series Pause just this one p…" at bounding box center [684, 362] width 1080 height 724
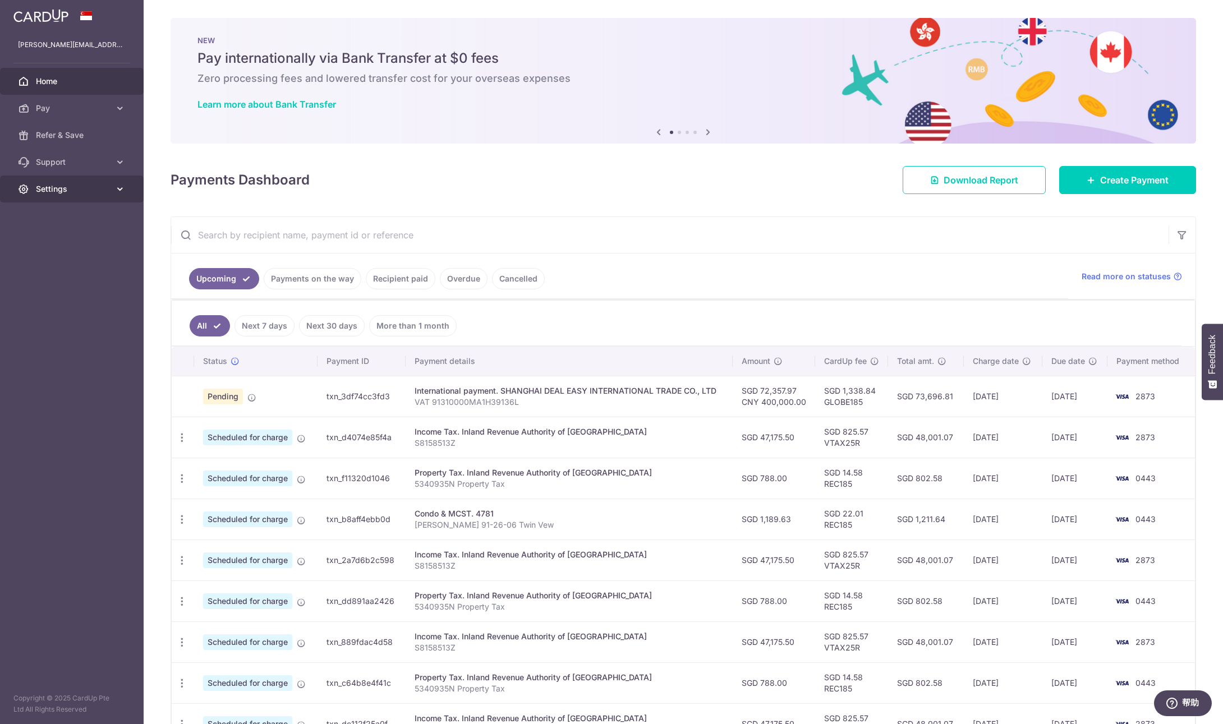
click at [87, 197] on link "Settings" at bounding box center [72, 189] width 144 height 27
click at [85, 245] on span "Logout" at bounding box center [73, 242] width 74 height 11
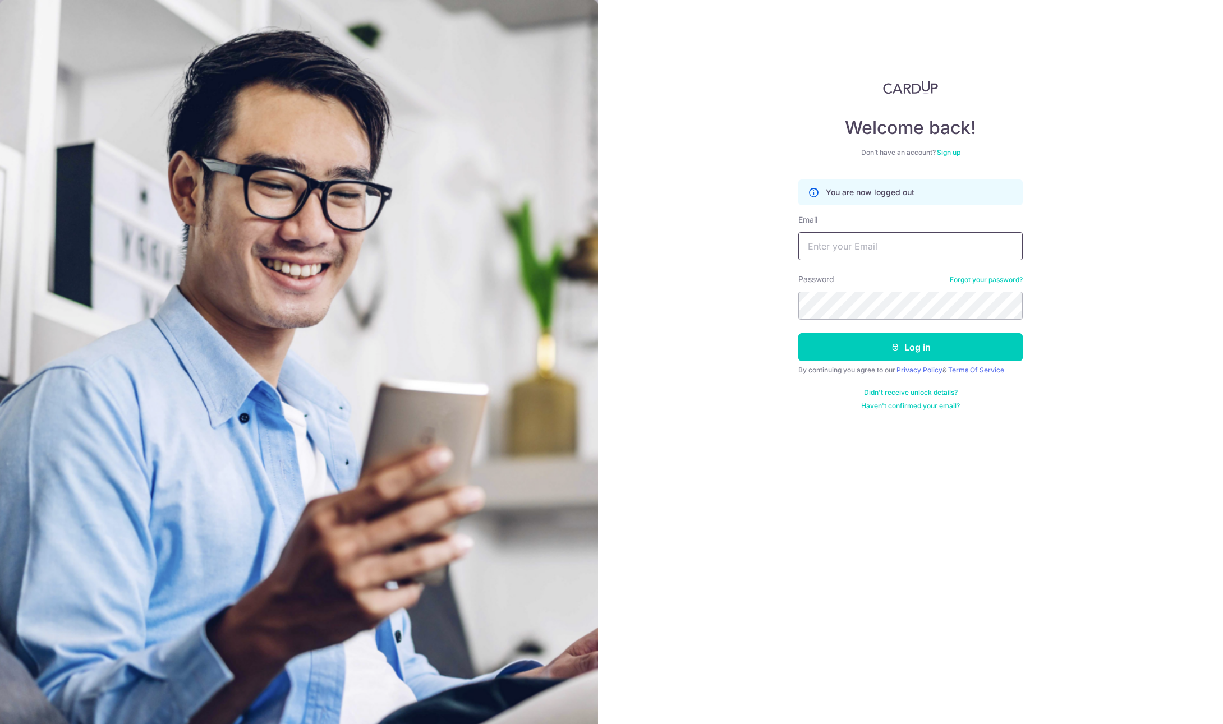
type input "[PERSON_NAME][EMAIL_ADDRESS][DOMAIN_NAME]"
click at [925, 254] on input "[PERSON_NAME][EMAIL_ADDRESS][DOMAIN_NAME]" at bounding box center [910, 246] width 224 height 28
click at [847, 355] on button "Log in" at bounding box center [910, 347] width 224 height 28
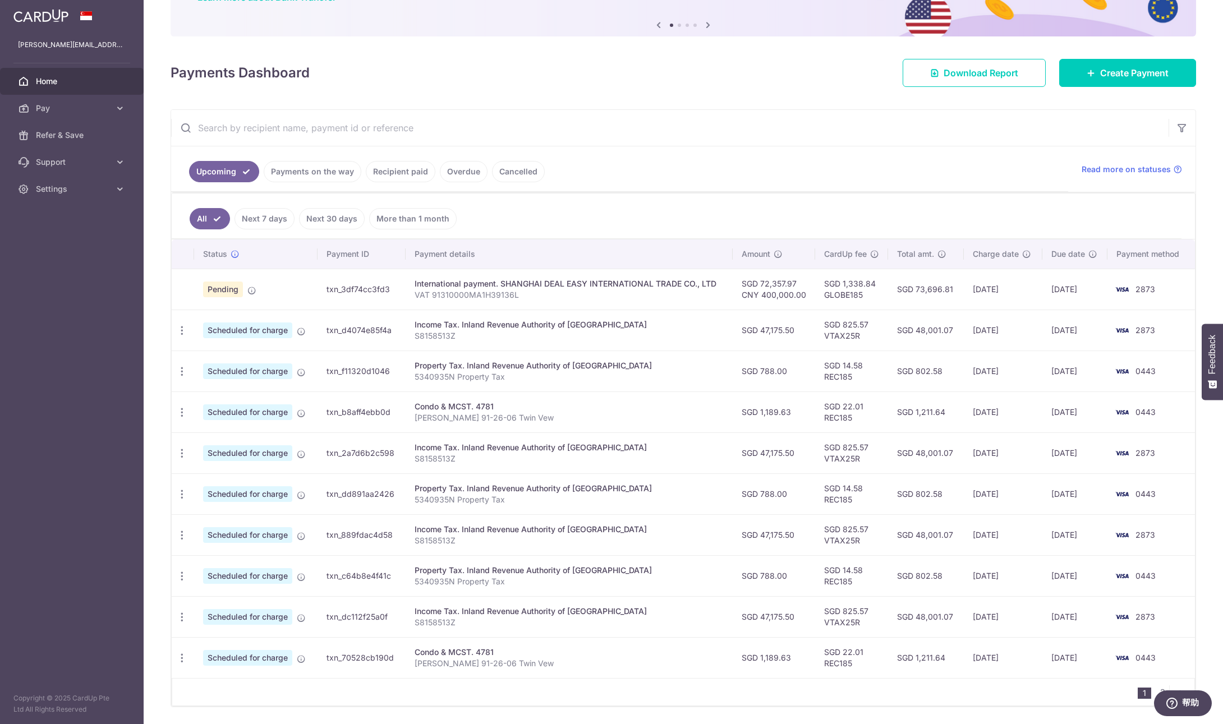
scroll to position [122, 0]
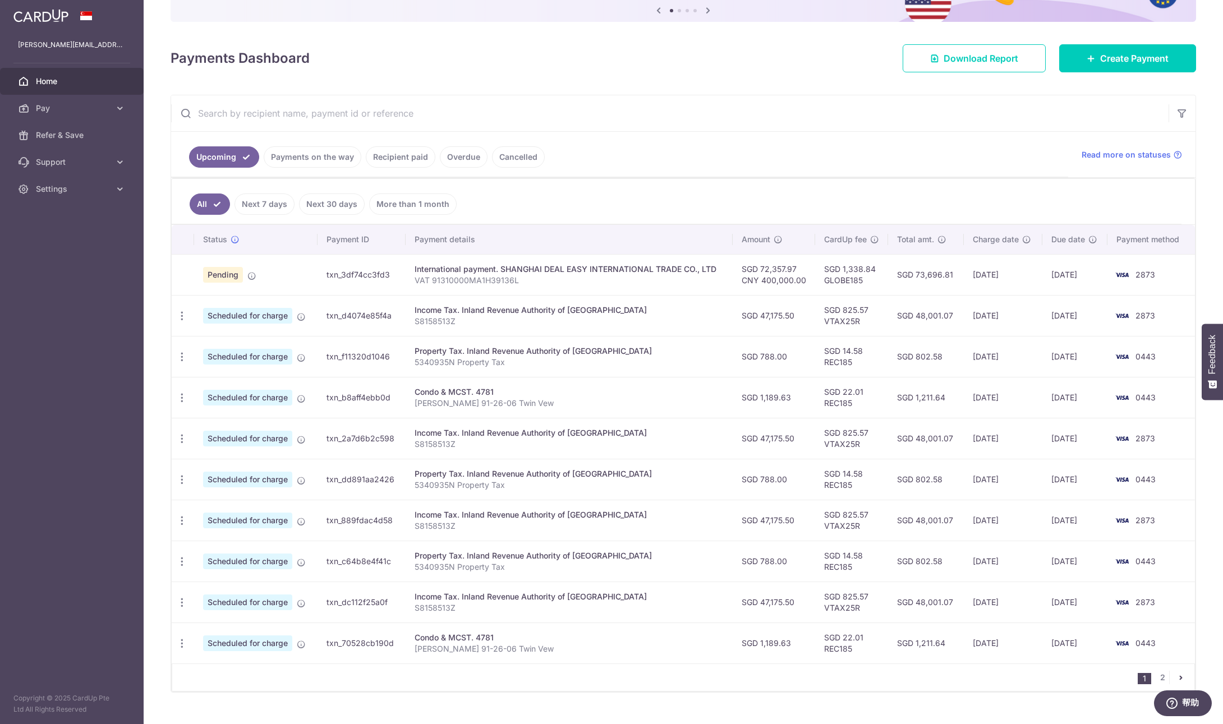
click at [333, 159] on link "Payments on the way" at bounding box center [313, 156] width 98 height 21
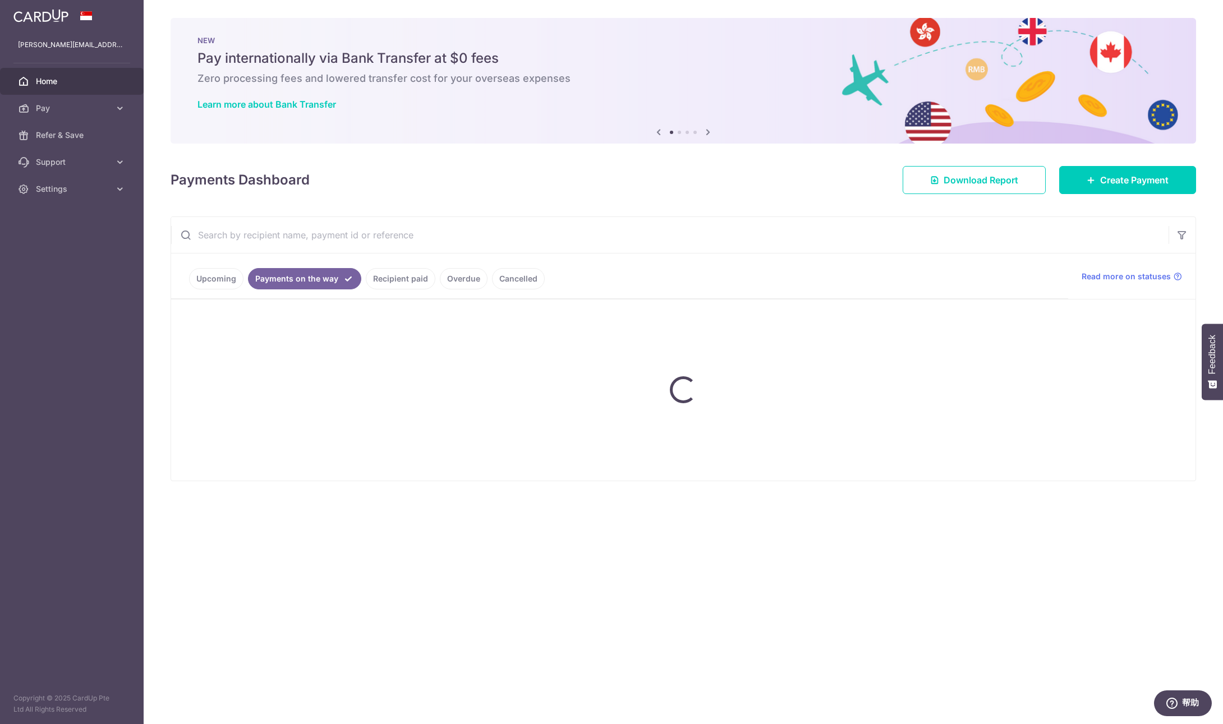
scroll to position [0, 0]
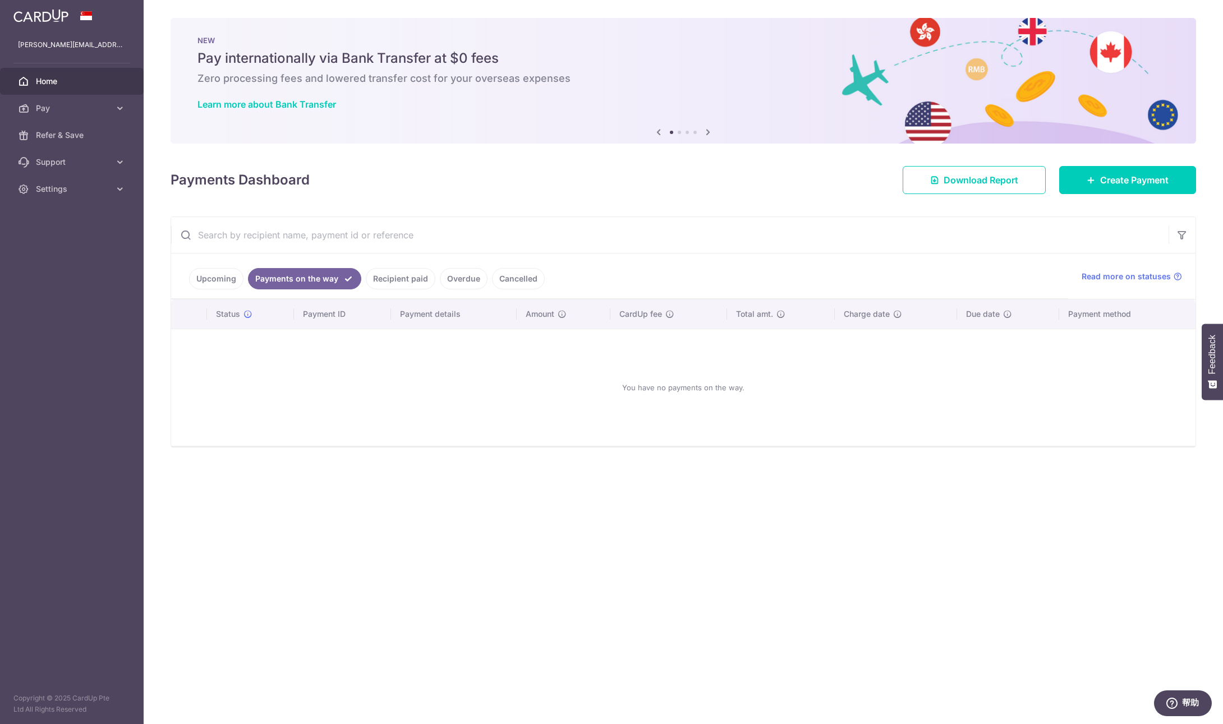
click at [380, 275] on link "Recipient paid" at bounding box center [401, 278] width 70 height 21
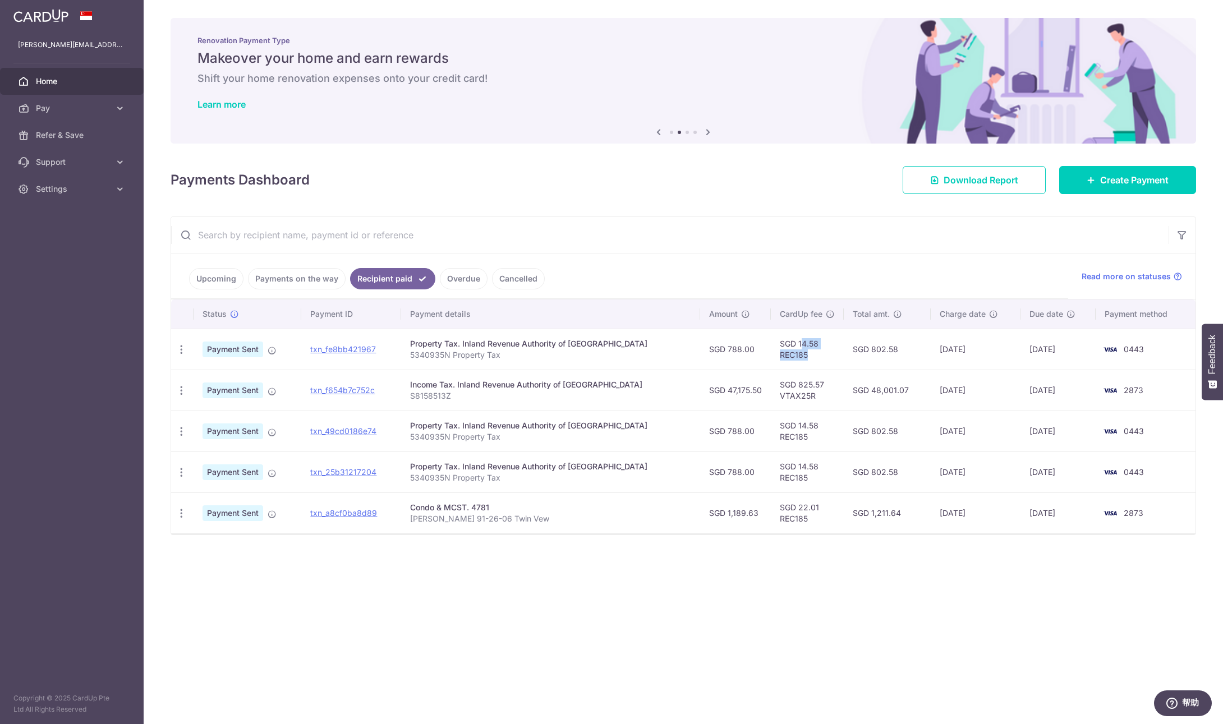
drag, startPoint x: 756, startPoint y: 345, endPoint x: 801, endPoint y: 366, distance: 50.4
click at [801, 366] on td "SGD 14.58 REC185" at bounding box center [807, 349] width 73 height 41
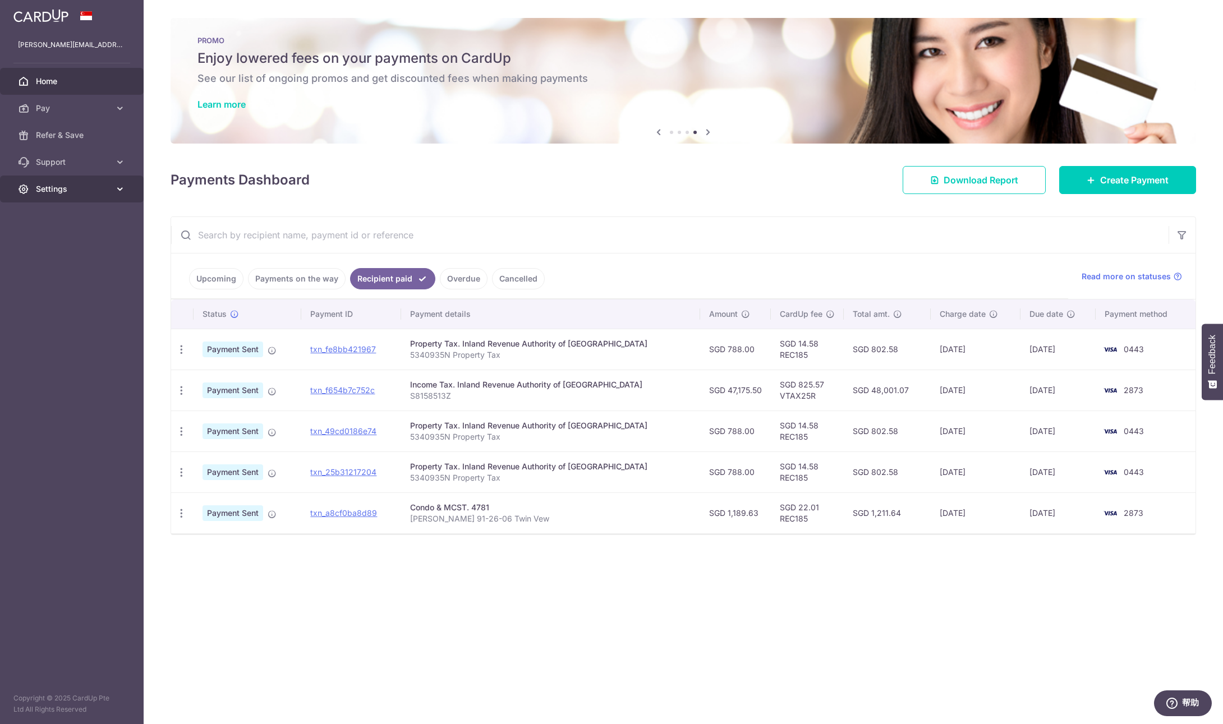
click at [77, 184] on span "Settings" at bounding box center [73, 188] width 74 height 11
click at [76, 246] on span "Logout" at bounding box center [73, 242] width 74 height 11
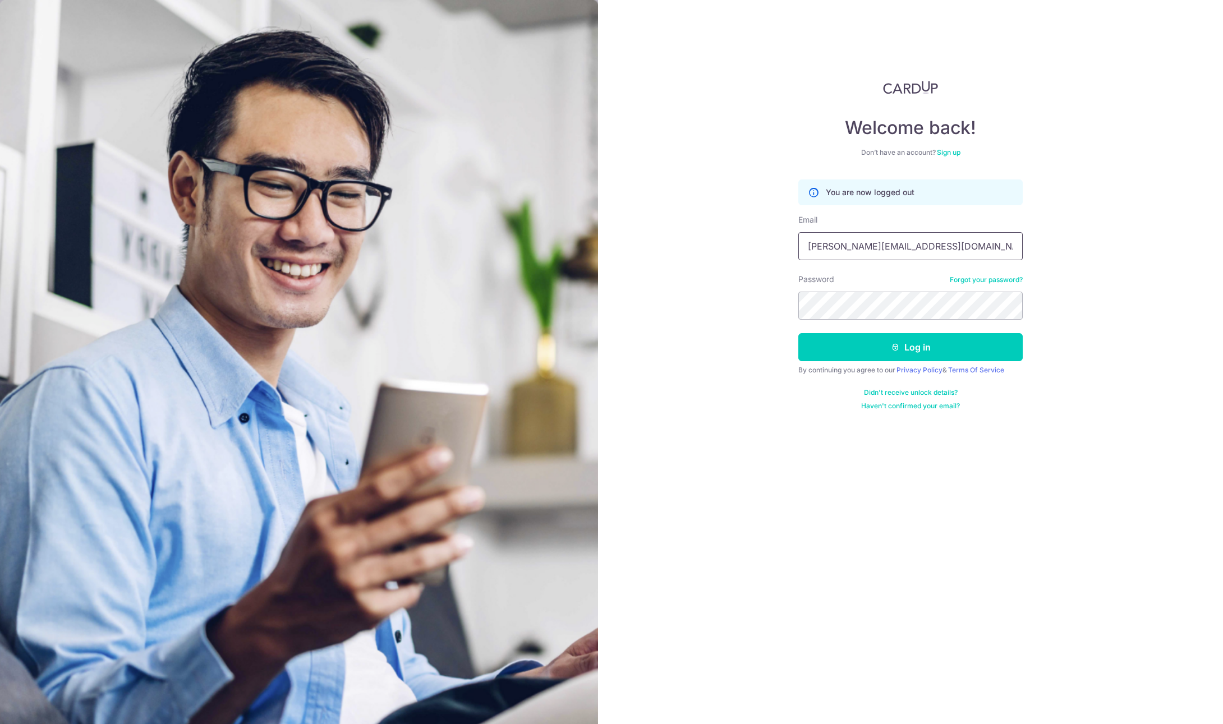
click at [905, 240] on input "[PERSON_NAME][EMAIL_ADDRESS][DOMAIN_NAME]" at bounding box center [910, 246] width 224 height 28
type input "[EMAIL_ADDRESS][DOMAIN_NAME]"
click at [920, 351] on button "Log in" at bounding box center [910, 347] width 224 height 28
